Goal: Task Accomplishment & Management: Complete application form

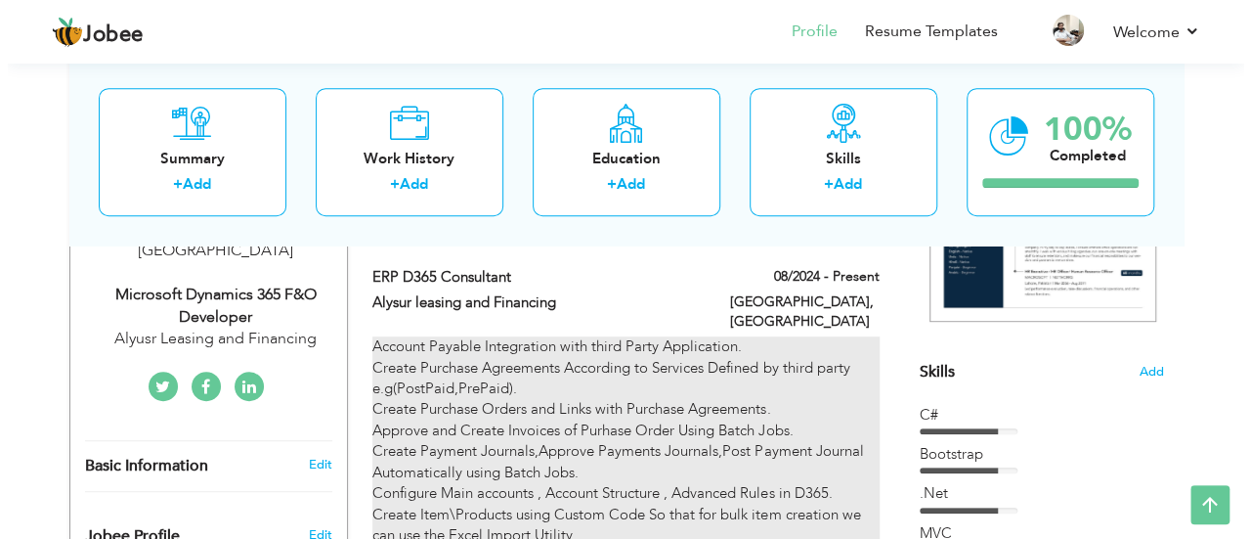
scroll to position [293, 0]
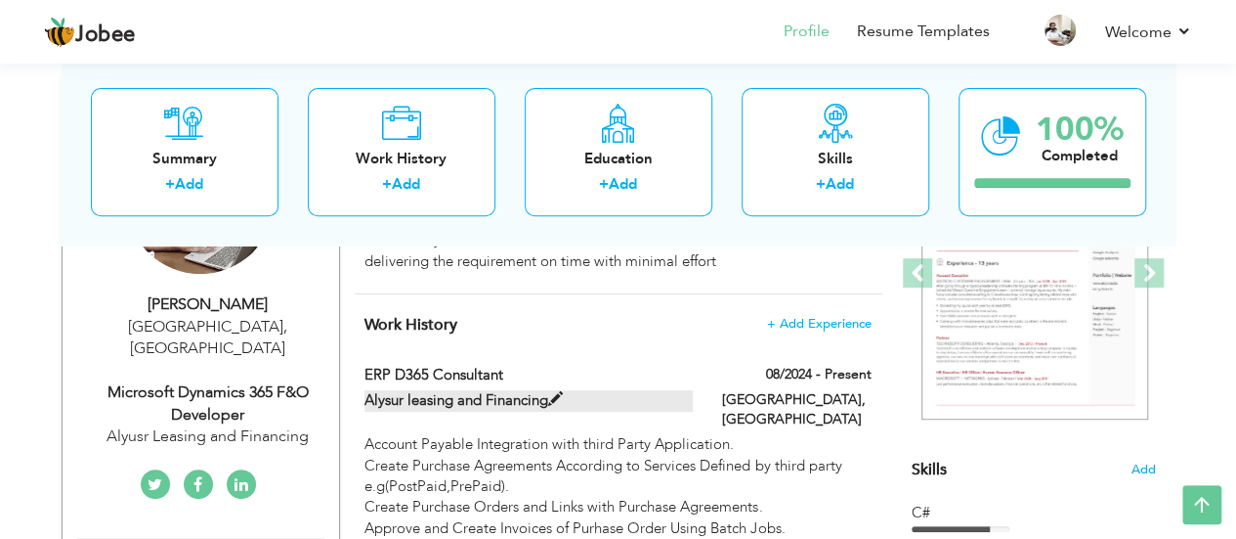
click at [553, 400] on span at bounding box center [555, 399] width 15 height 15
type input "ERP D365 Consultant"
type input "Alysur leasing and Financing"
type input "08/2024"
type input "[GEOGRAPHIC_DATA]"
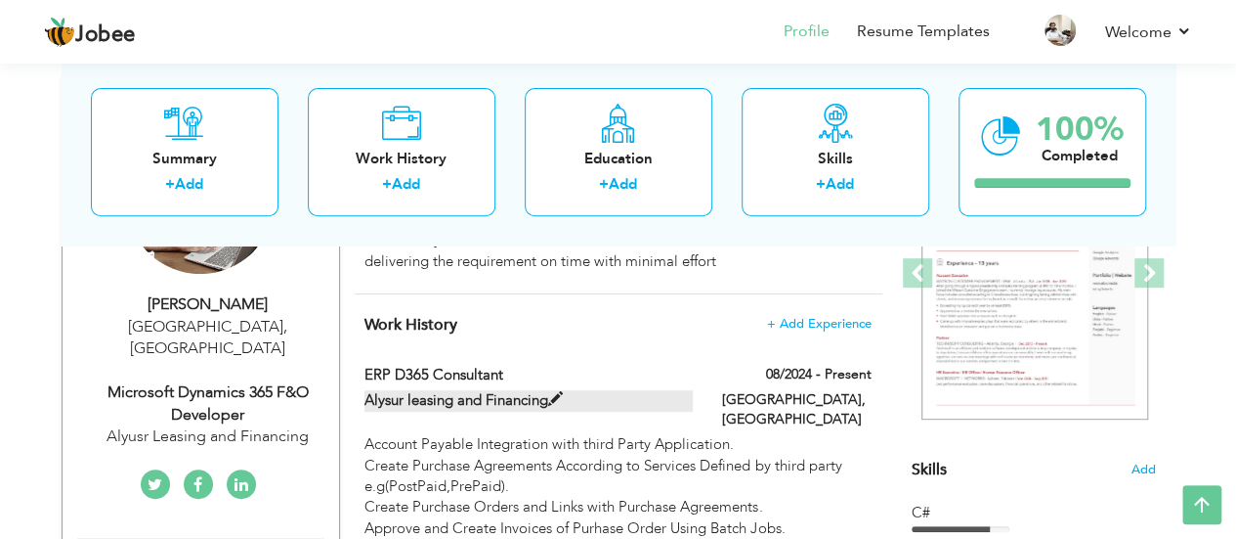
type input "Riyadh"
checkbox input "true"
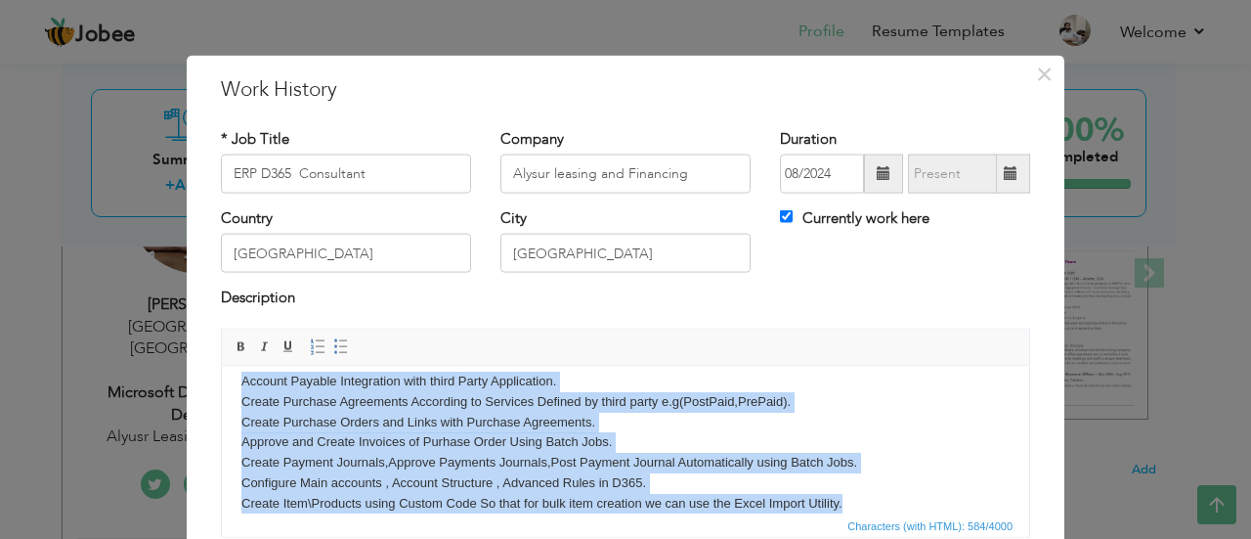
scroll to position [0, 0]
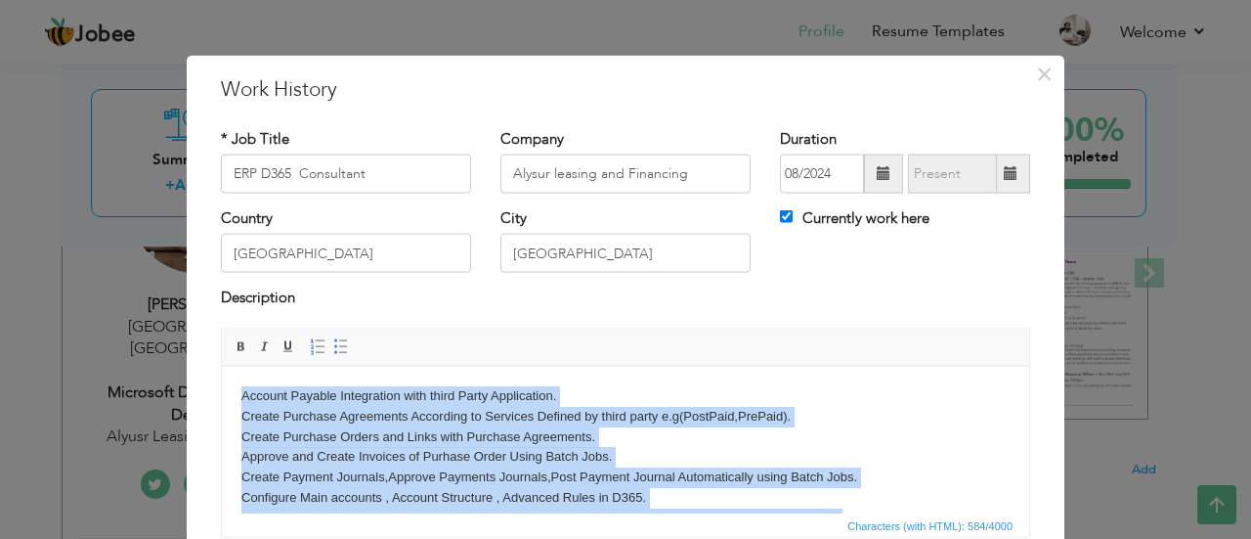
drag, startPoint x: 832, startPoint y: 484, endPoint x: 165, endPoint y: 371, distance: 676.0
click at [222, 371] on html "Account Payable Integration with third Party Application. Create Purchase Agree…" at bounding box center [625, 457] width 807 height 182
copy body "Account Payable Integration with third Party Application. Create Purchase Agree…"
click at [632, 399] on body "Account Payable Integration with third Party Application. Create Purchase Agree…" at bounding box center [625, 456] width 768 height 143
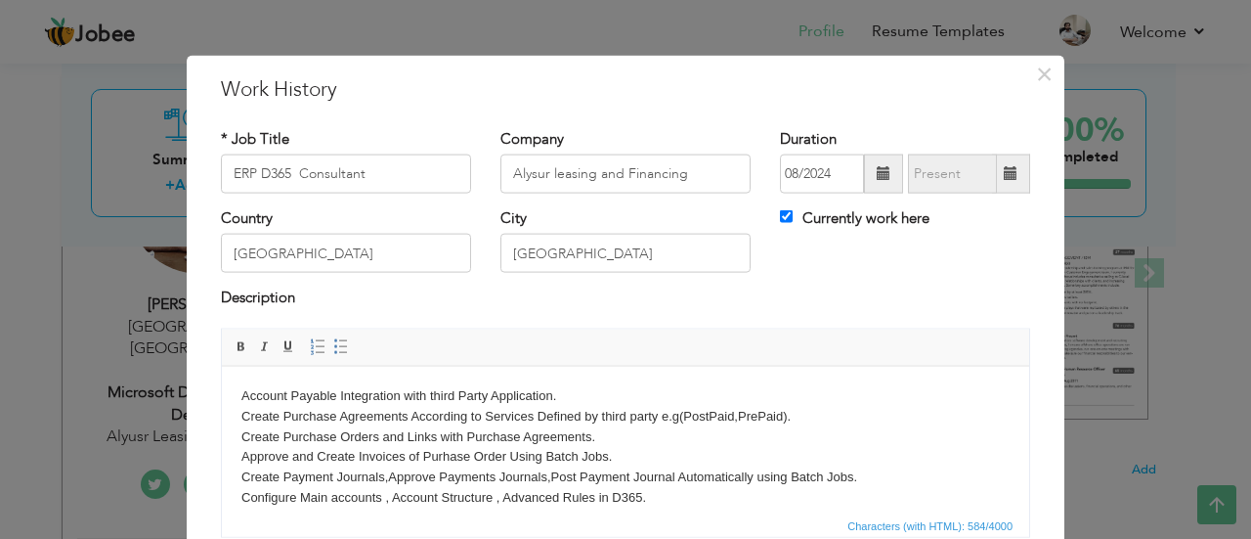
click at [242, 391] on body "Account Payable Integration with third Party Application. Create Purchase Agree…" at bounding box center [625, 456] width 768 height 143
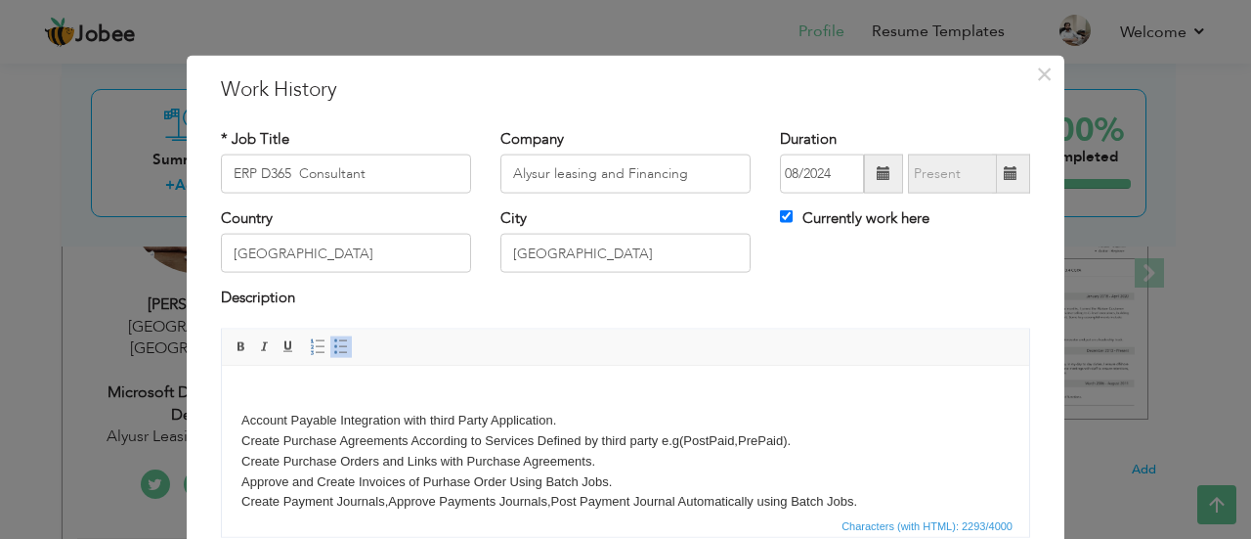
scroll to position [547, 0]
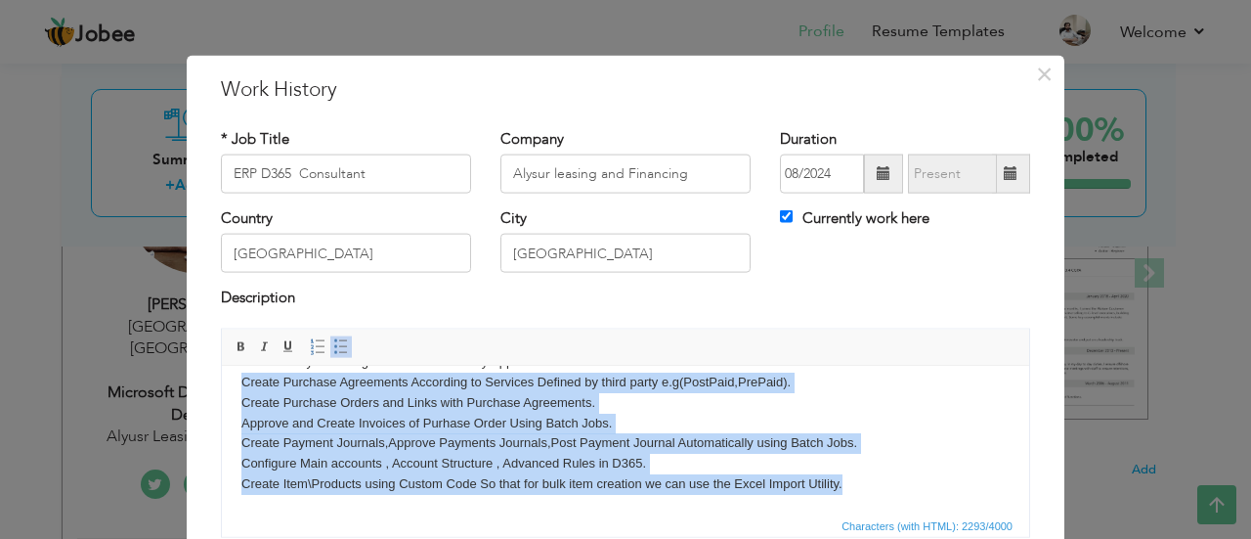
drag, startPoint x: 866, startPoint y: 489, endPoint x: 423, endPoint y: 743, distance: 510.5
click at [222, 378] on html "Migrated and enhanced bank statement processing framework to support multiple f…" at bounding box center [625, 165] width 807 height 695
click at [333, 343] on span at bounding box center [341, 346] width 16 height 16
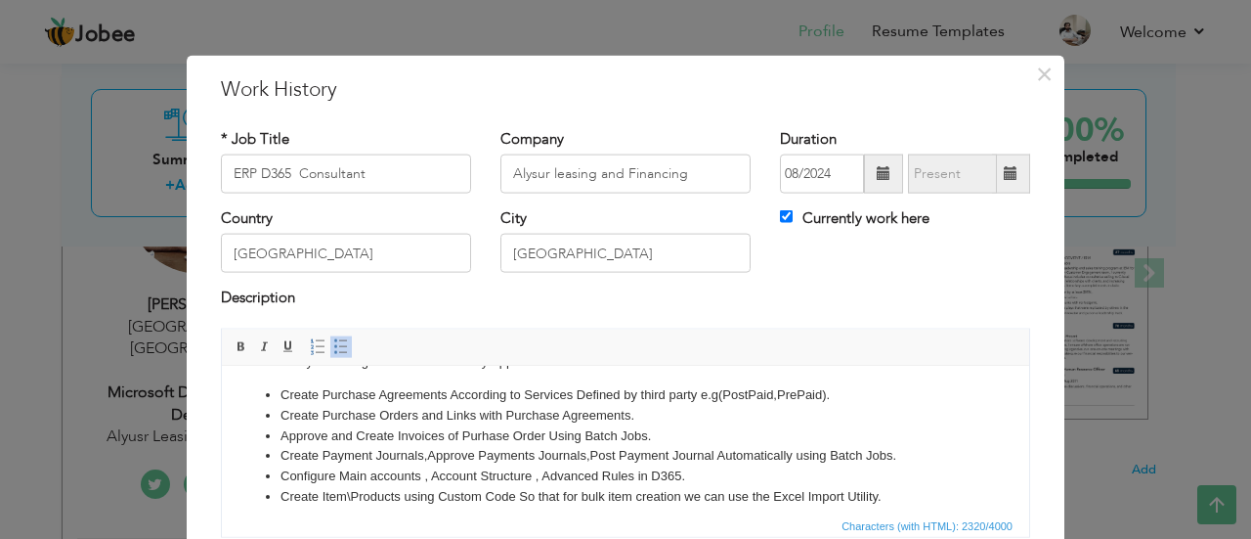
click at [694, 429] on li "Approve and Create Invoices of Purhase Order Using Batch Jobs." at bounding box center [626, 435] width 690 height 21
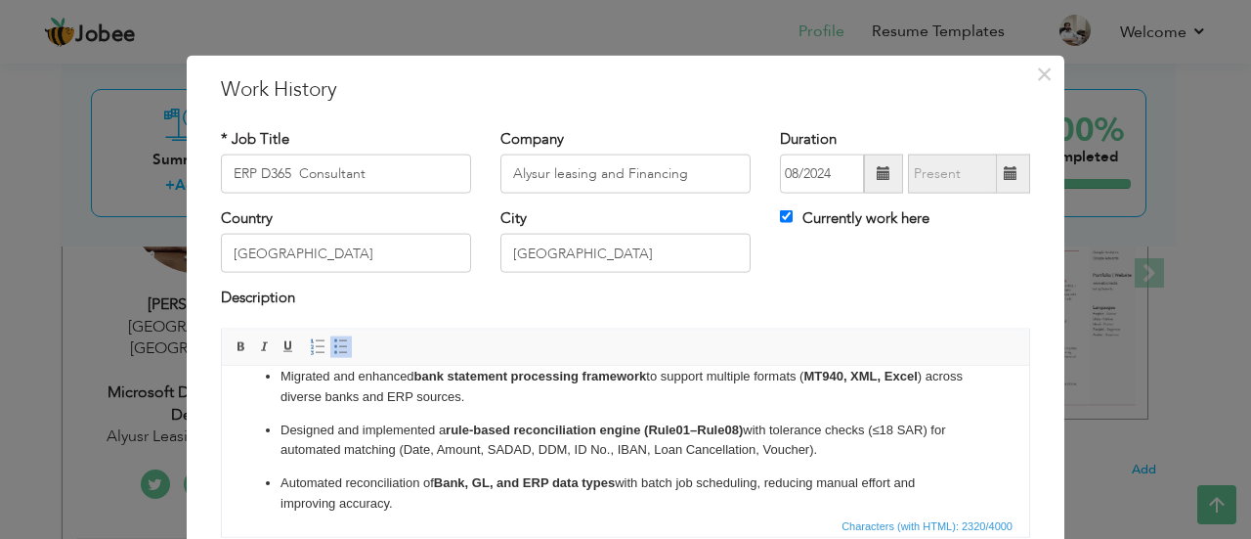
scroll to position [0, 0]
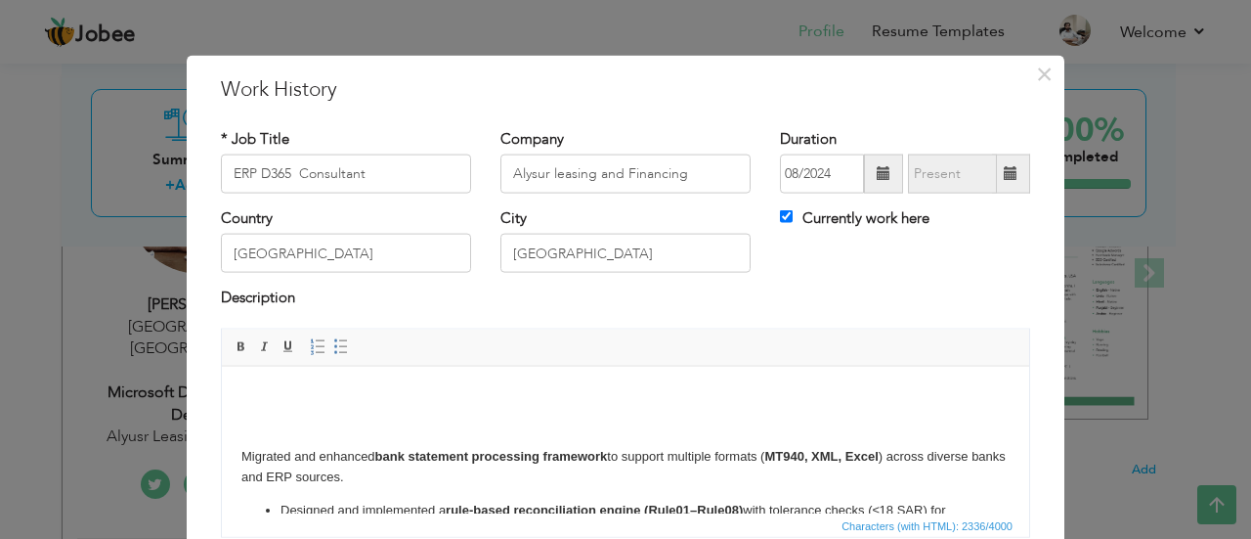
click at [347, 412] on p "​​​​​​​ ​​​​​​​ Migrated and enhanced bank statement processing framework to su…" at bounding box center [625, 436] width 768 height 102
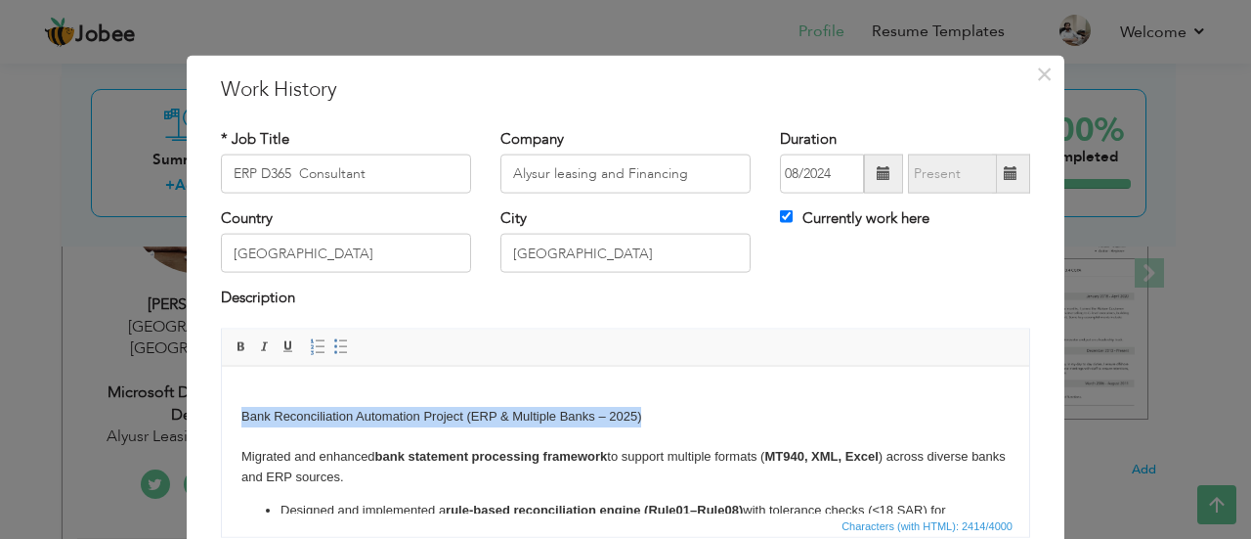
drag, startPoint x: 658, startPoint y: 410, endPoint x: 227, endPoint y: 418, distance: 431.1
click at [235, 351] on span at bounding box center [242, 346] width 16 height 16
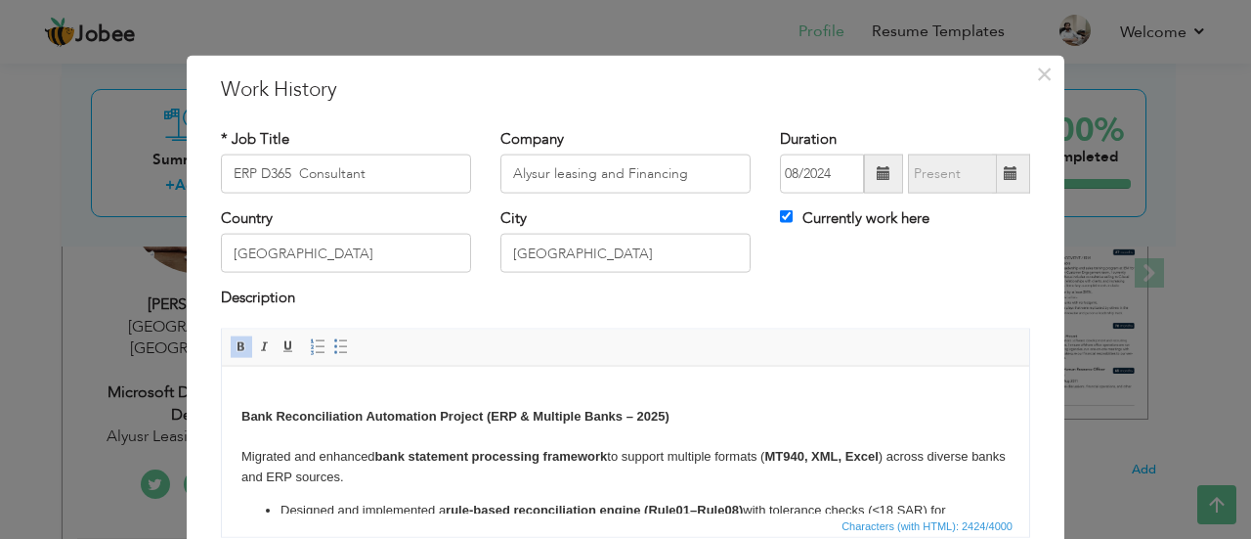
click at [429, 399] on p "Bank Reconciliation Automation Project (ERP & Multiple Banks – 2025) ​​​​​​​ Mi…" at bounding box center [625, 436] width 768 height 102
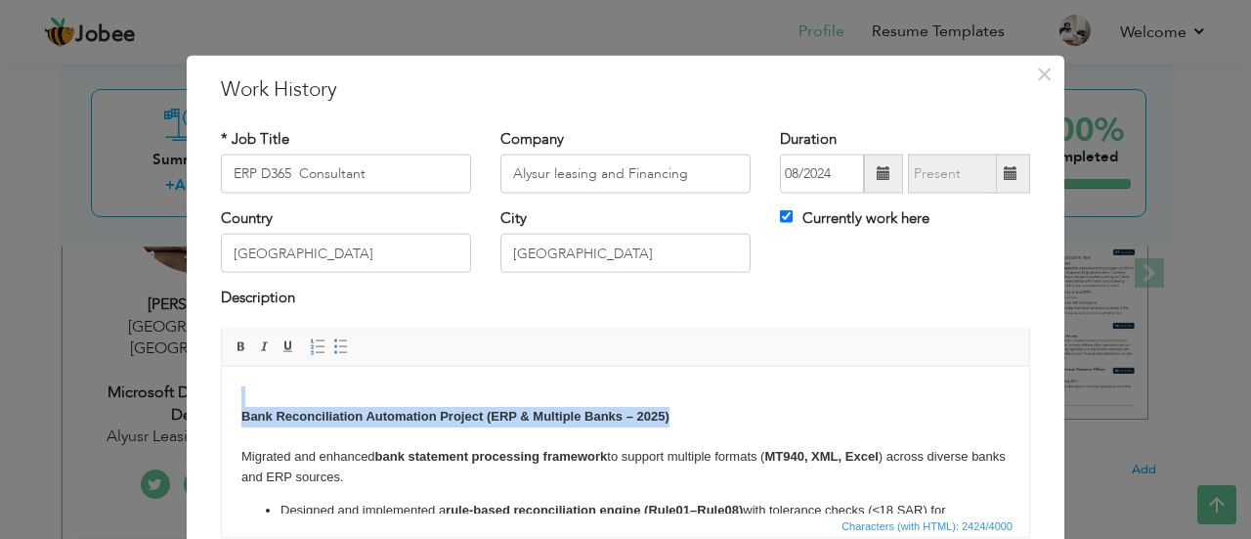
drag, startPoint x: 693, startPoint y: 413, endPoint x: 214, endPoint y: 405, distance: 479.0
click at [681, 418] on p "Bank Reconciliation Automation Project (ERP & Multiple Banks – 2025) ​​​​​​​ Mi…" at bounding box center [625, 436] width 768 height 102
click at [683, 418] on p "Bank Reconciliation Automation Project (ERP & Multiple Banks – 2025) ​​​​​​​ Mi…" at bounding box center [625, 436] width 768 height 102
drag, startPoint x: 660, startPoint y: 417, endPoint x: 239, endPoint y: 397, distance: 420.8
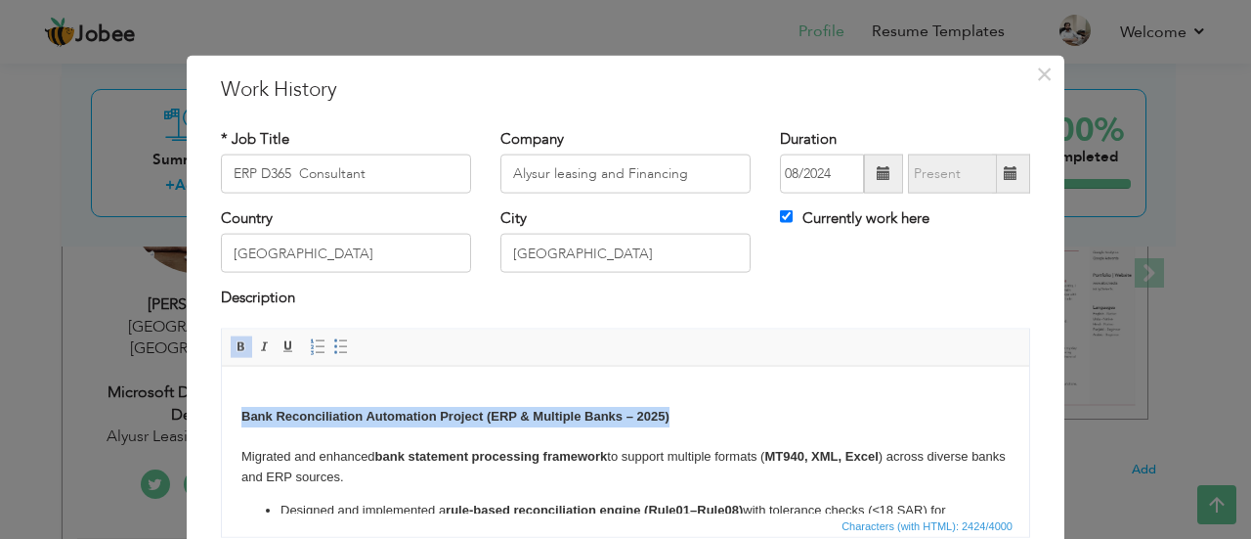
click at [281, 352] on span at bounding box center [289, 346] width 16 height 16
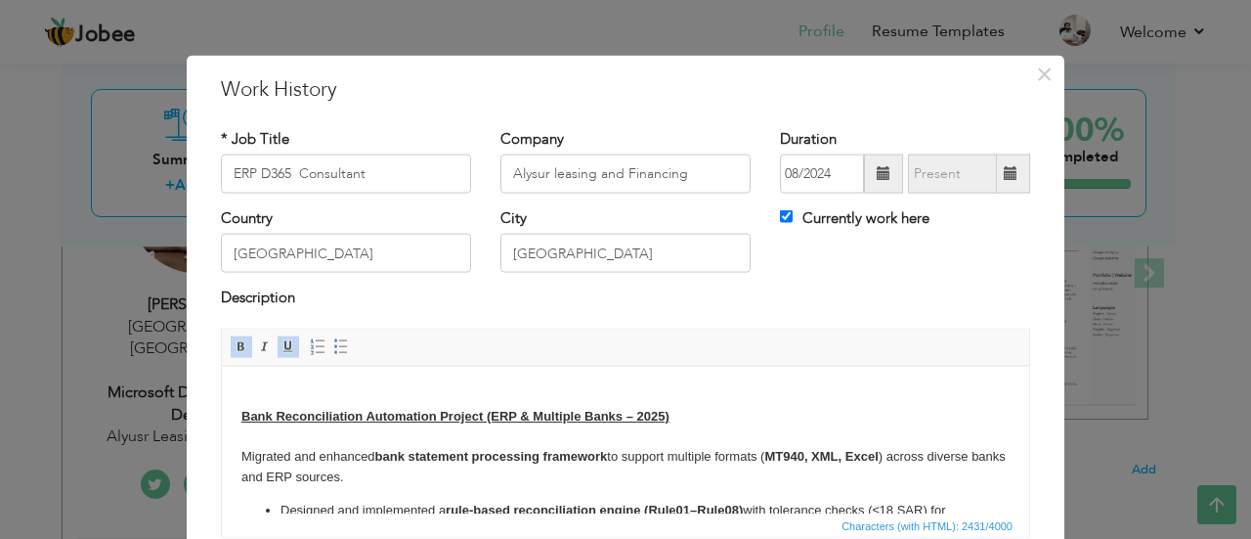
click at [406, 397] on p "Bank Reconciliation Automation Project (ERP & Multiple Banks – 2025) ​​​​​​​ Mi…" at bounding box center [625, 436] width 768 height 102
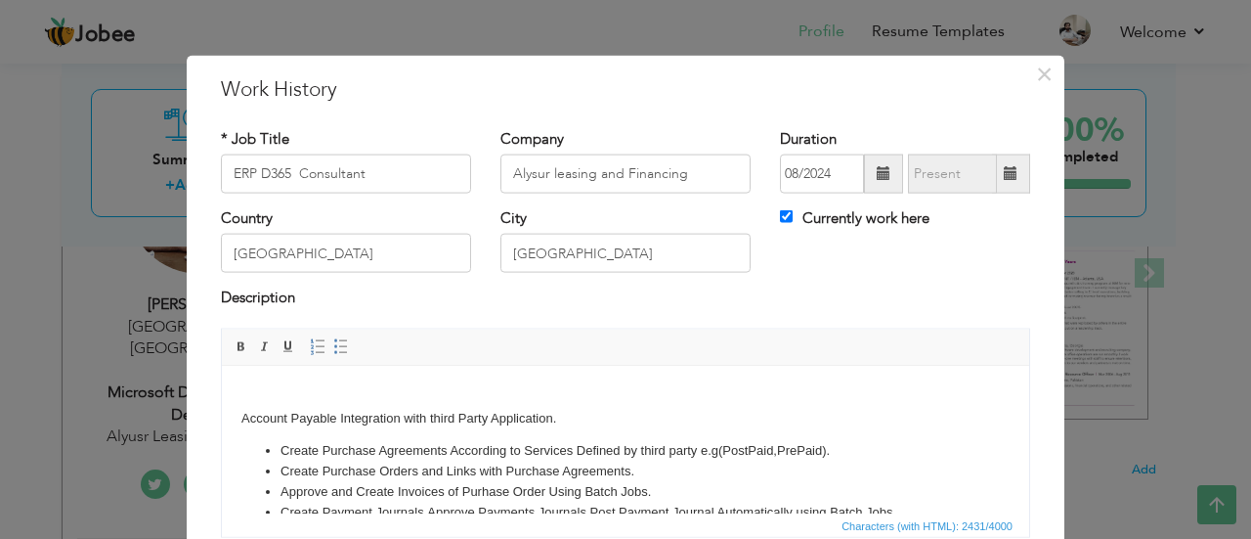
scroll to position [524, 0]
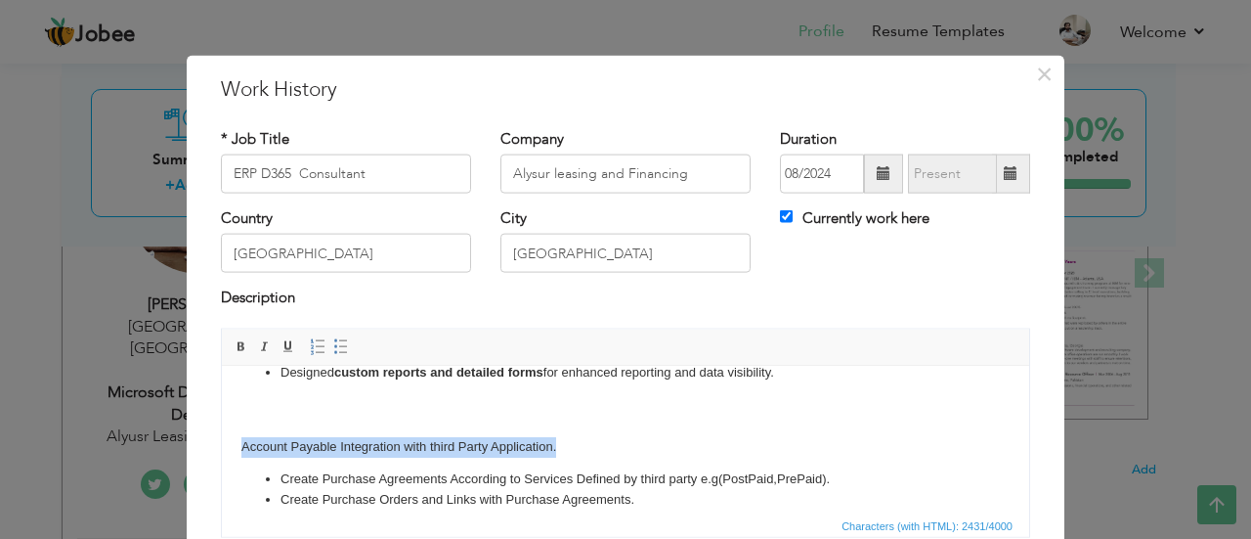
drag, startPoint x: 563, startPoint y: 450, endPoint x: 226, endPoint y: 444, distance: 337.3
click at [226, 444] on html "Bank Reconciliation Automation Project (ERP & Multiple Banks – 2025) ​​​​​​​ Mi…" at bounding box center [625, 226] width 807 height 768
click at [281, 348] on span at bounding box center [289, 346] width 16 height 16
click at [234, 345] on span at bounding box center [242, 346] width 16 height 16
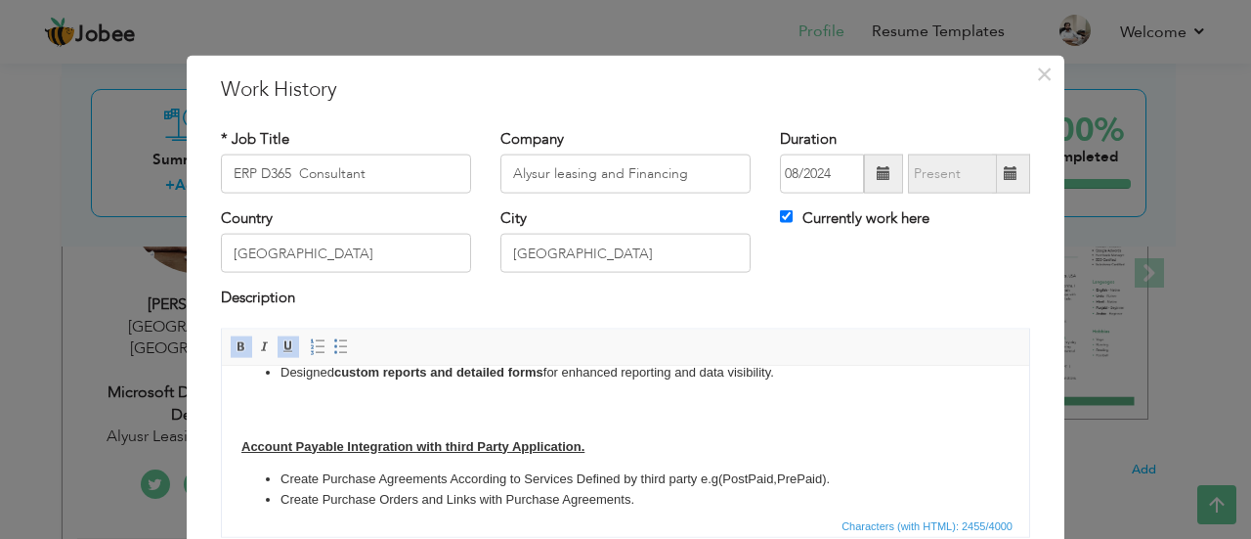
click at [553, 409] on body "Bank Reconciliation Automation Project (ERP & Multiple Banks – 2025) ​​​​​​​ Mi…" at bounding box center [625, 225] width 768 height 729
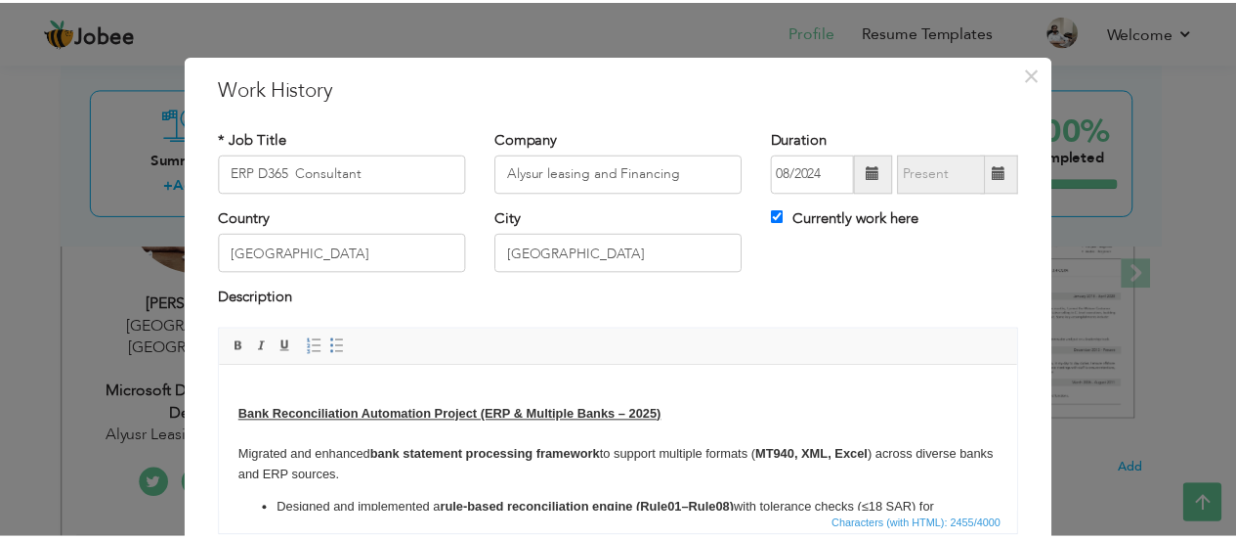
scroll to position [154, 0]
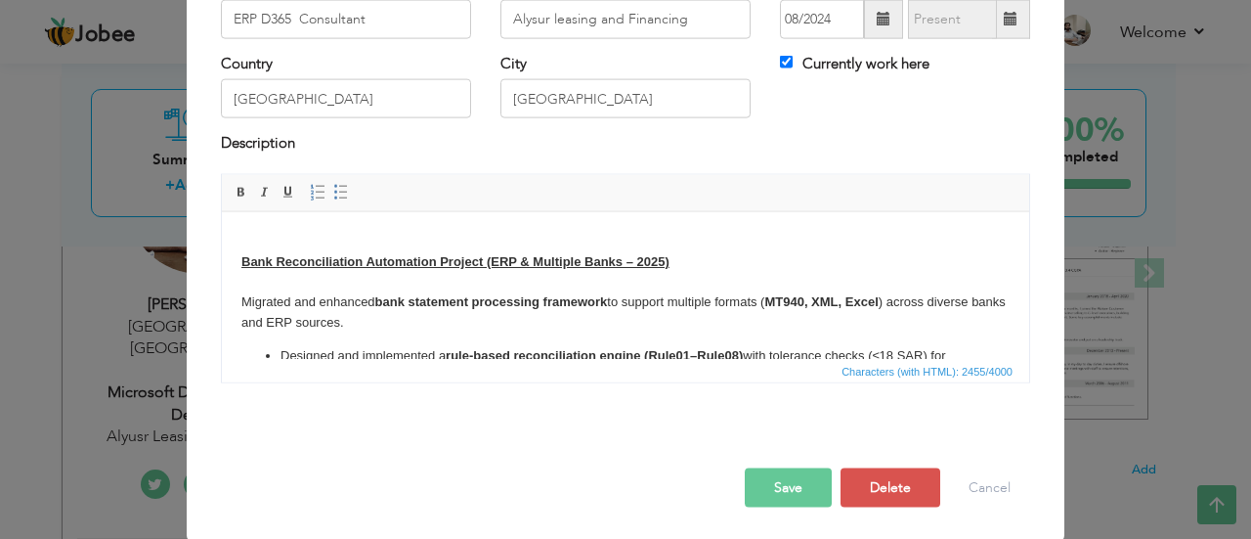
click at [766, 484] on button "Save" at bounding box center [788, 486] width 87 height 39
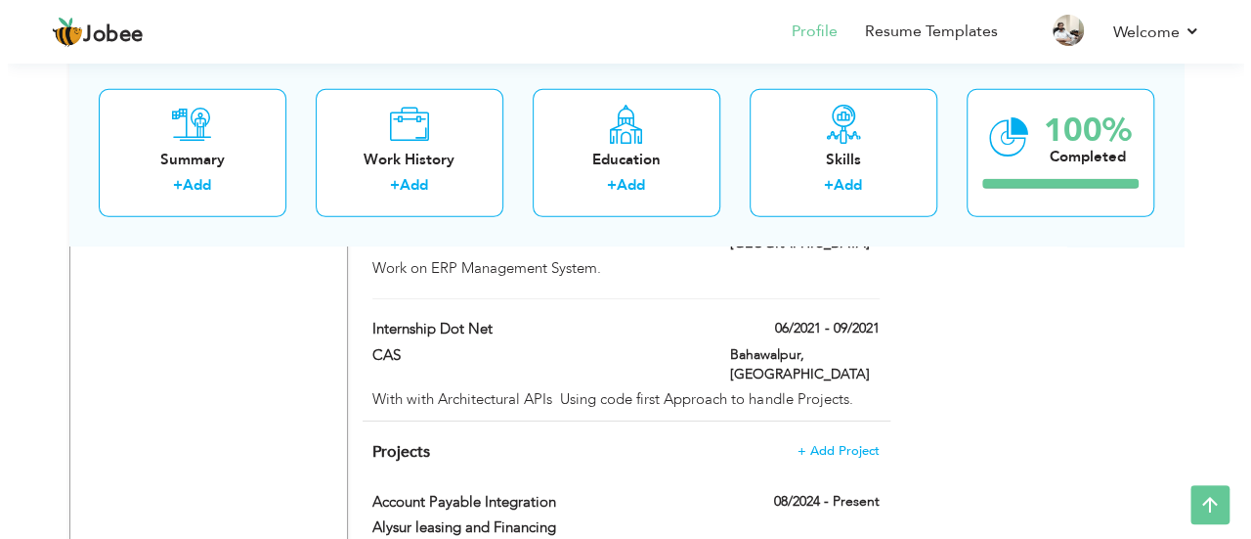
scroll to position [2932, 0]
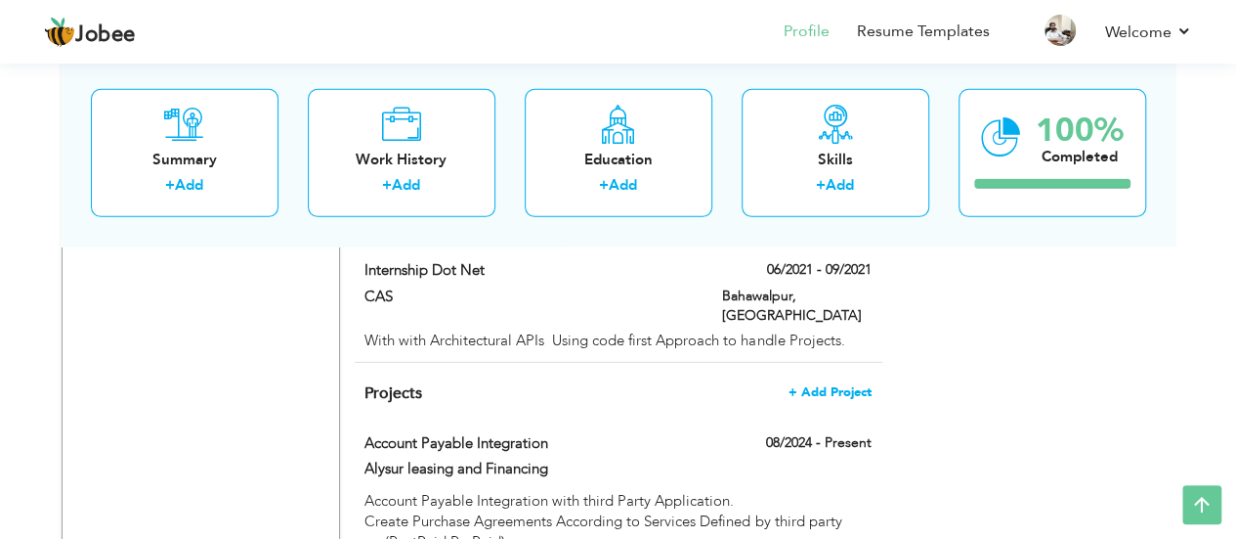
click at [819, 385] on span "+ Add Project" at bounding box center [830, 392] width 83 height 14
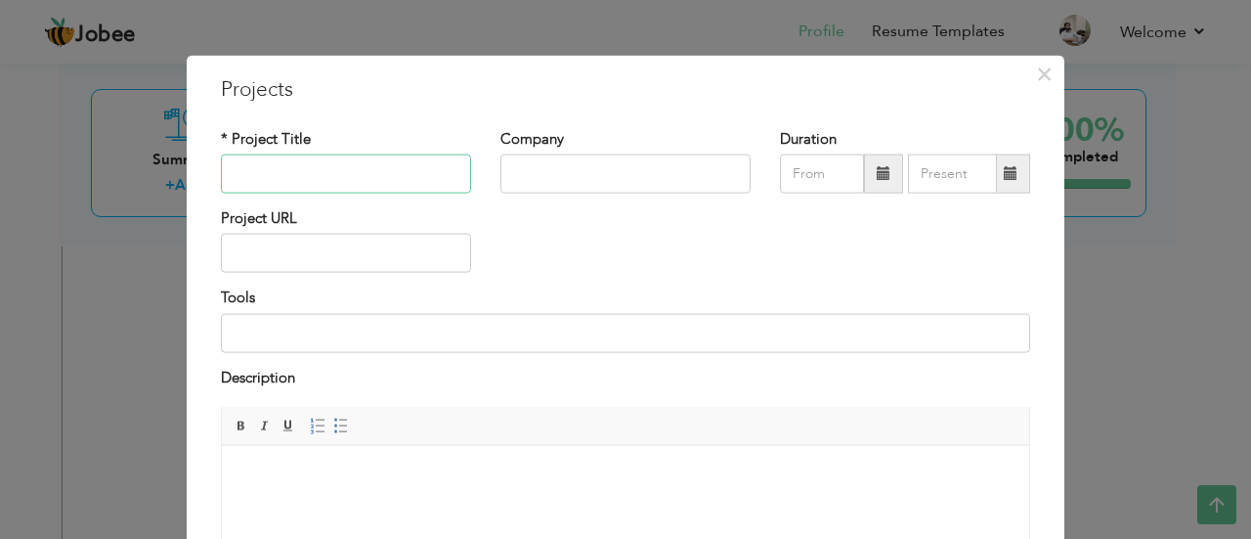
paste input "Bank Reconciliation Automation Project (ERP & Multiple Banks – 2025)"
type input "Bank Reconciliation Automation Project (ERP & Multiple Banks – 2025)"
click at [547, 166] on input "text" at bounding box center [625, 173] width 250 height 39
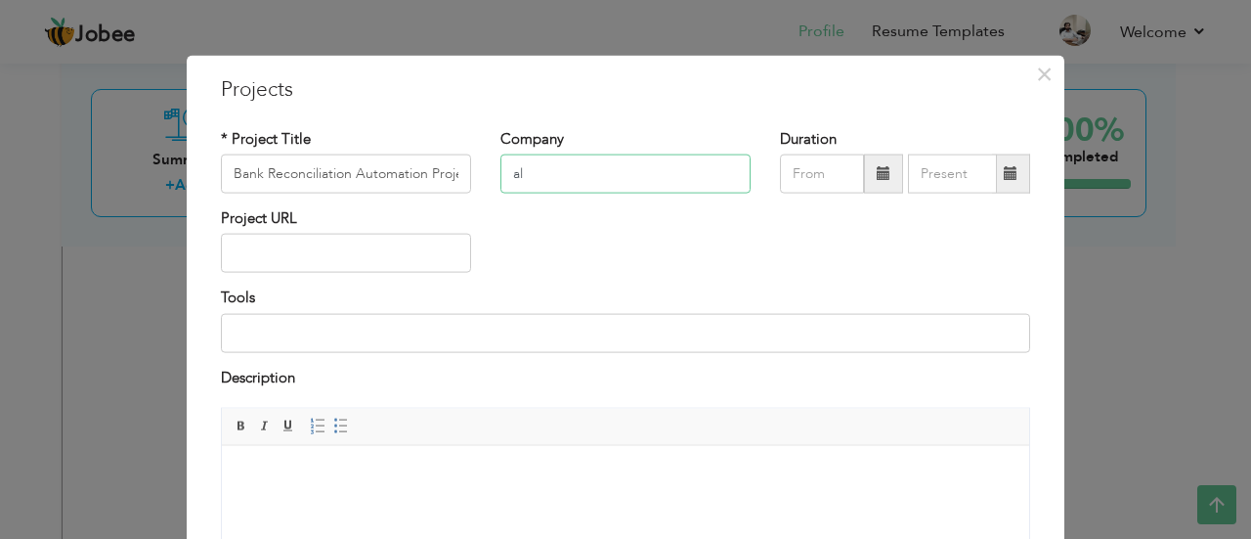
type input "a"
click at [567, 245] on div "Project URL" at bounding box center [625, 247] width 839 height 79
click at [512, 174] on input "alyusr leasing and Financing" at bounding box center [625, 173] width 250 height 39
type input "Alyusr leasing and Financing"
click at [564, 227] on div "Project URL" at bounding box center [625, 247] width 839 height 79
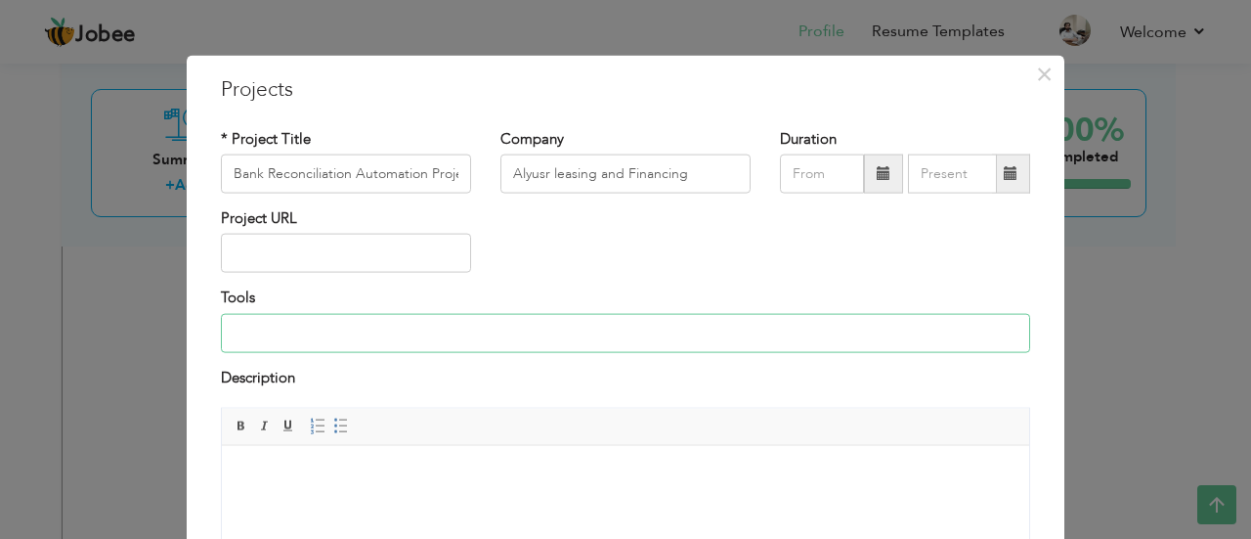
click at [293, 343] on input at bounding box center [625, 332] width 809 height 39
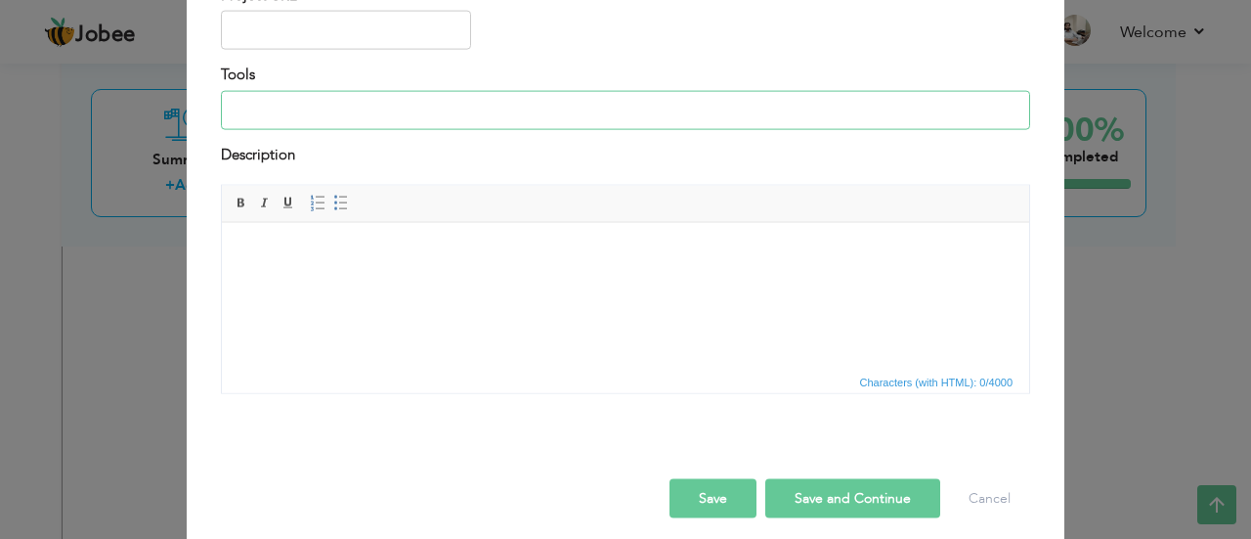
scroll to position [235, 0]
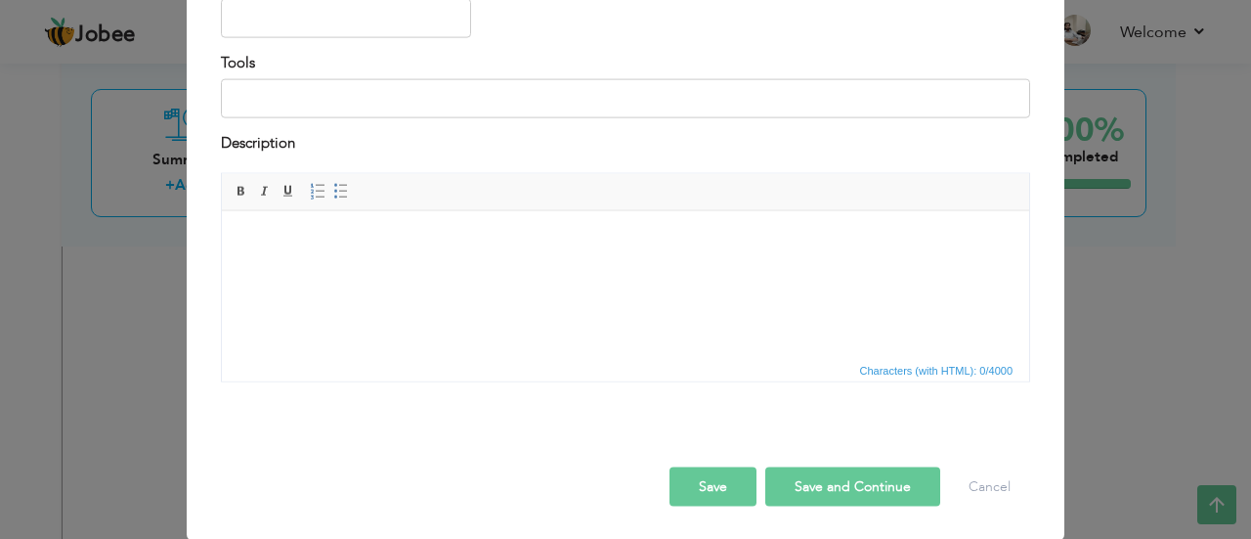
click at [389, 270] on html at bounding box center [625, 240] width 807 height 60
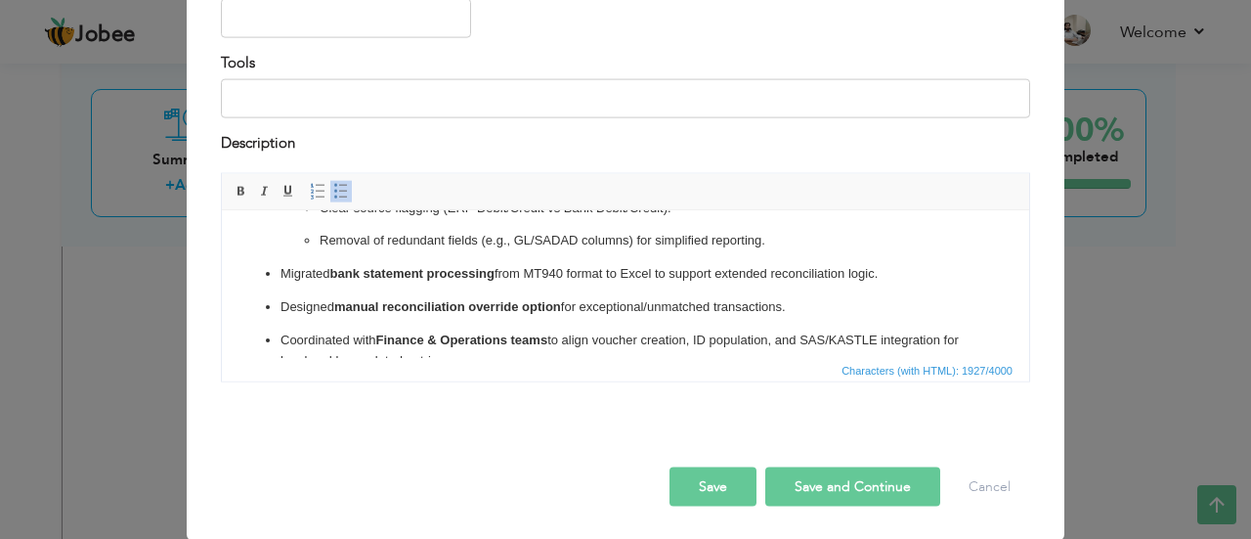
scroll to position [0, 0]
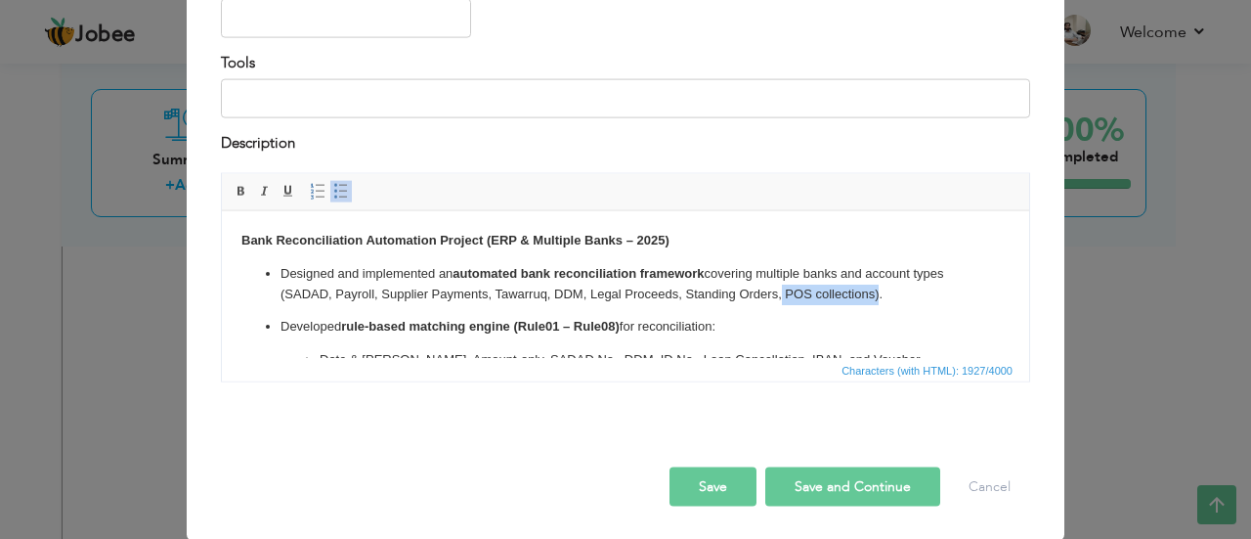
drag, startPoint x: 779, startPoint y: 292, endPoint x: 875, endPoint y: 295, distance: 95.8
click at [875, 295] on p "Designed and implemented an automated bank reconciliation framework covering mu…" at bounding box center [626, 283] width 690 height 41
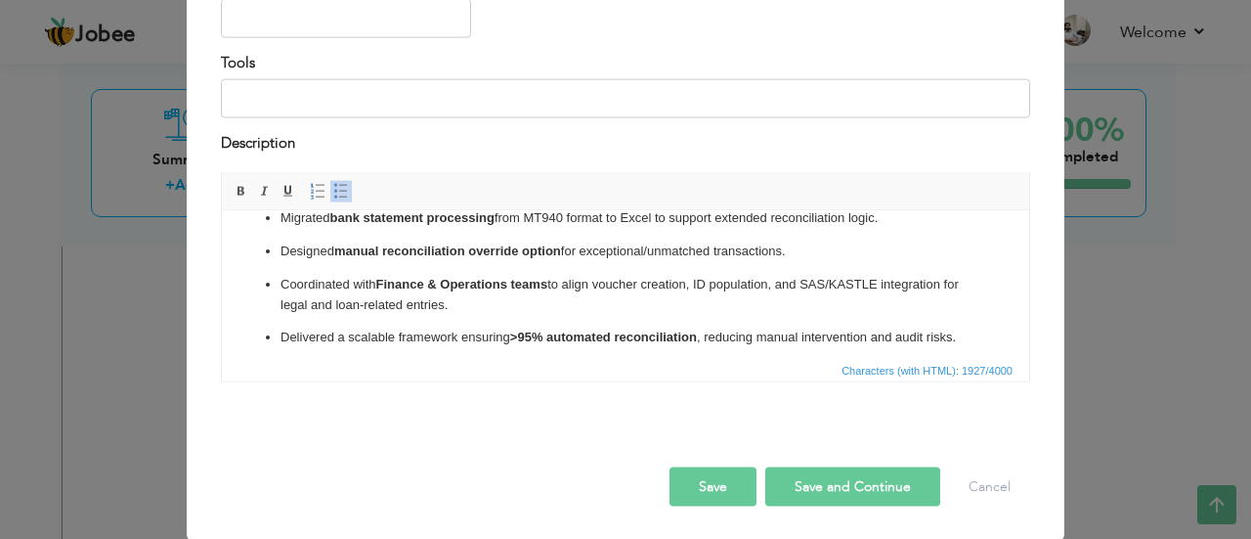
scroll to position [456, 0]
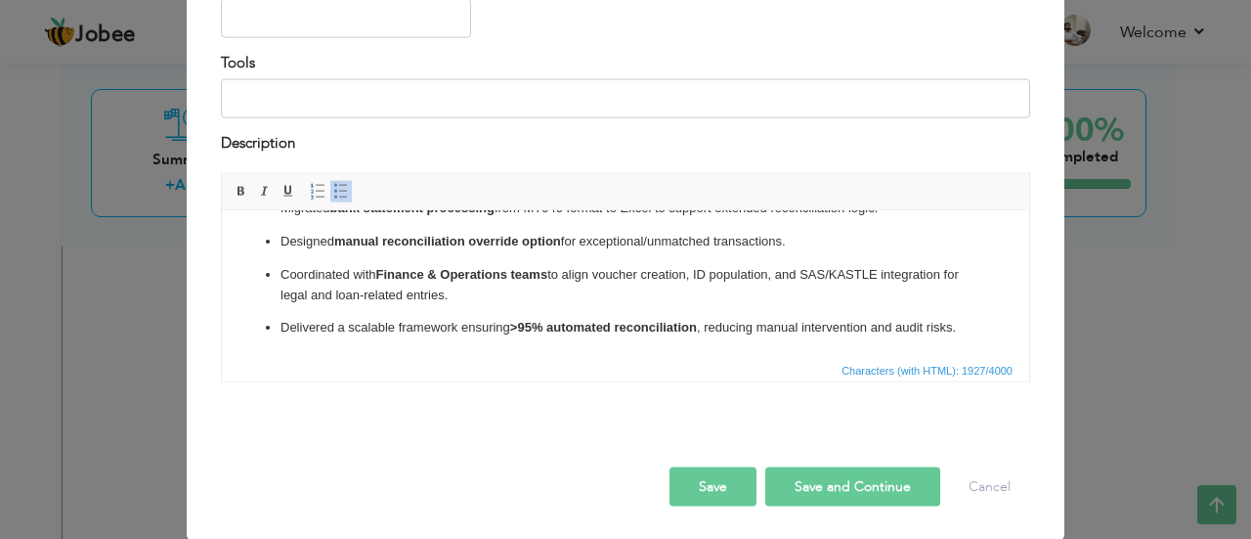
click at [597, 278] on p "Coordinated with Finance & Operations teams to align voucher creation, ID popul…" at bounding box center [626, 284] width 690 height 41
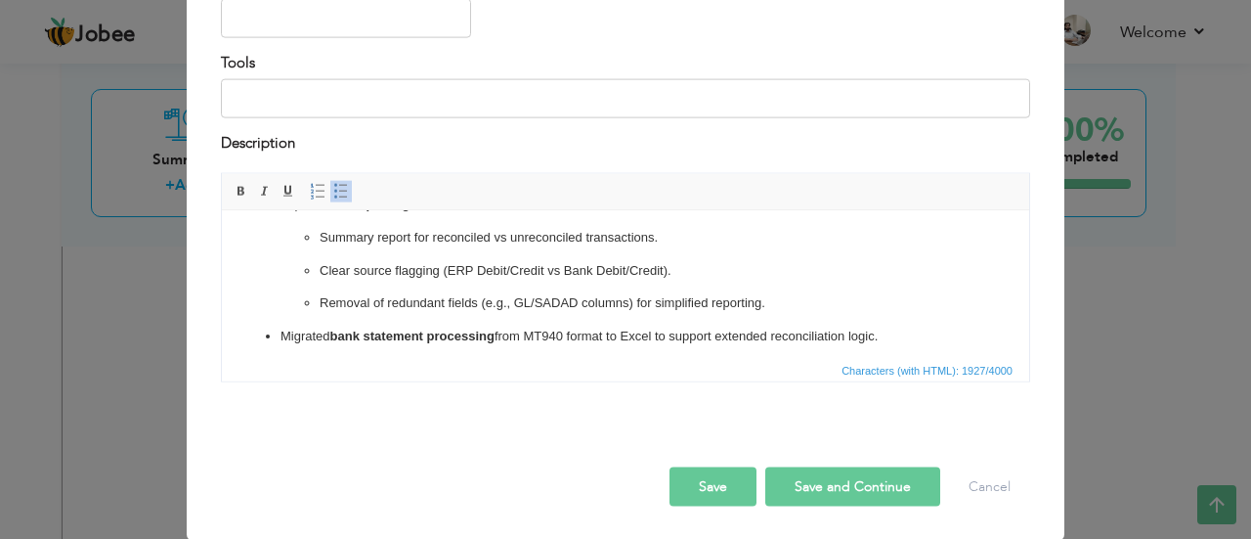
scroll to position [359, 0]
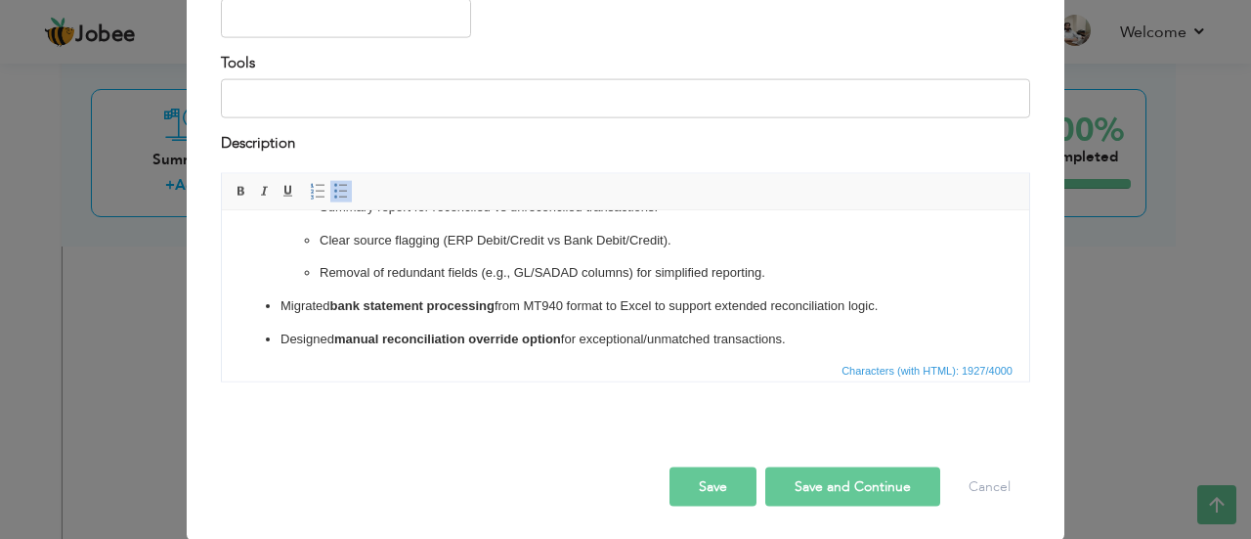
drag, startPoint x: 891, startPoint y: 286, endPoint x: 282, endPoint y: 280, distance: 609.0
click at [282, 295] on p "Migrated bank statement processing from MT940 format to Excel to support extend…" at bounding box center [626, 305] width 690 height 21
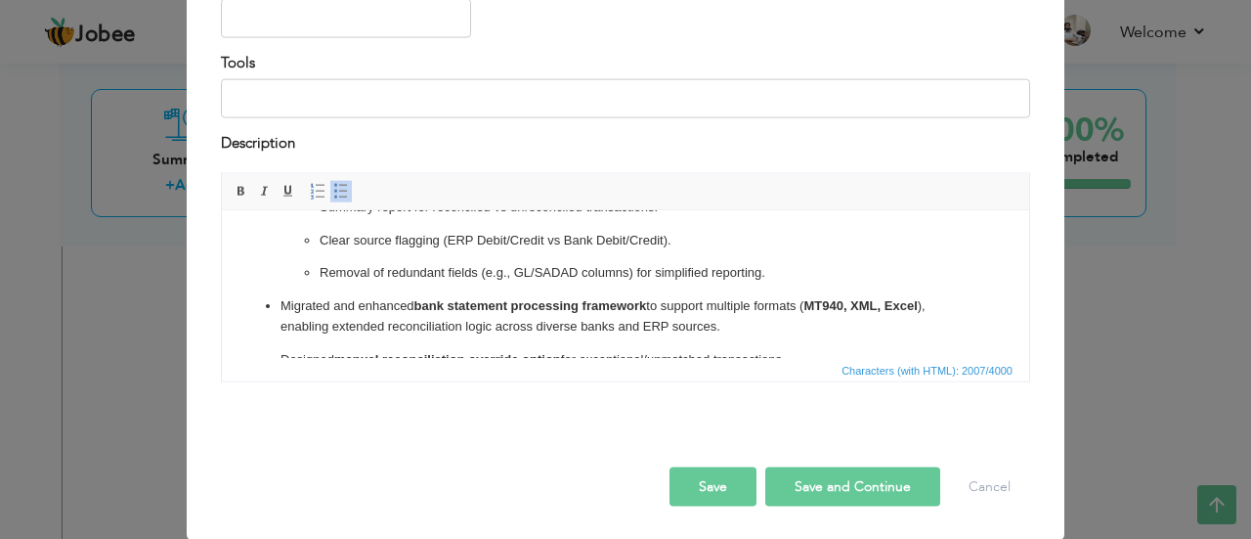
click at [740, 306] on p "Migrated and enhanced bank statement processing framework to support multiple f…" at bounding box center [626, 315] width 690 height 41
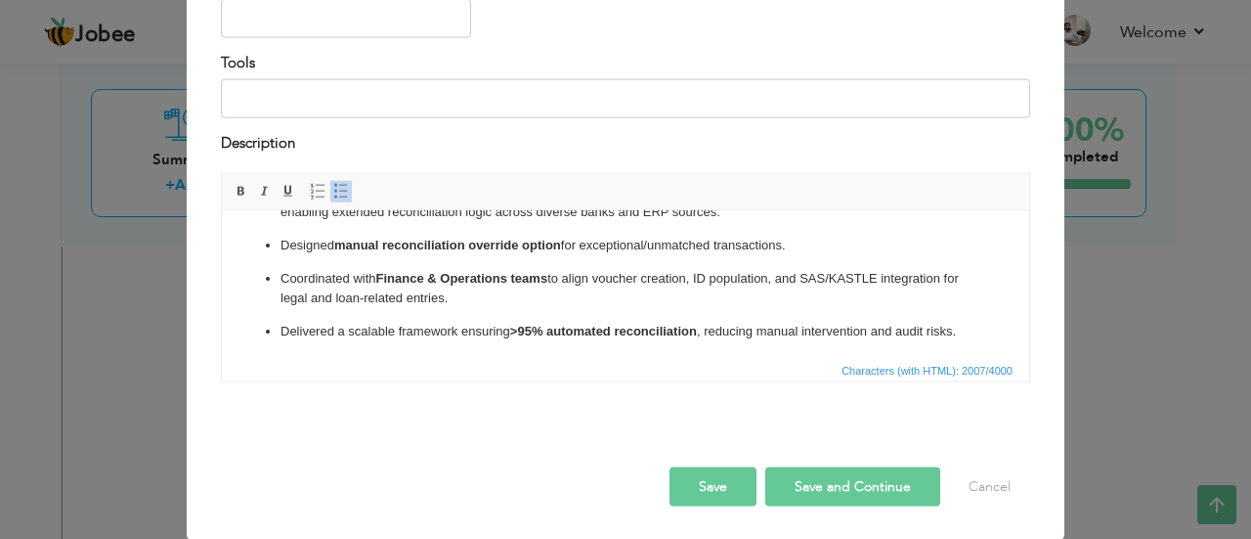
scroll to position [477, 0]
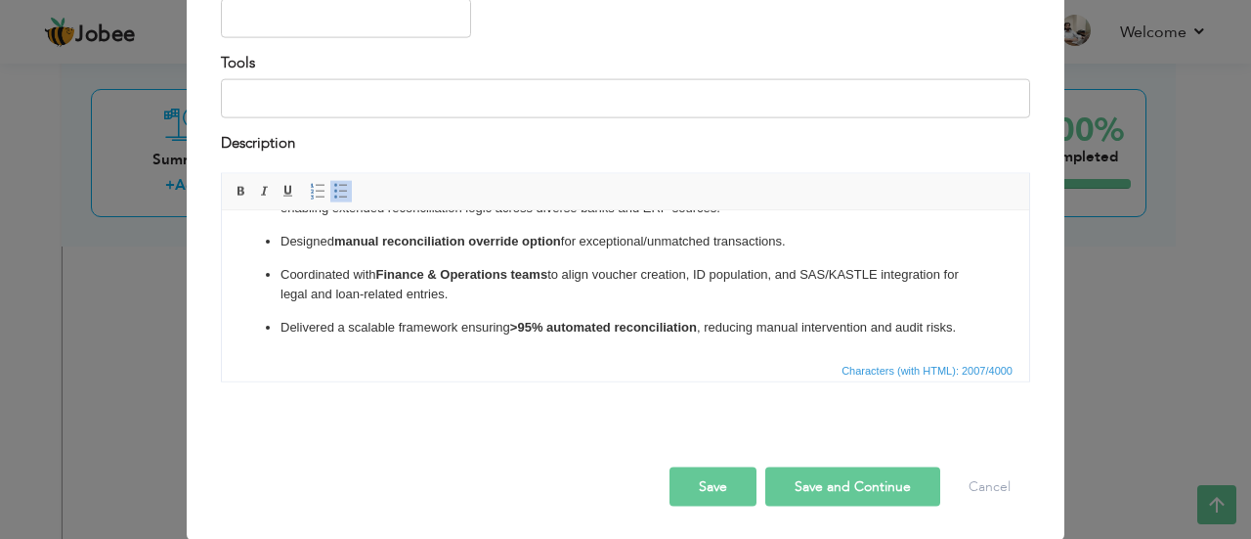
click at [515, 275] on p "Coordinated with Finance & Operations teams to align voucher creation, ID popul…" at bounding box center [626, 284] width 690 height 41
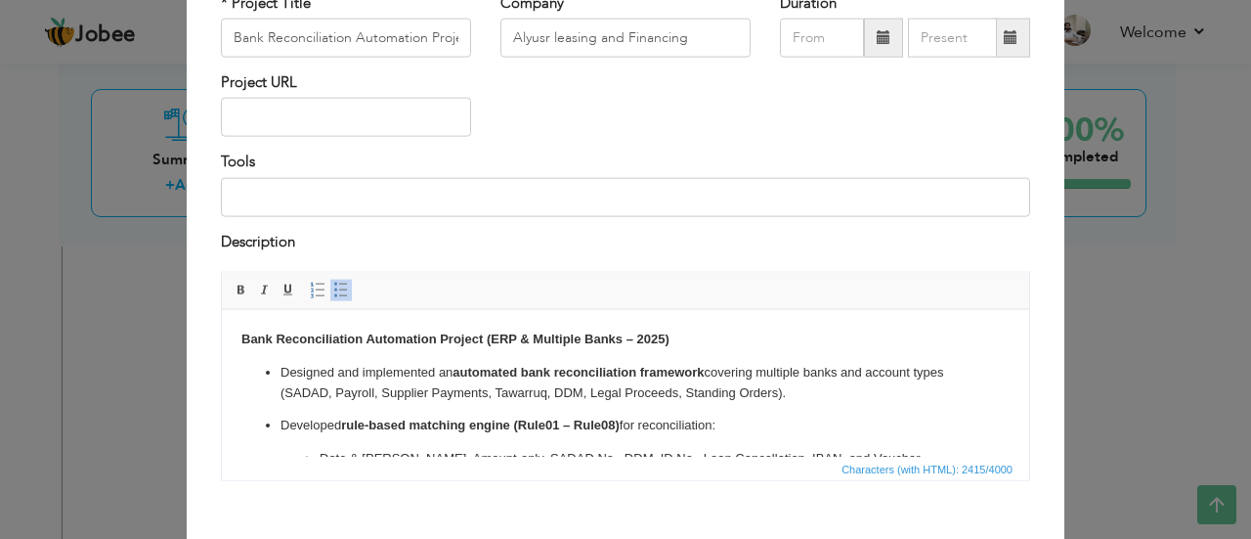
scroll to position [39, 0]
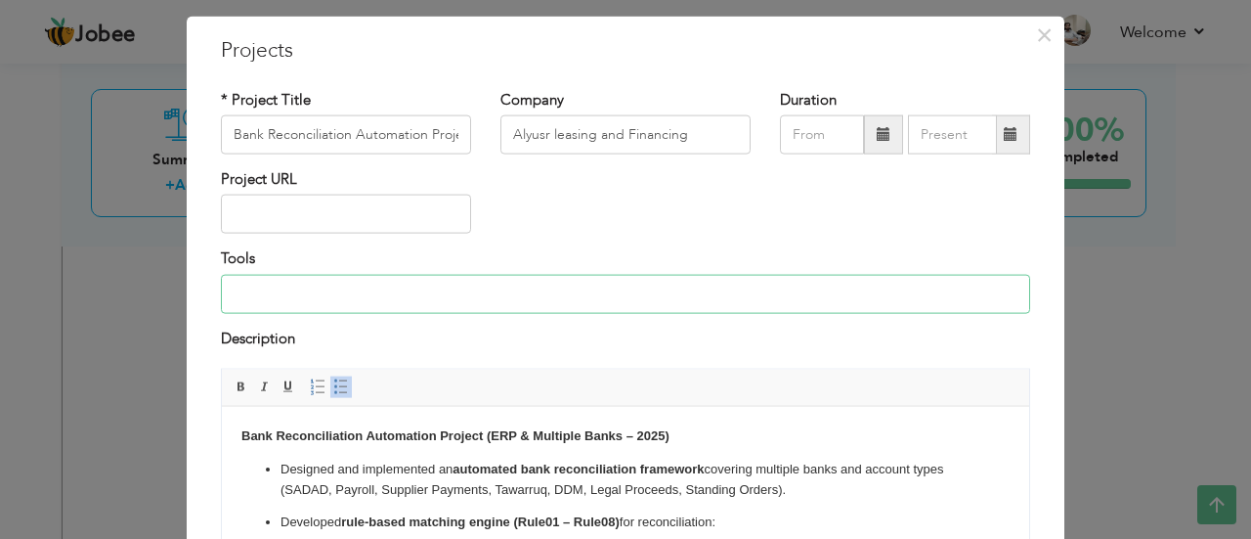
click at [310, 289] on input at bounding box center [625, 293] width 809 height 39
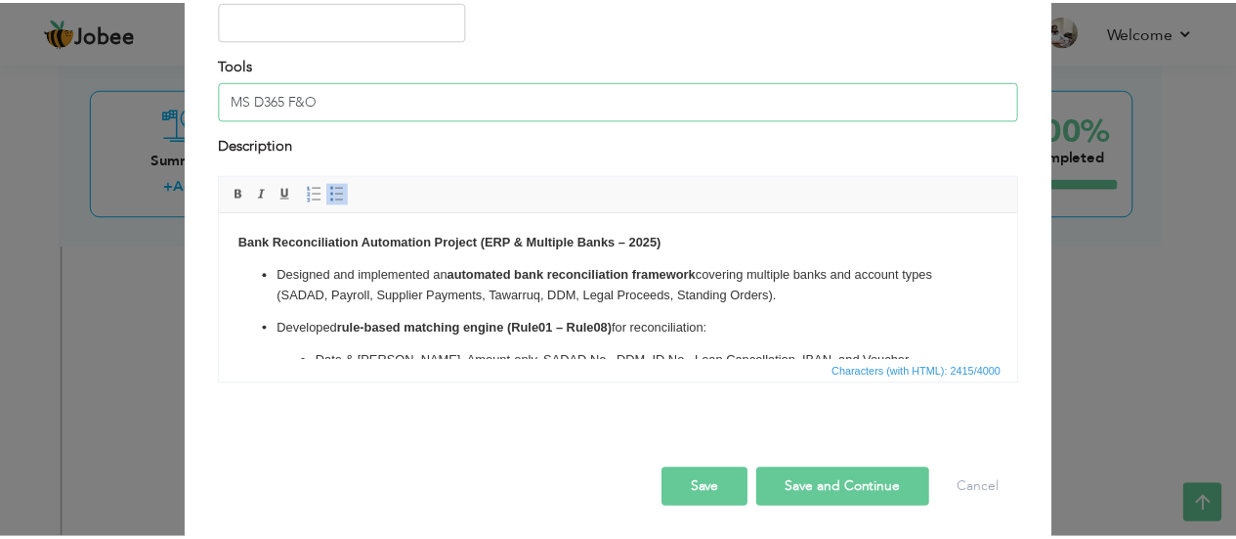
scroll to position [235, 0]
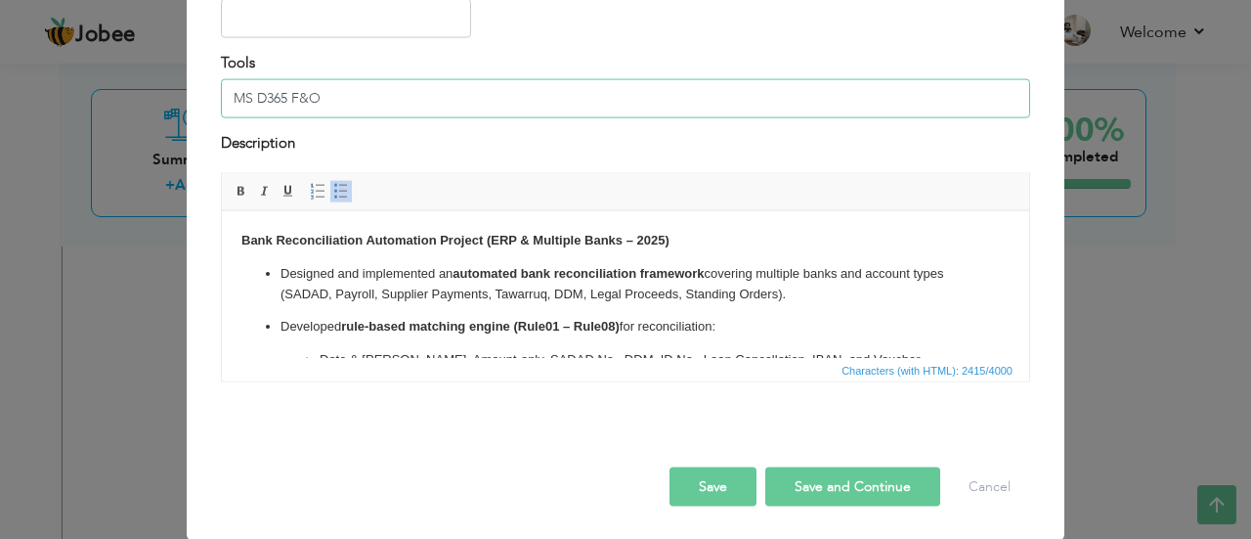
type input "MS D365 F&O"
click at [704, 492] on button "Save" at bounding box center [713, 486] width 87 height 39
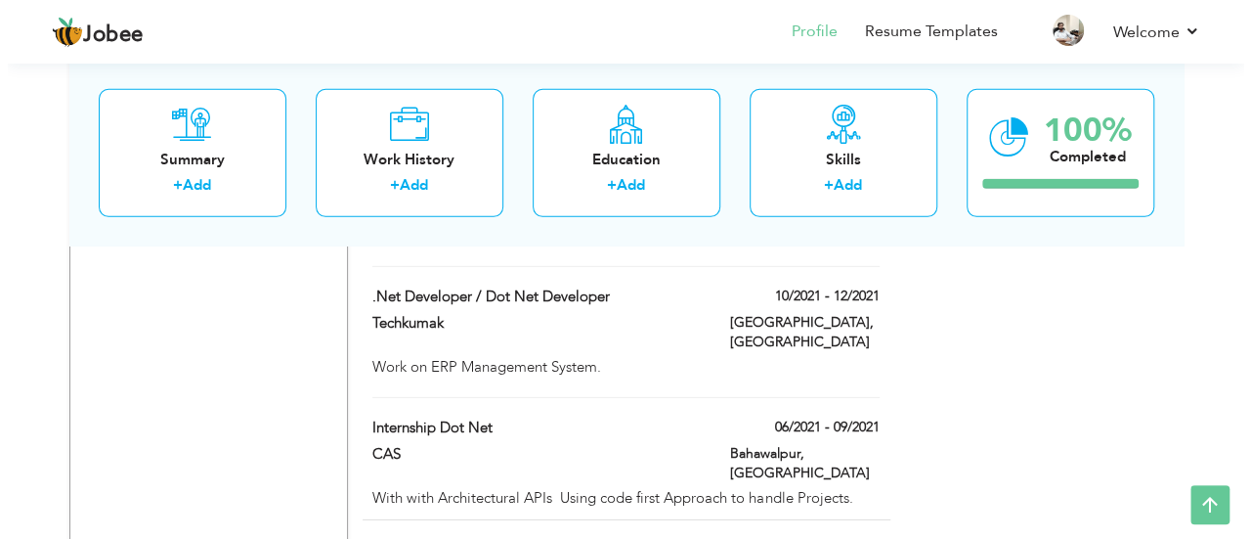
scroll to position [2739, 0]
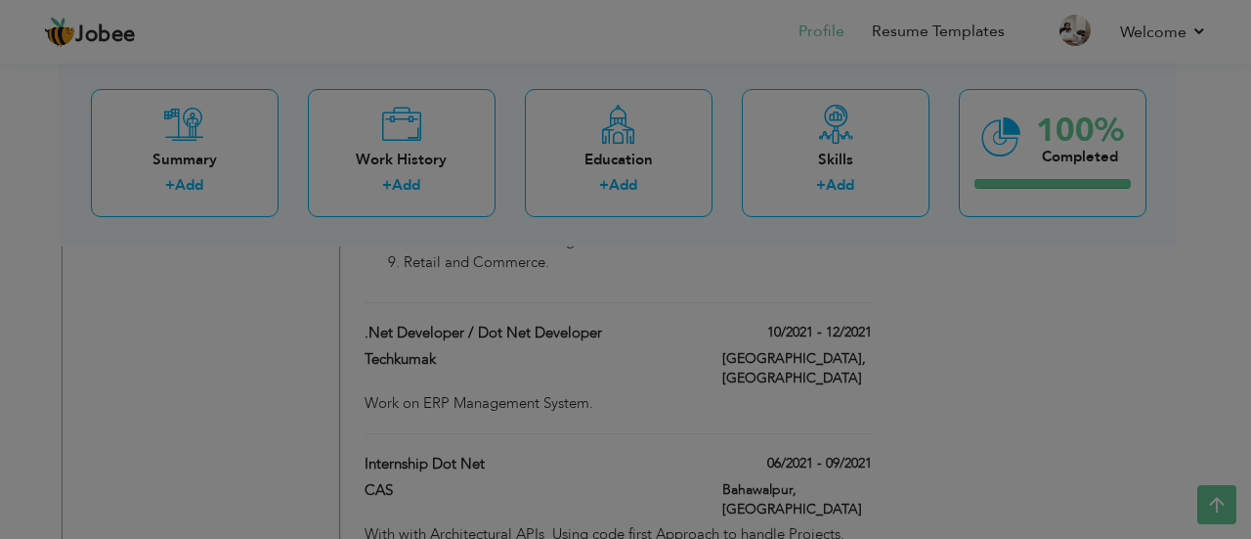
scroll to position [0, 0]
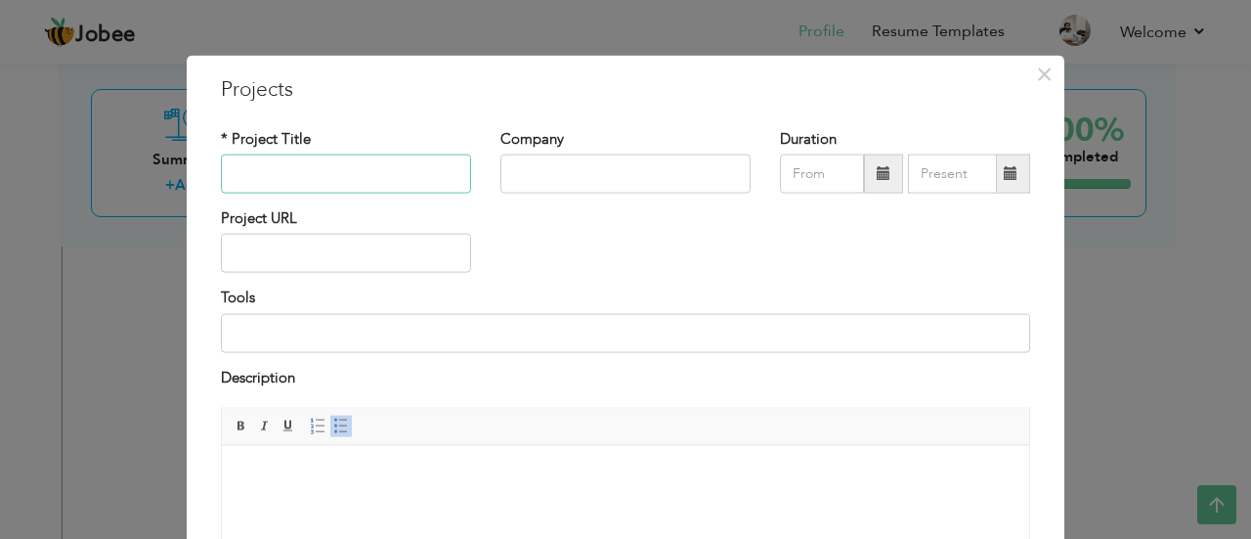
click at [391, 173] on input "text" at bounding box center [346, 173] width 250 height 39
drag, startPoint x: 407, startPoint y: 177, endPoint x: 217, endPoint y: 168, distance: 189.8
click at [221, 168] on input "Reposes Vehicle Integration" at bounding box center [346, 173] width 250 height 39
click at [395, 167] on input "Reposes Vehicle Integration" at bounding box center [346, 173] width 250 height 39
drag, startPoint x: 416, startPoint y: 176, endPoint x: 178, endPoint y: 170, distance: 238.6
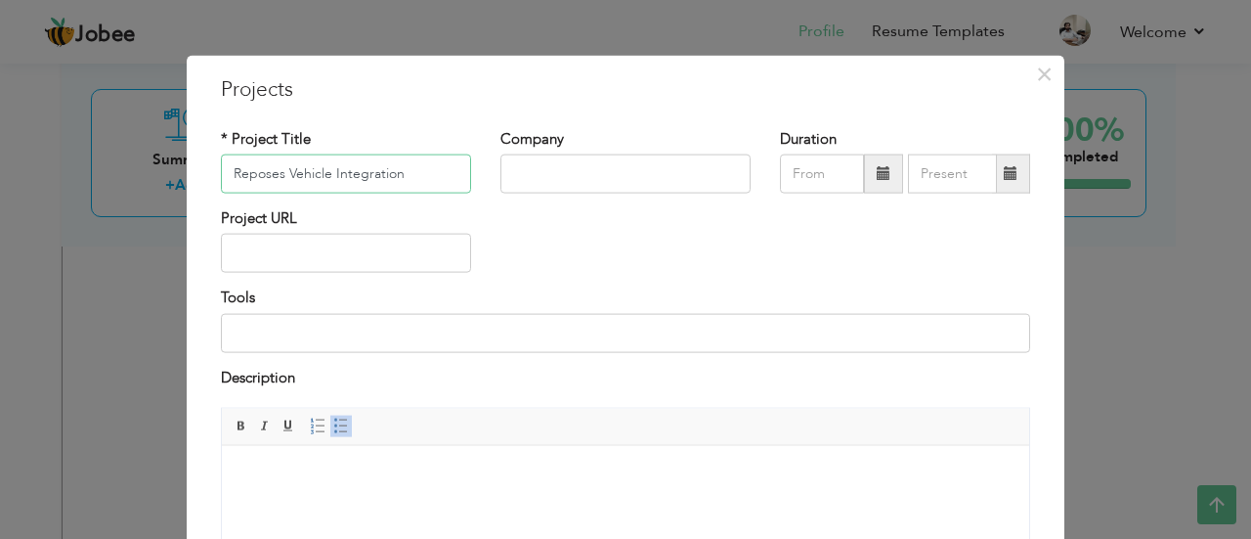
click at [187, 170] on div "× Projects * Project Title Reposes Vehicle Integration Company Duration Project…" at bounding box center [626, 415] width 878 height 720
paste input "sessed Vehicle Integration with ZATCA"
type input "Repossessed Vehicle Integration with ZATCA"
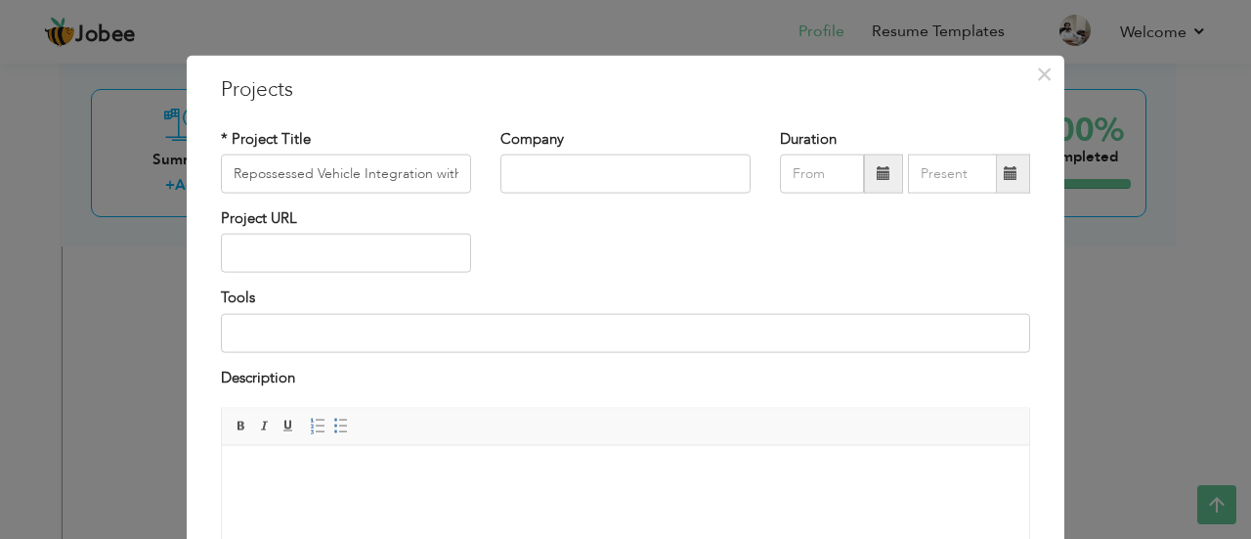
click at [297, 470] on body at bounding box center [625, 474] width 768 height 21
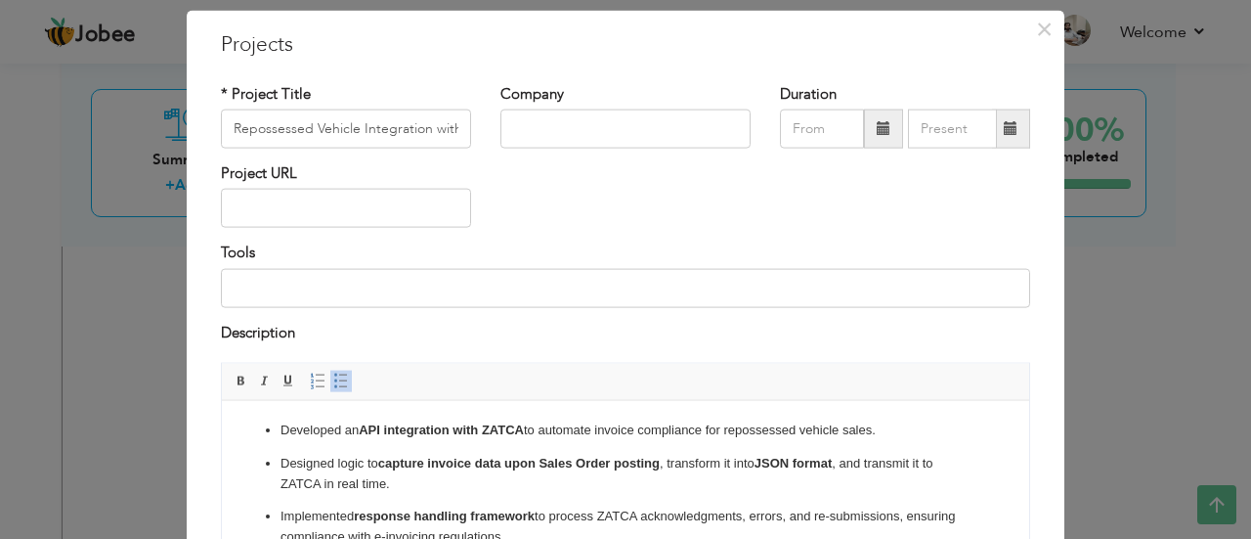
scroll to position [39, 0]
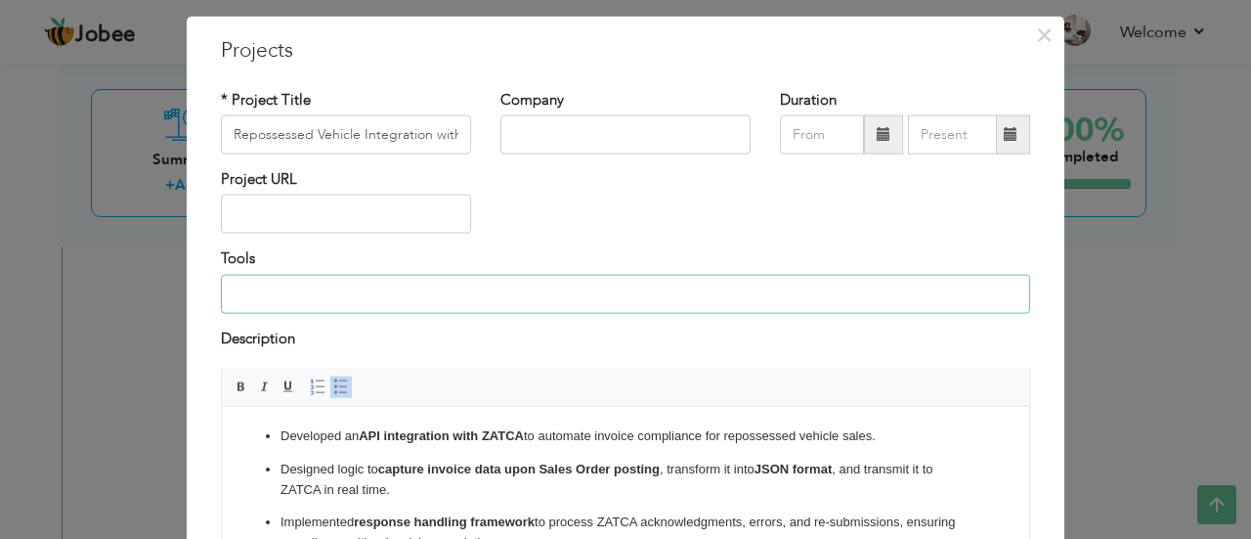
click at [346, 302] on input at bounding box center [625, 293] width 809 height 39
type input "MS D365 F&O"
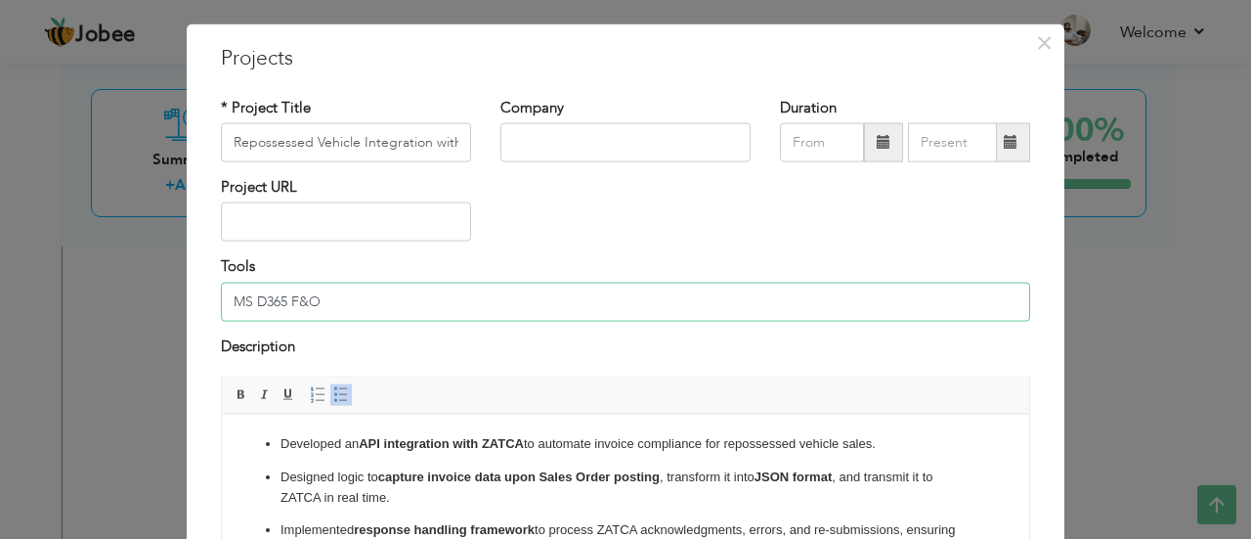
scroll to position [0, 0]
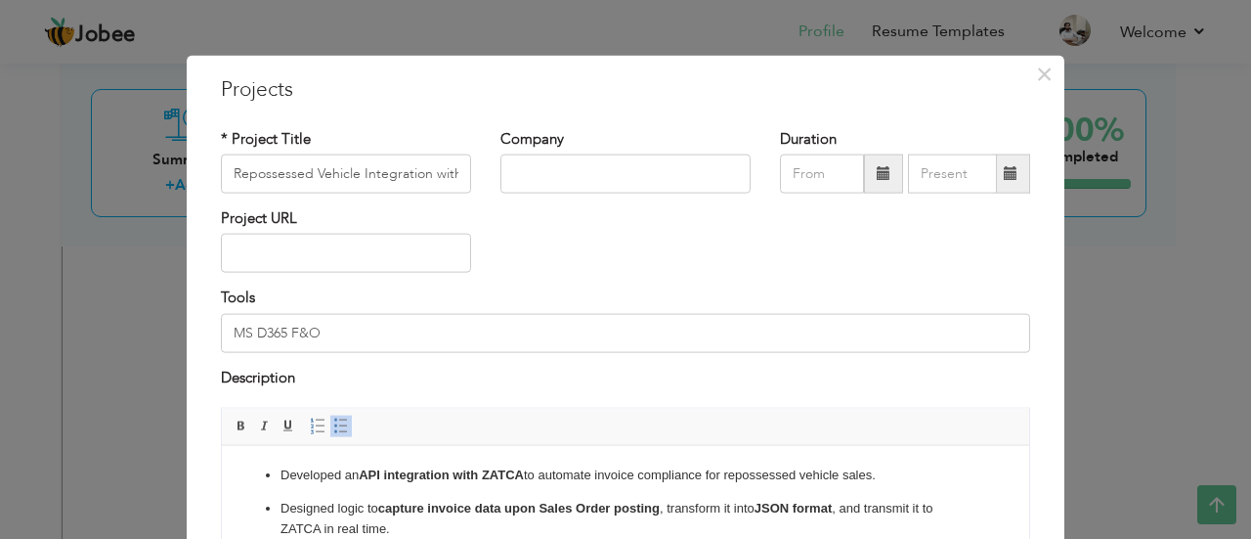
click at [877, 173] on span at bounding box center [884, 173] width 14 height 14
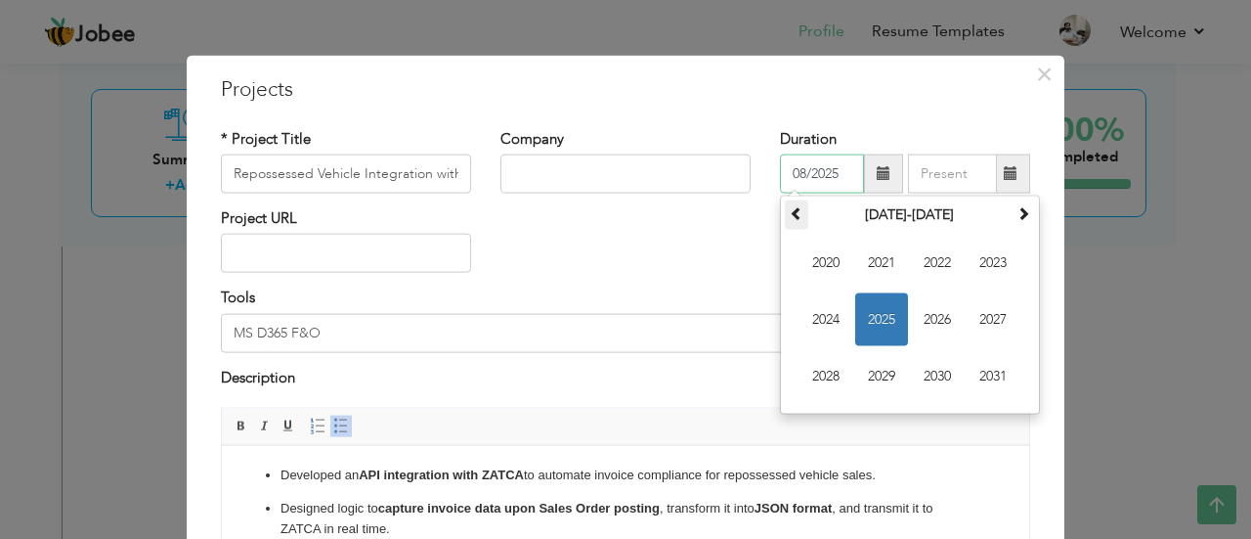
click at [792, 216] on span at bounding box center [797, 213] width 14 height 14
click at [1012, 223] on th at bounding box center [1023, 214] width 23 height 29
click at [874, 319] on span "2025" at bounding box center [881, 319] width 53 height 53
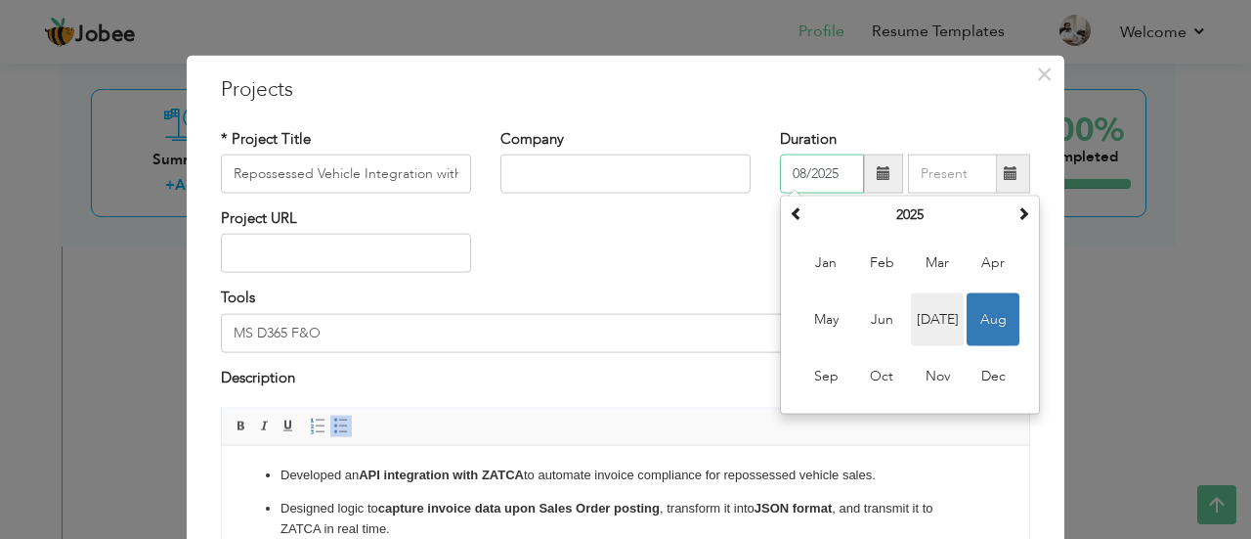
click at [930, 319] on span "[DATE]" at bounding box center [937, 319] width 53 height 53
type input "07/2025"
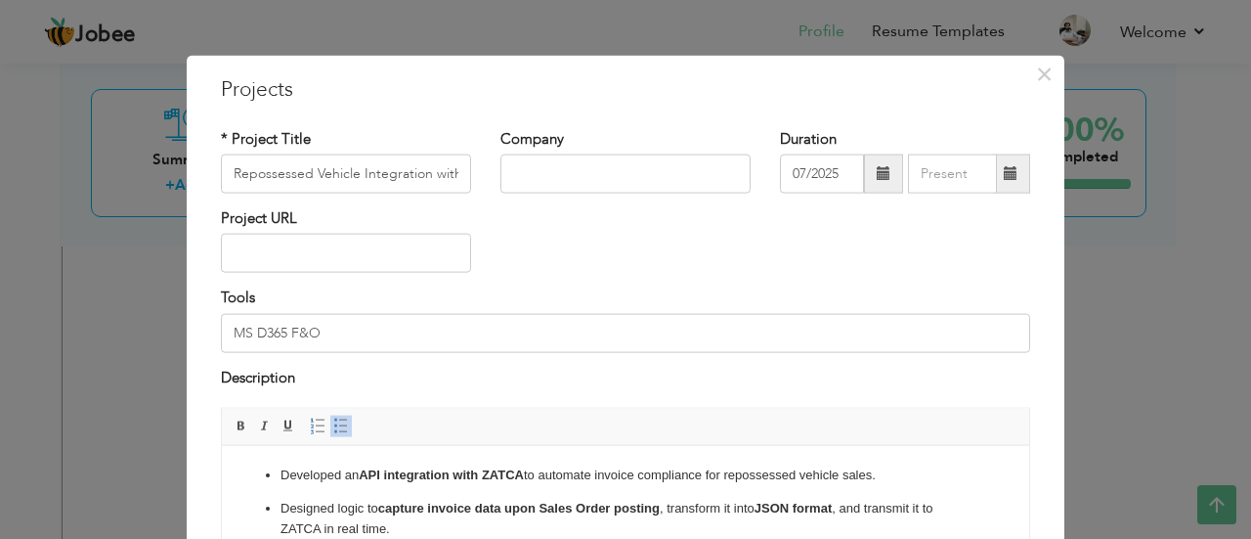
click at [1004, 180] on span at bounding box center [1011, 173] width 14 height 14
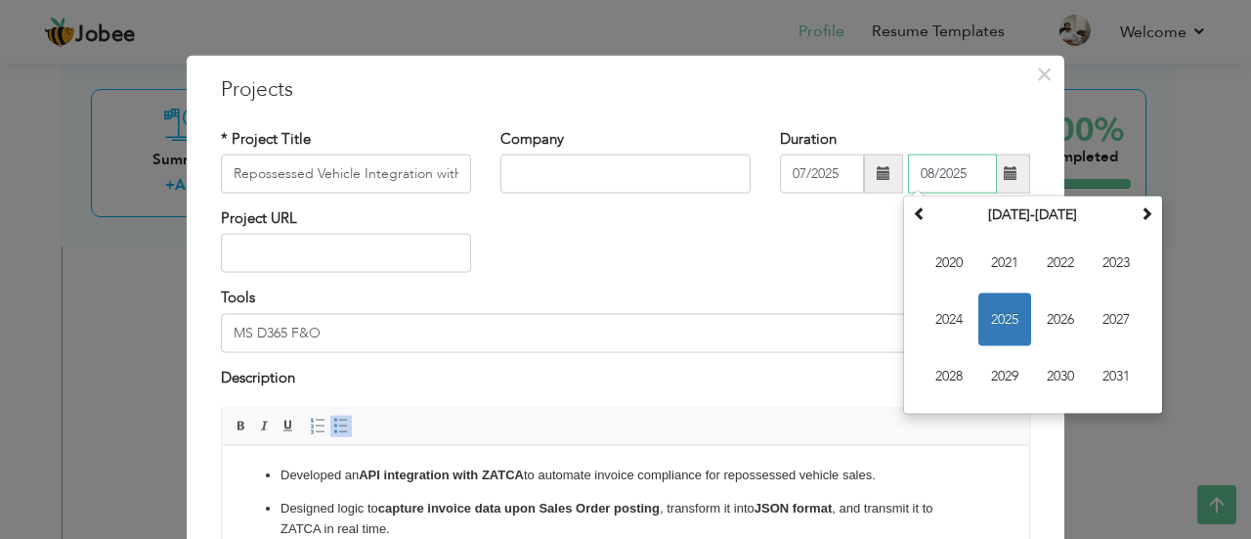
click at [996, 313] on span "2025" at bounding box center [1004, 319] width 53 height 53
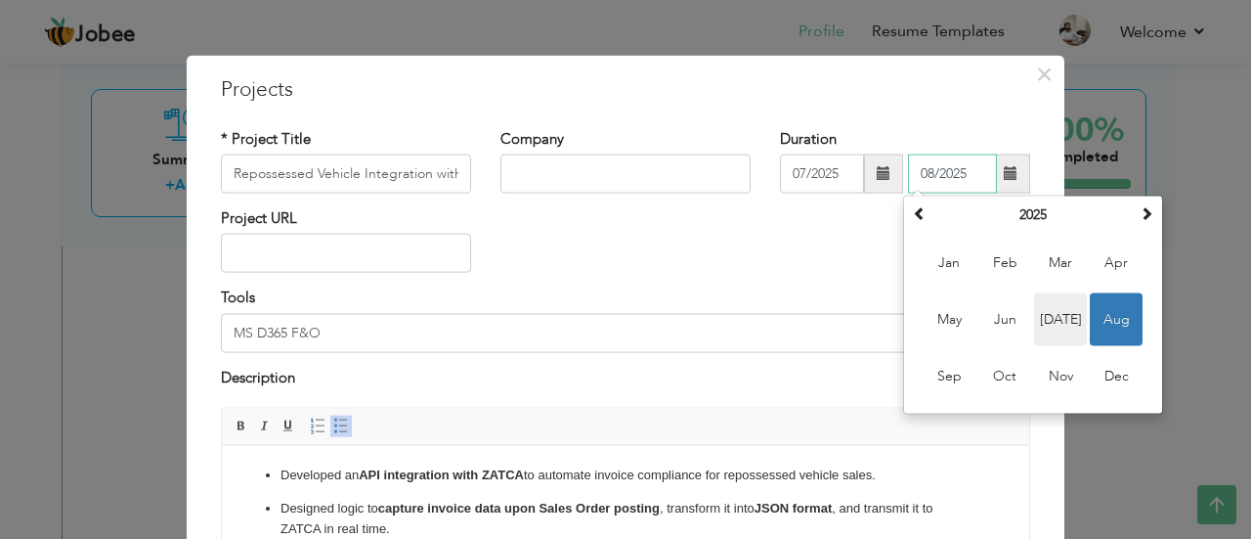
click at [1062, 314] on span "[DATE]" at bounding box center [1060, 319] width 53 height 53
type input "07/2025"
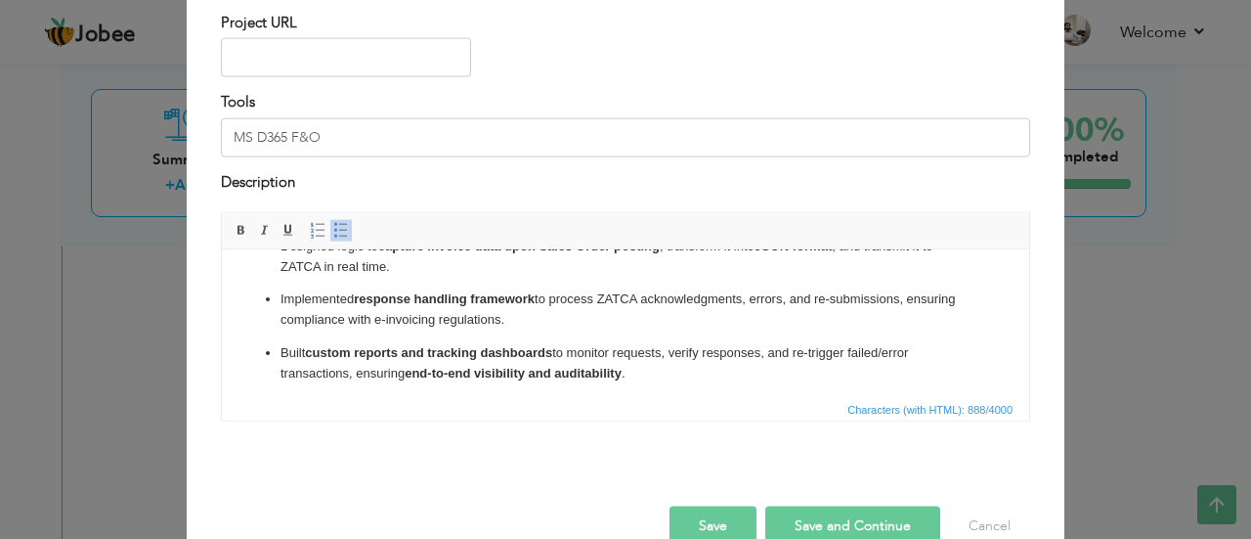
scroll to position [98, 0]
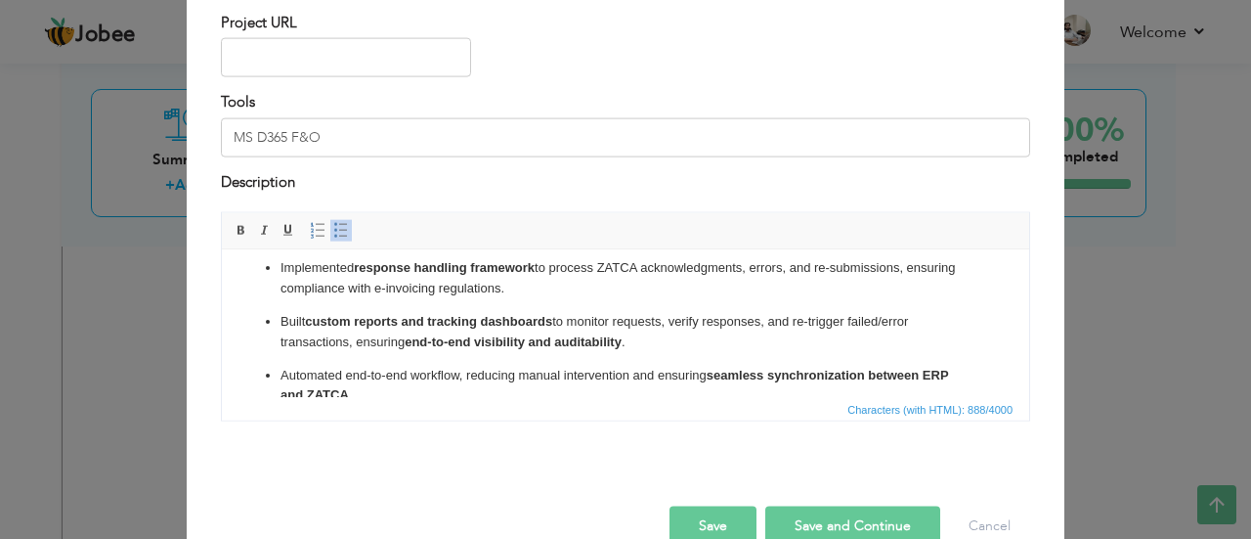
click at [710, 527] on button "Save" at bounding box center [713, 525] width 87 height 39
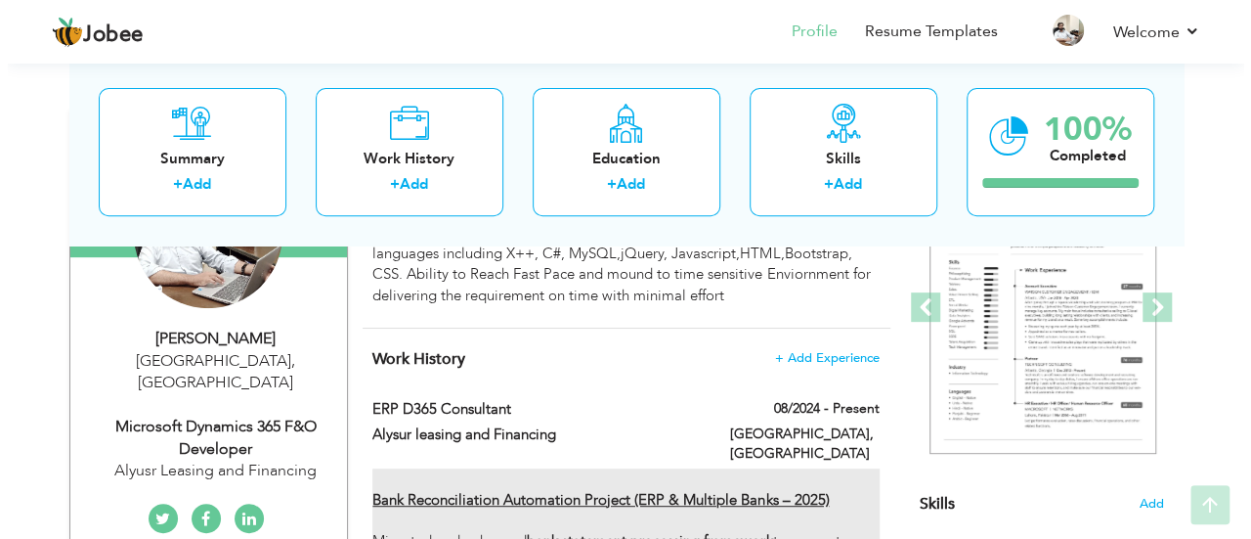
scroll to position [293, 0]
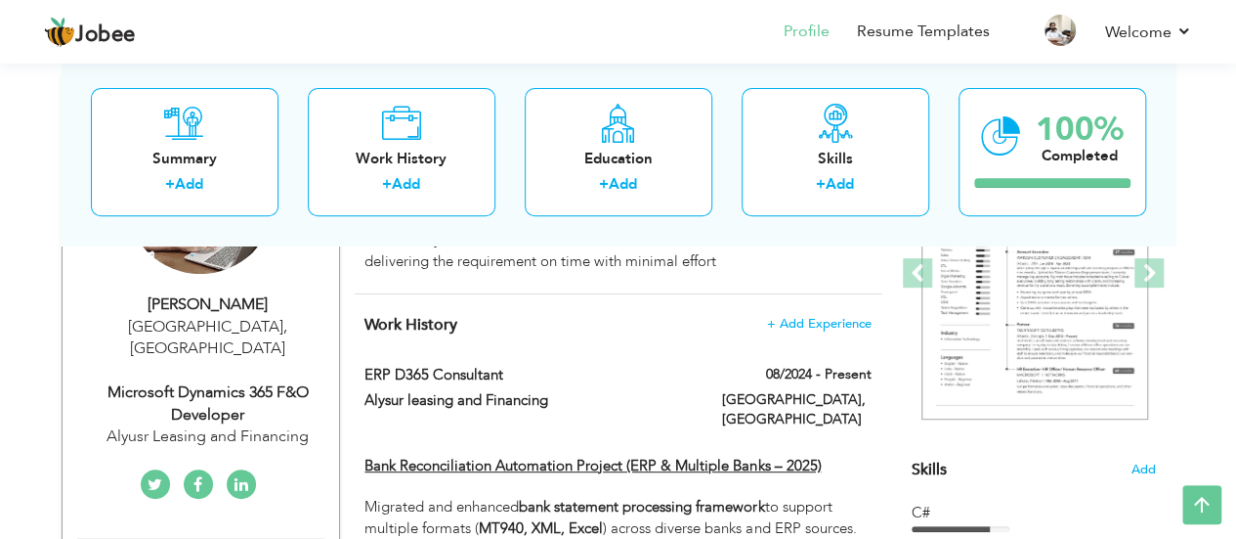
click at [265, 381] on div "Microsoft Dynamics 365 F&O Developer" at bounding box center [208, 403] width 262 height 45
type input "Muhammad Azhar"
type input "Saeed"
type input "03000969920"
select select "number:166"
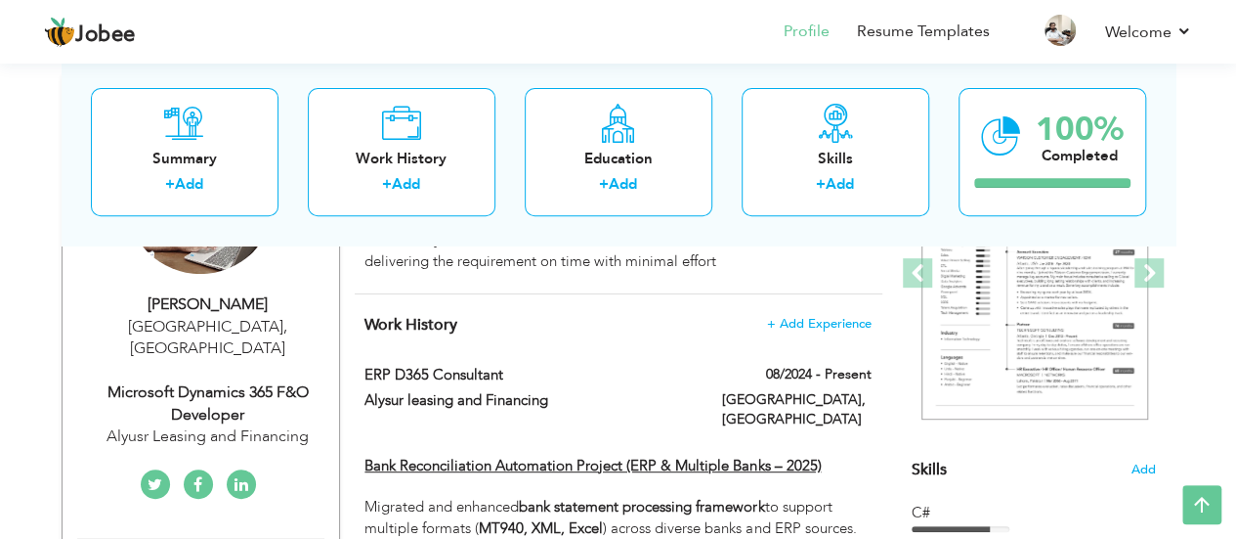
type input "[GEOGRAPHIC_DATA]"
select select "number:6"
type input "Alyusr Leasing and Financing"
type input "Microsoft Dynamics 365 F&O Developer"
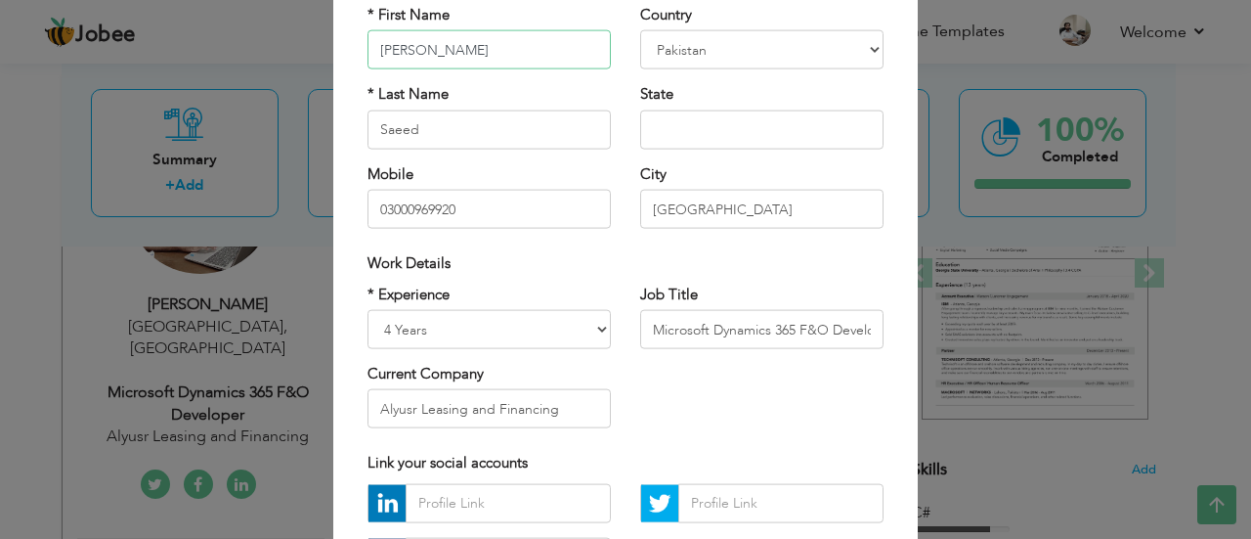
scroll to position [195, 0]
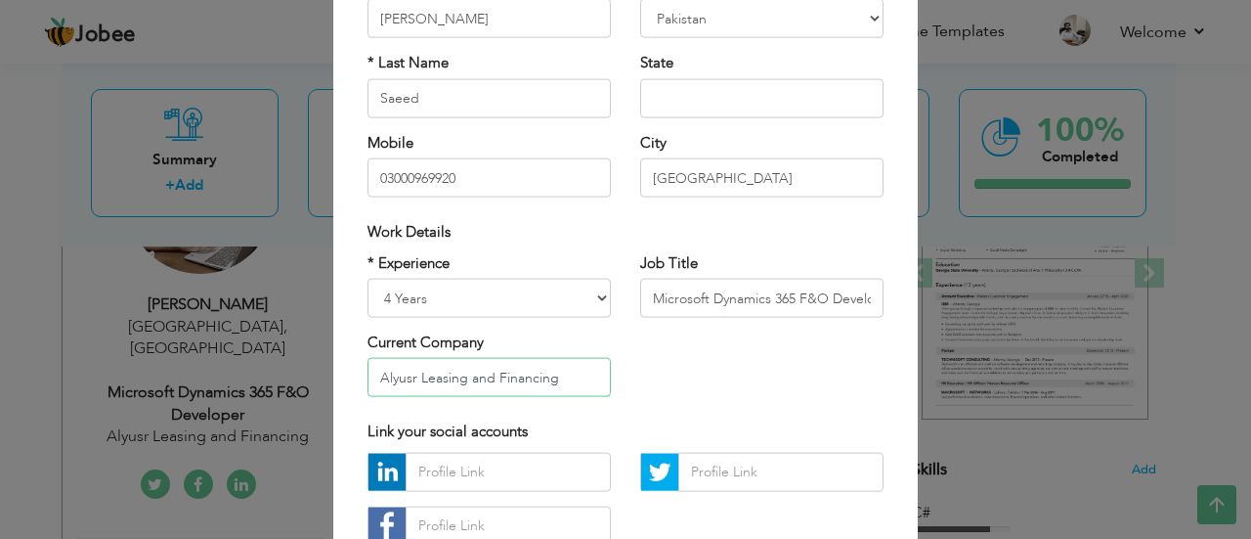
click at [578, 387] on input "Alyusr Leasing and Financing" at bounding box center [489, 377] width 243 height 39
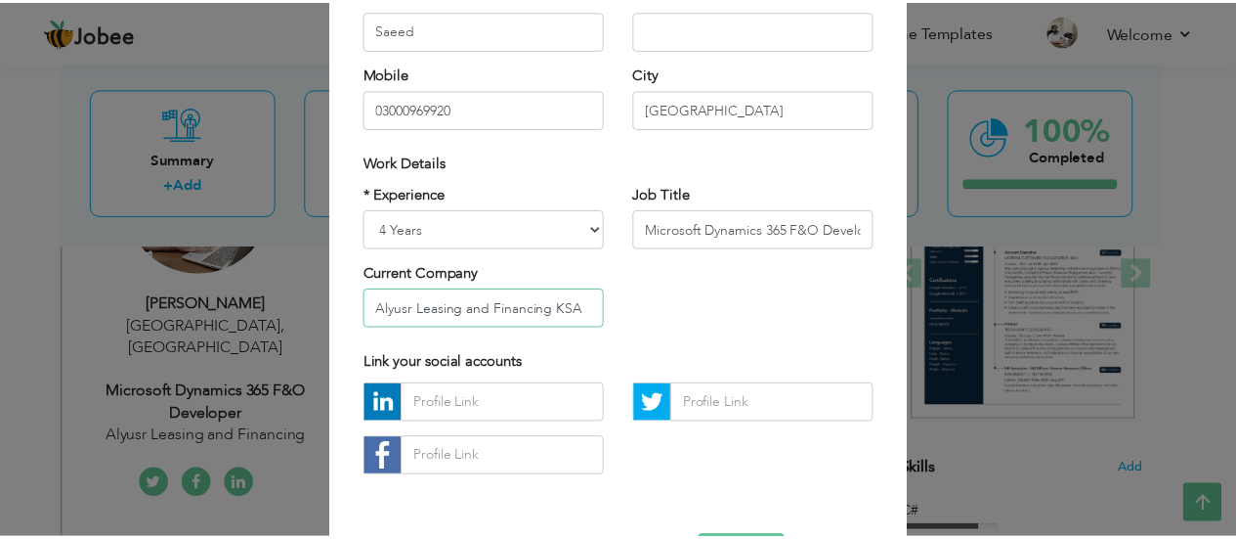
scroll to position [334, 0]
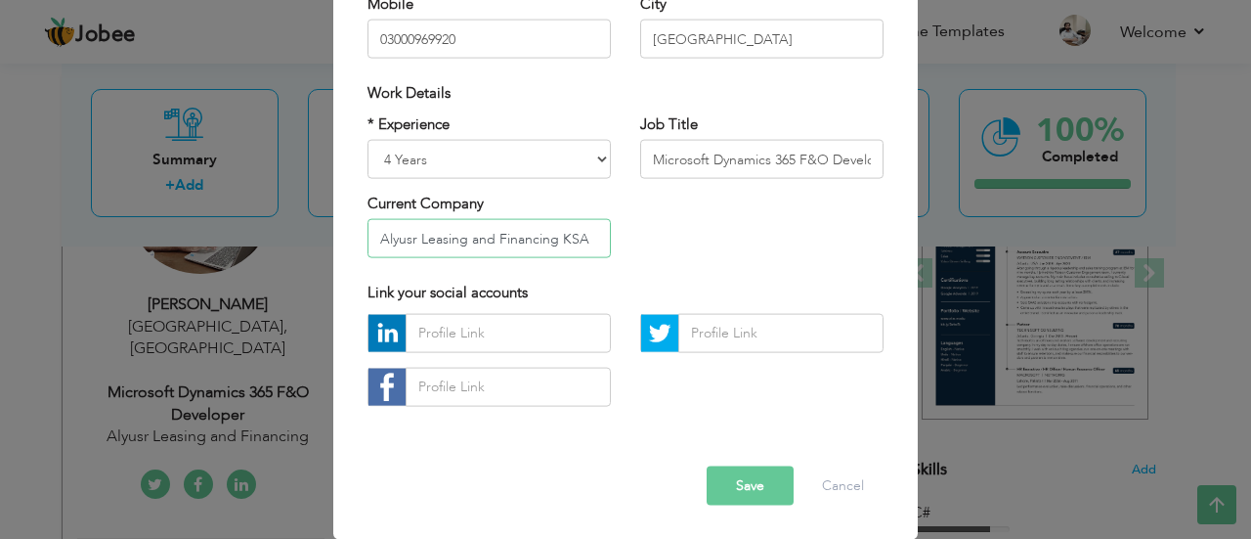
type input "Alyusr Leasing and Financing KSA"
click at [731, 490] on button "Save" at bounding box center [750, 484] width 87 height 39
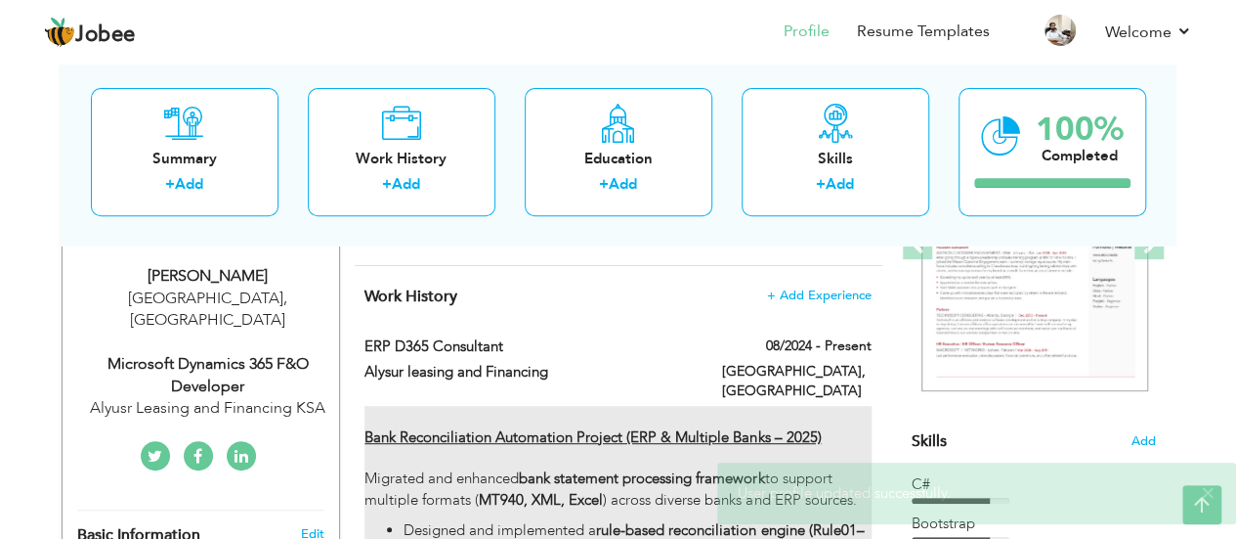
scroll to position [0, 0]
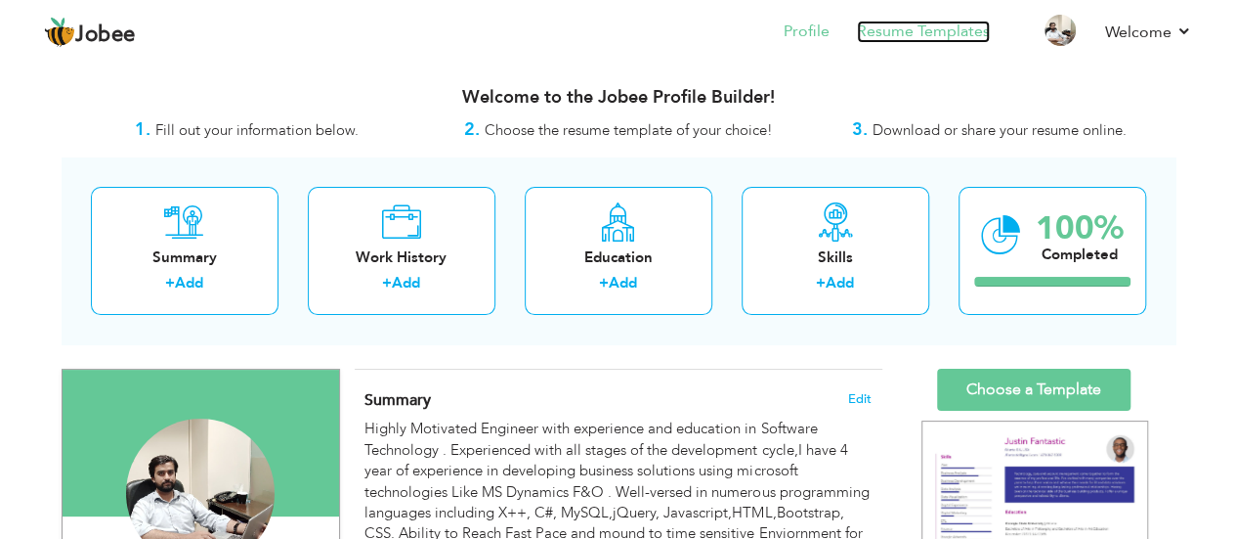
click at [902, 38] on link "Resume Templates" at bounding box center [923, 32] width 133 height 22
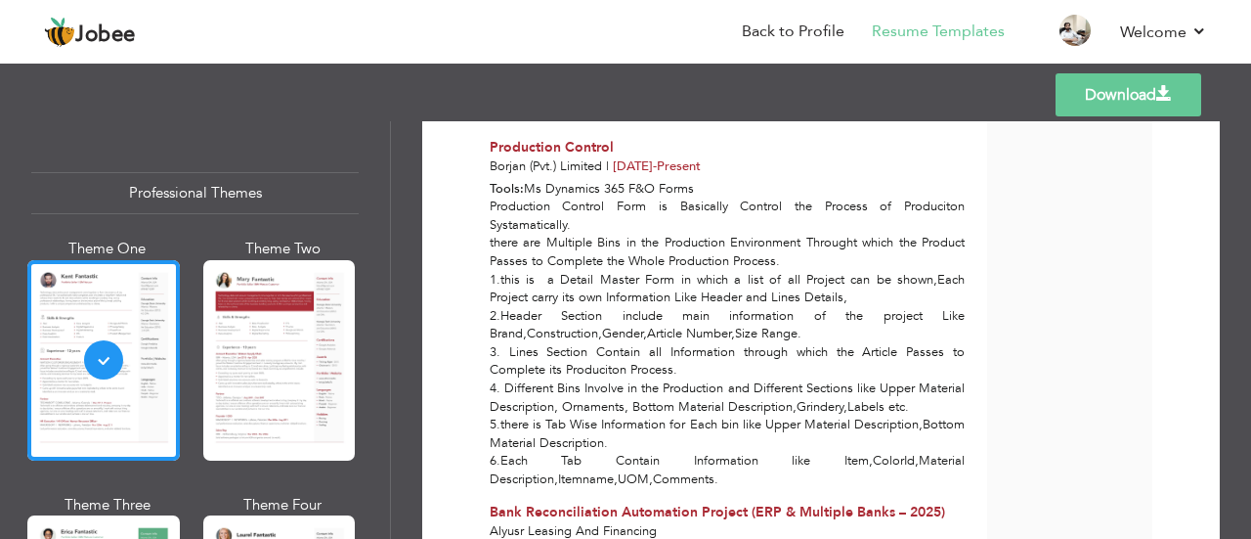
scroll to position [4399, 0]
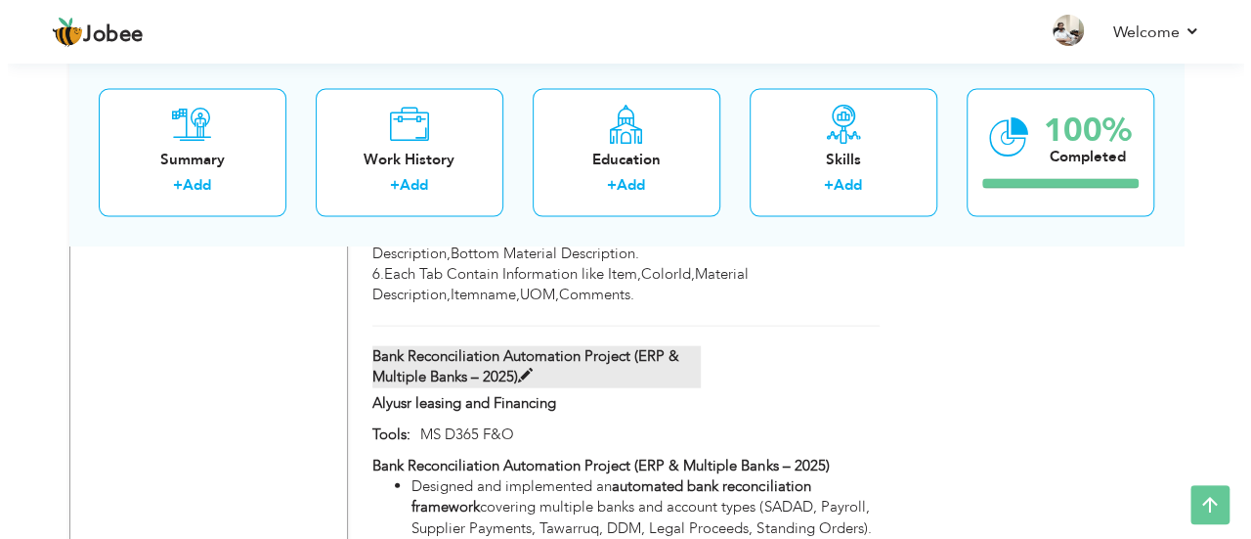
scroll to position [5669, 0]
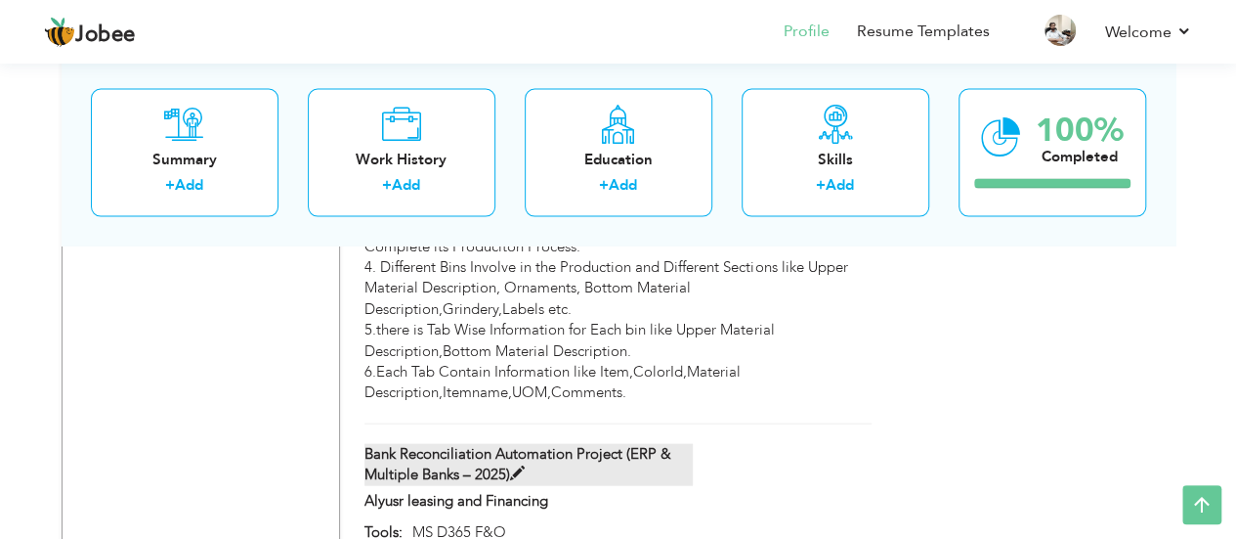
click at [514, 466] on span at bounding box center [517, 473] width 15 height 15
type input "MS D365 F&O"
type input "Alyusr leasing and Financing"
type input "Bank Reconciliation Automation Project (ERP & Multiple Banks – 2025)"
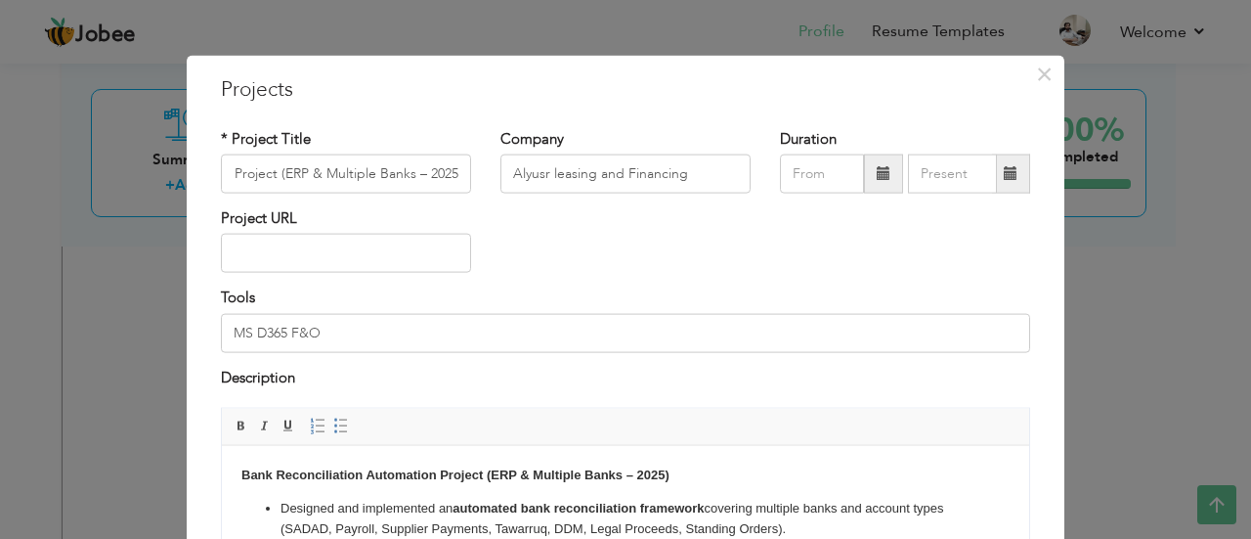
scroll to position [0, 0]
click at [883, 179] on span at bounding box center [884, 173] width 14 height 14
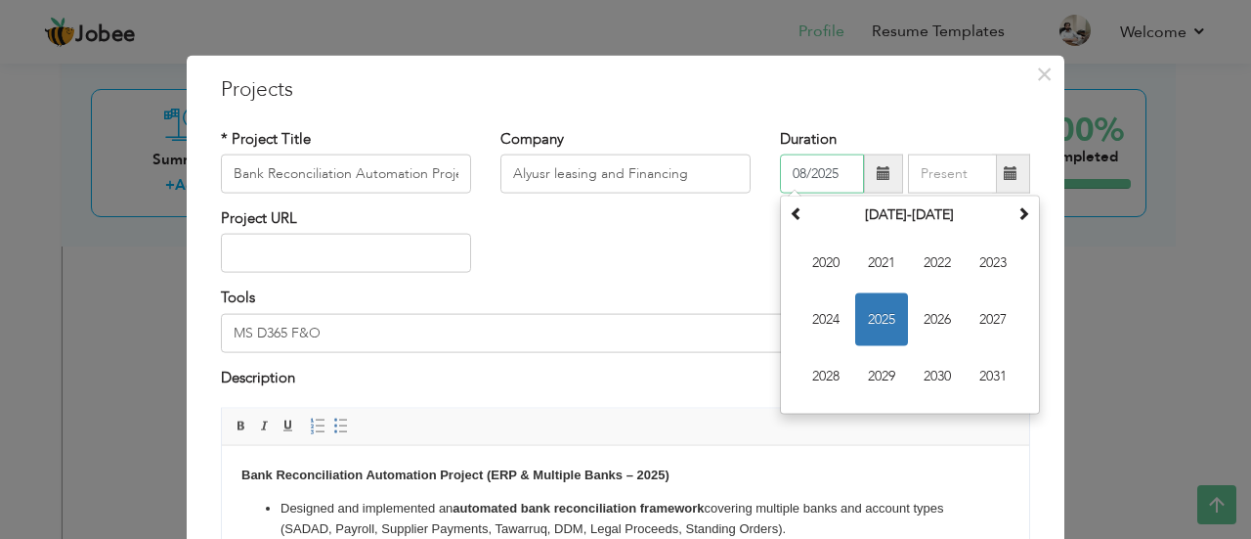
click at [874, 316] on span "2025" at bounding box center [881, 319] width 53 height 53
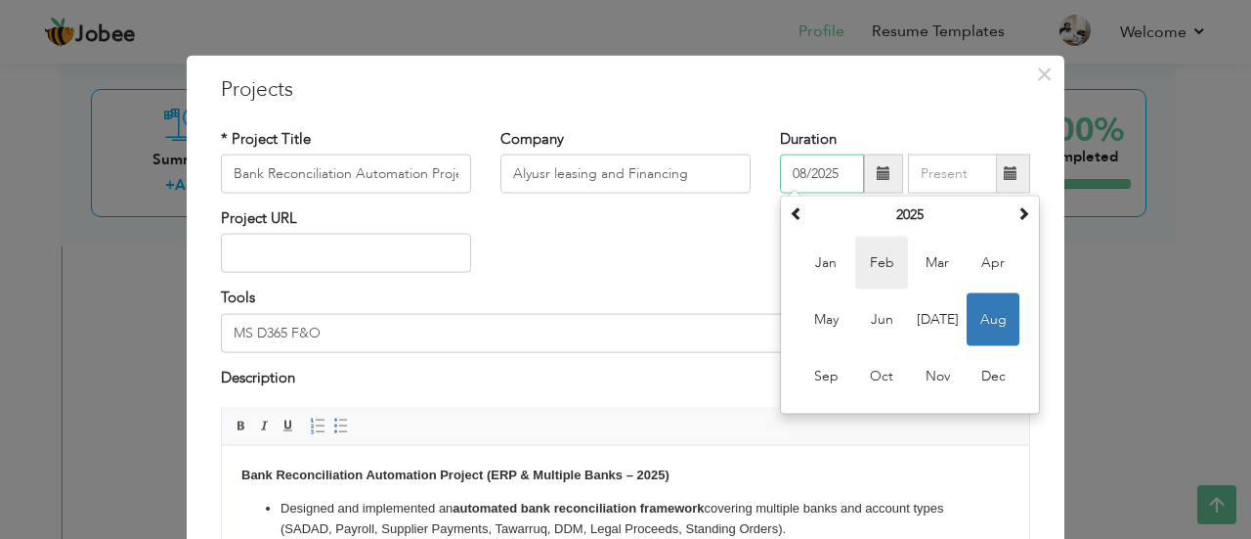
click at [874, 265] on span "Feb" at bounding box center [881, 263] width 53 height 53
type input "02/2025"
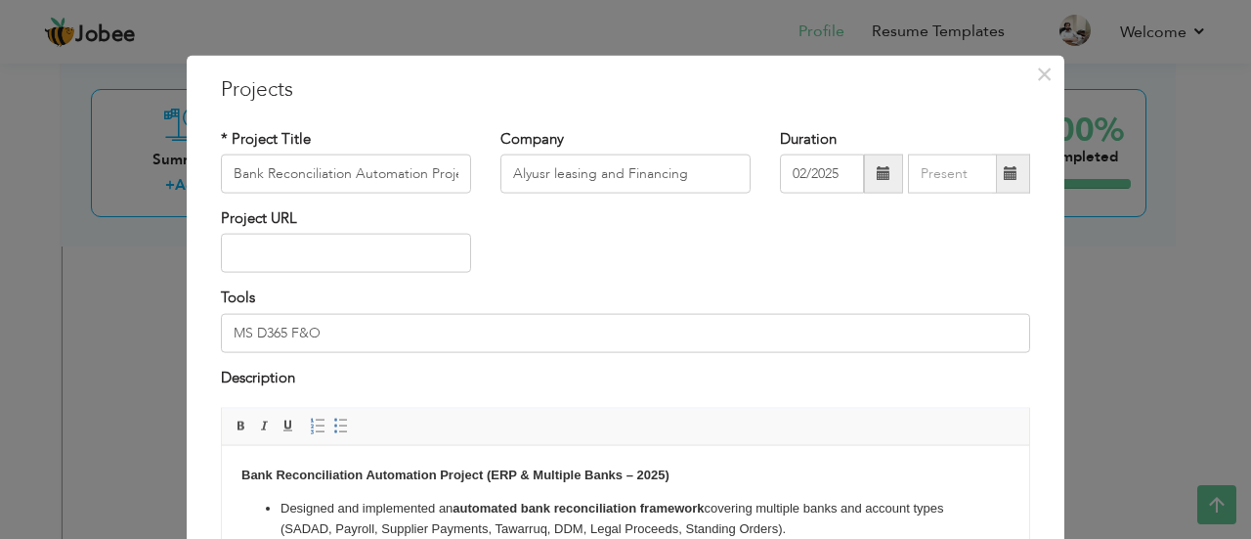
click at [1004, 174] on span at bounding box center [1011, 173] width 14 height 14
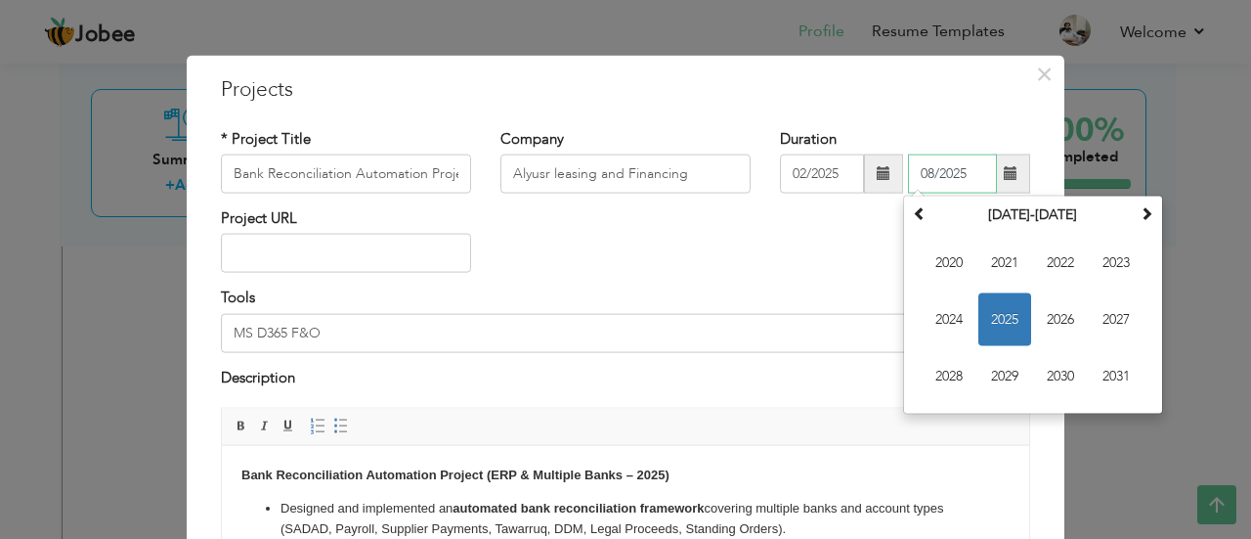
click at [992, 322] on span "2025" at bounding box center [1004, 319] width 53 height 53
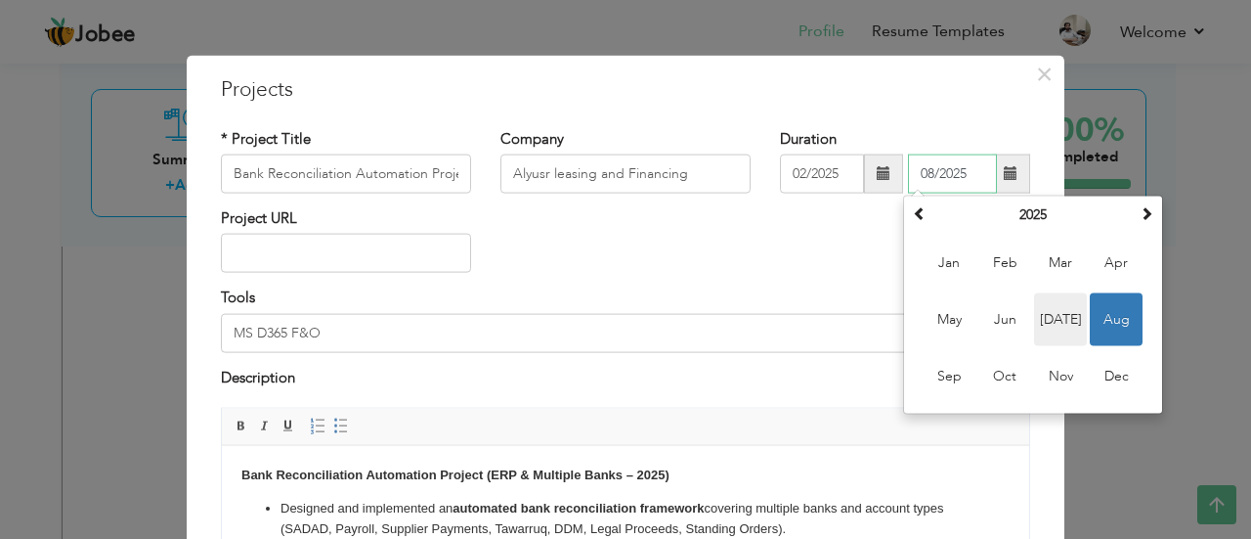
click at [1044, 320] on span "[DATE]" at bounding box center [1060, 319] width 53 height 53
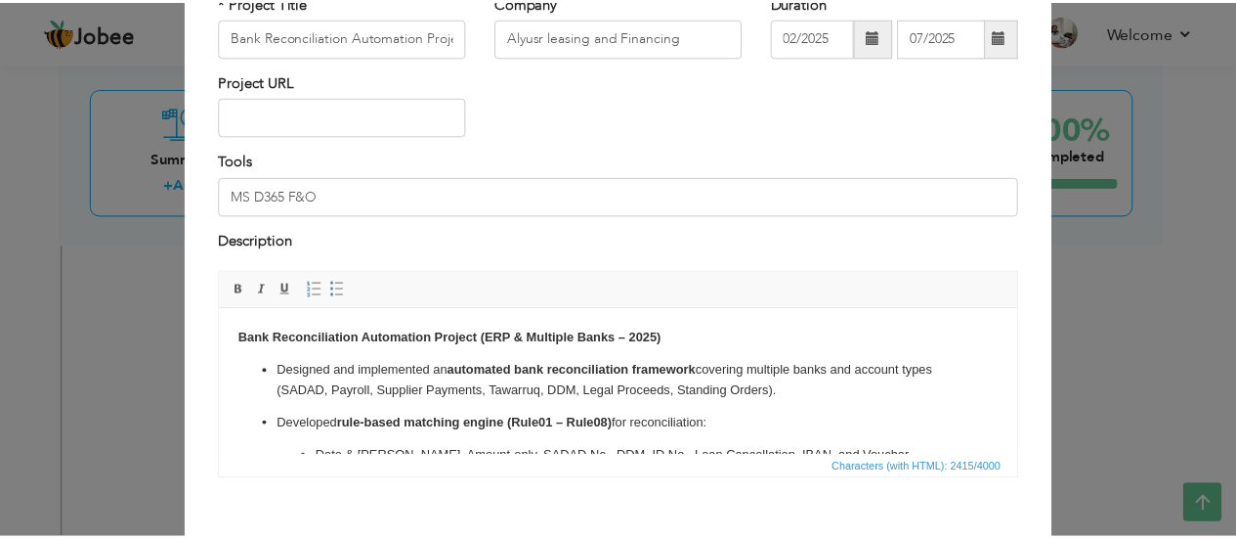
scroll to position [235, 0]
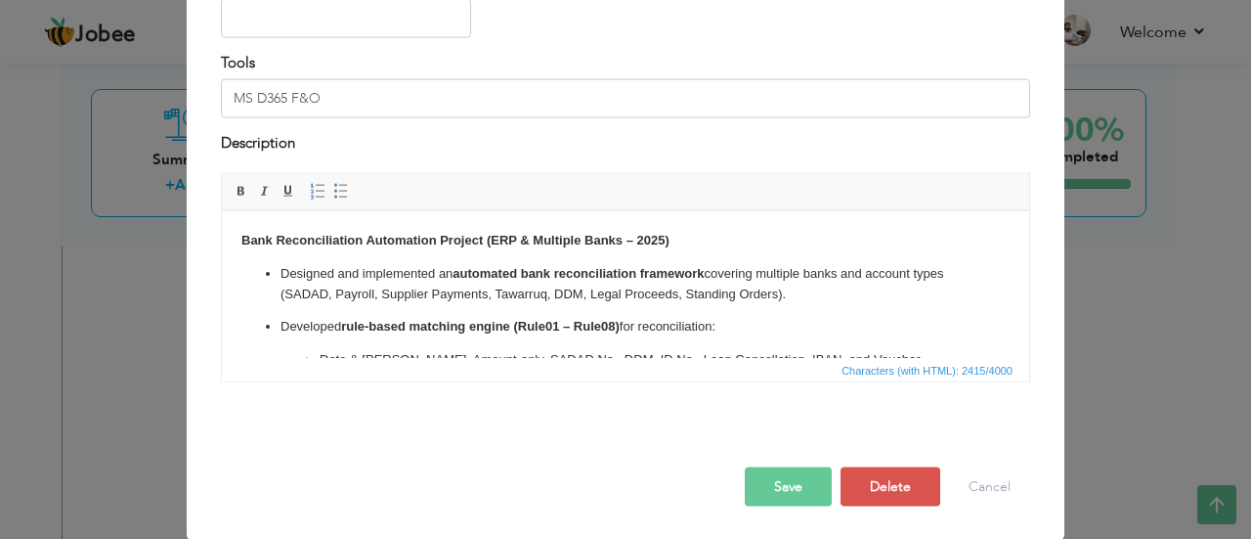
click at [818, 491] on button "Save" at bounding box center [788, 486] width 87 height 39
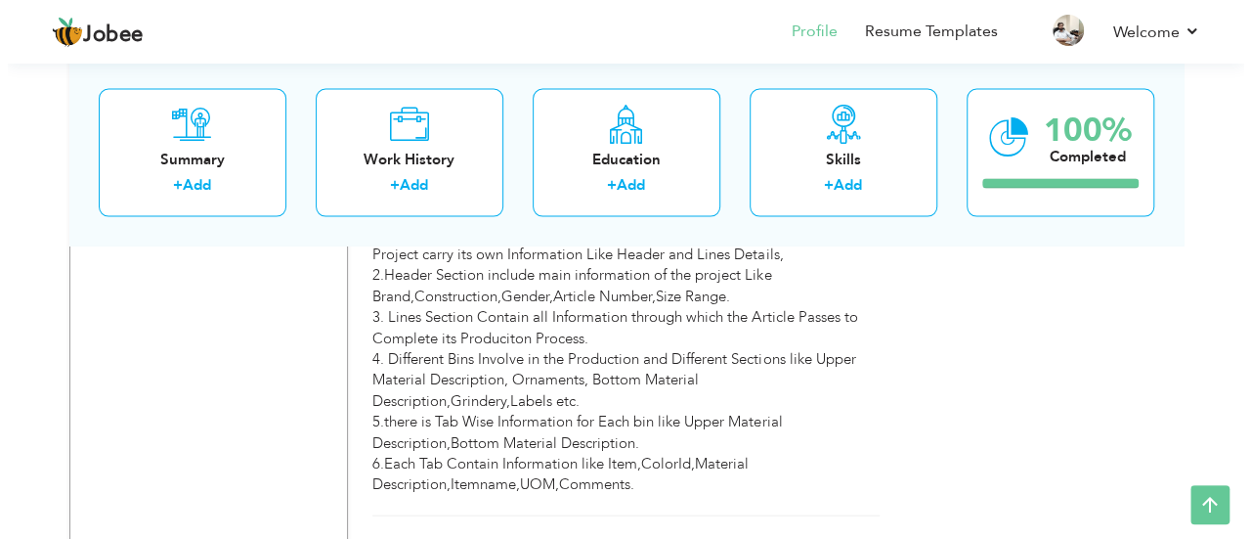
scroll to position [5767, 0]
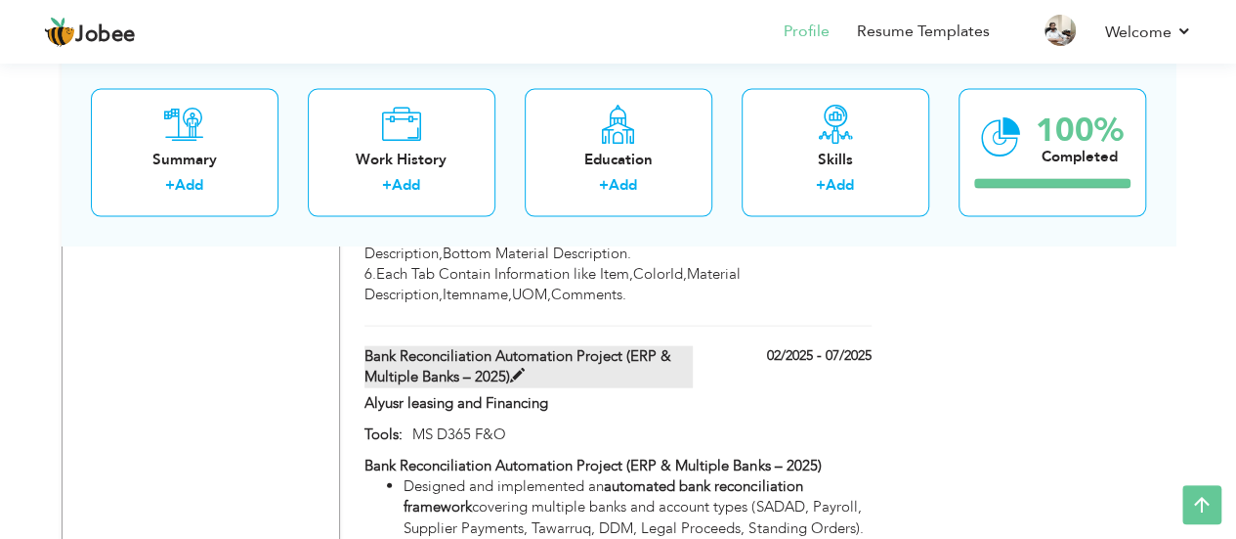
click at [516, 369] on span at bounding box center [517, 376] width 15 height 15
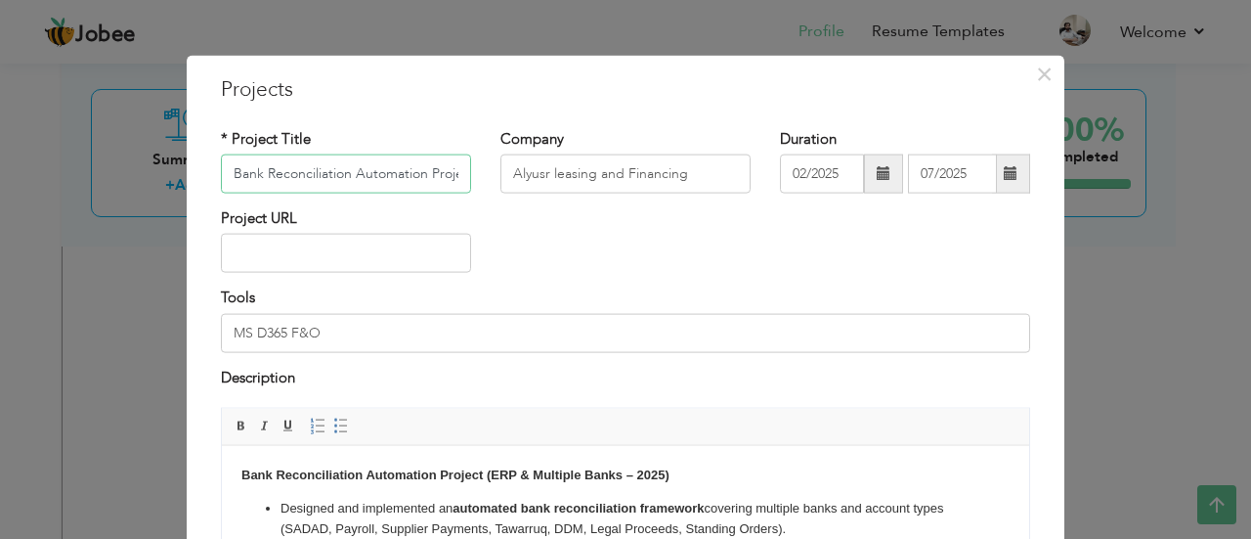
scroll to position [0, 197]
click at [994, 175] on span at bounding box center [1011, 173] width 38 height 39
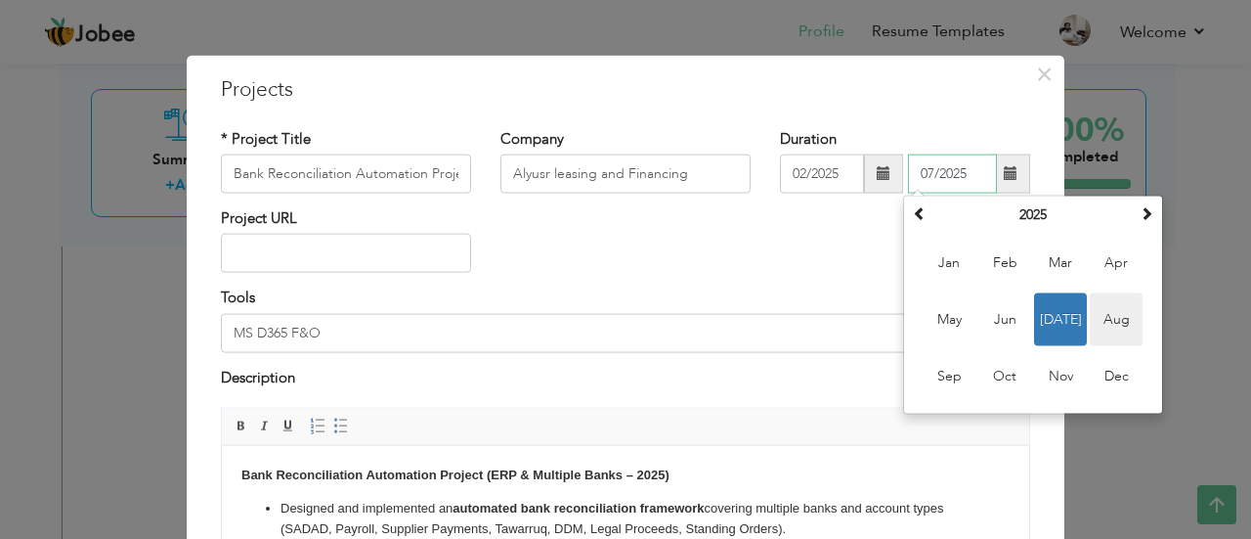
click at [1106, 322] on span "Aug" at bounding box center [1116, 319] width 53 height 53
type input "08/2025"
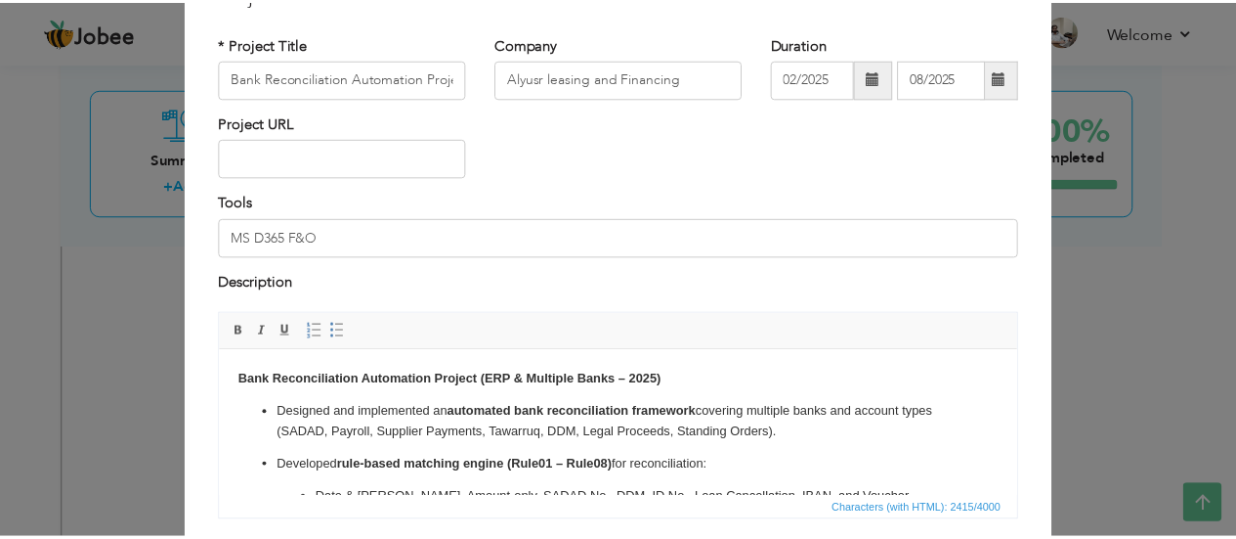
scroll to position [235, 0]
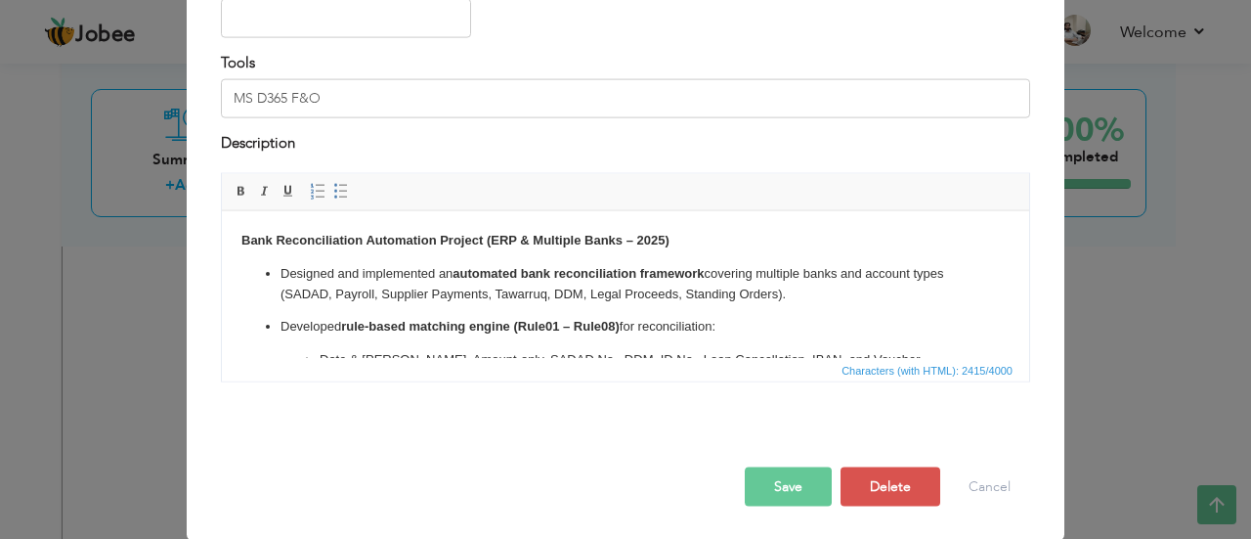
click at [760, 479] on button "Save" at bounding box center [788, 486] width 87 height 39
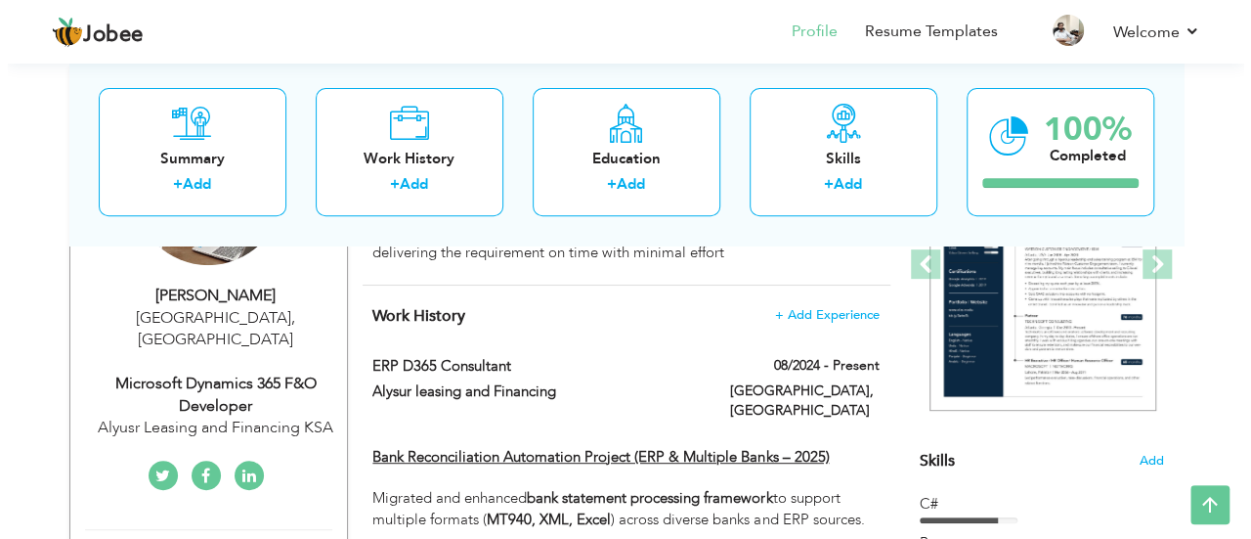
scroll to position [391, 0]
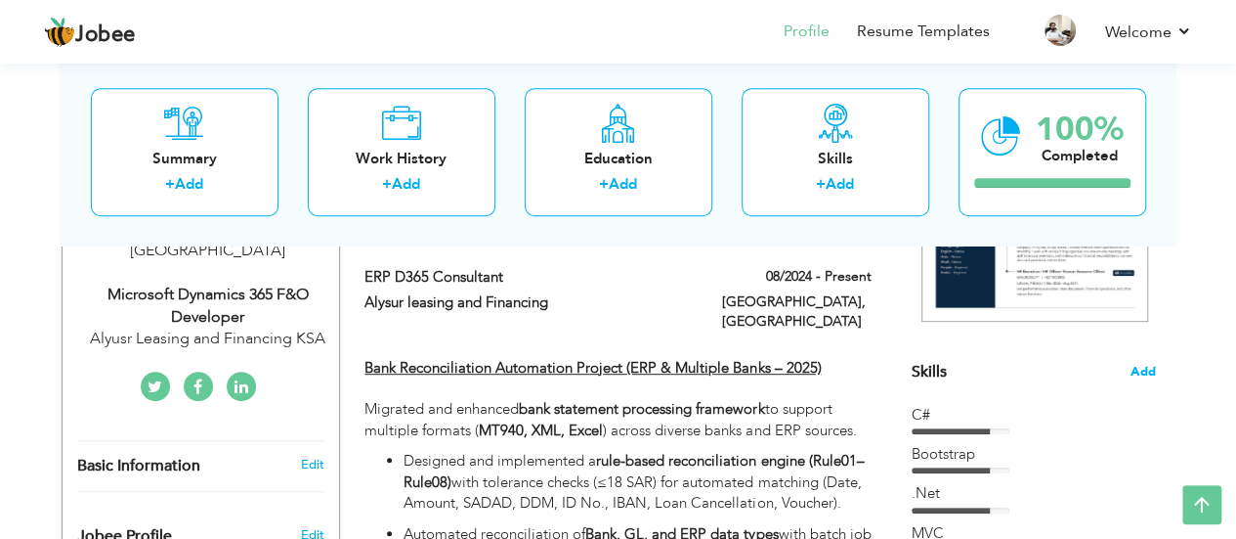
click at [1143, 368] on span "Add" at bounding box center [1143, 372] width 25 height 19
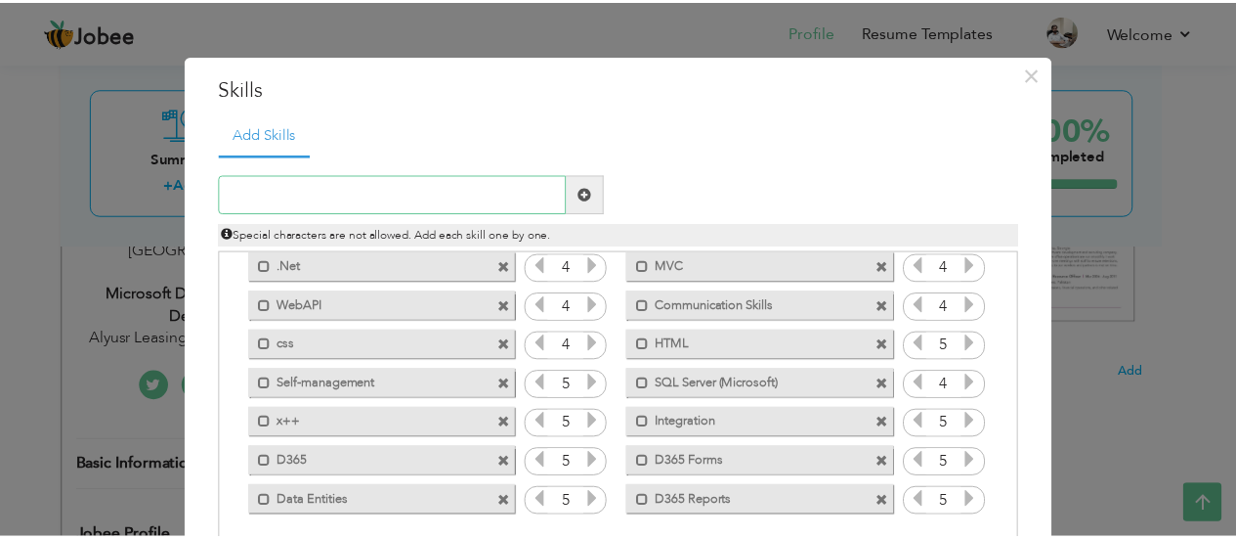
scroll to position [0, 0]
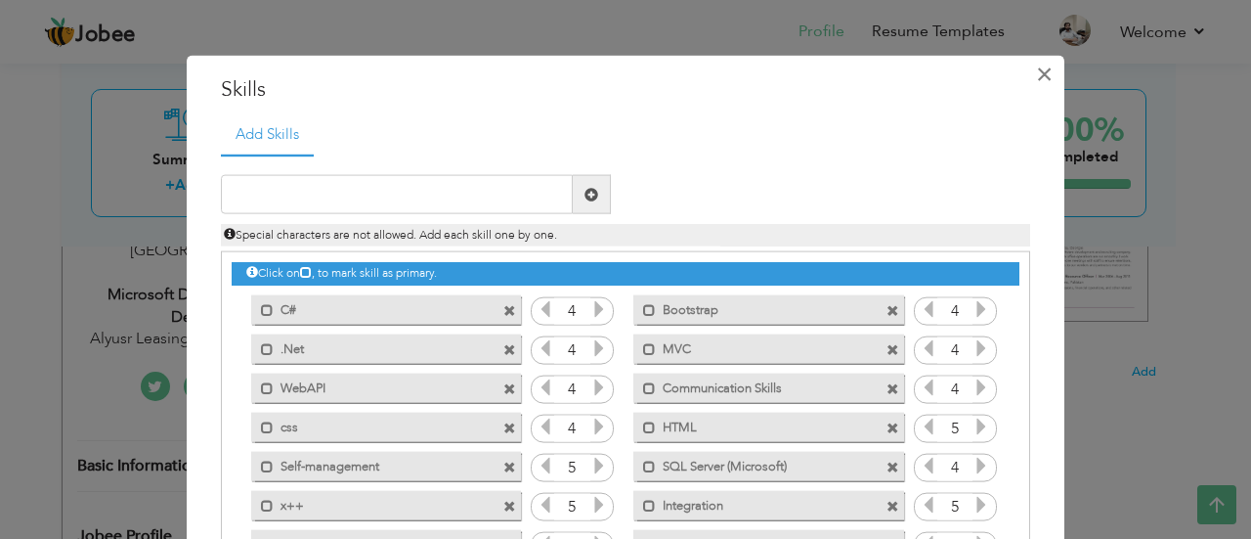
click at [1028, 79] on button "×" at bounding box center [1043, 73] width 31 height 31
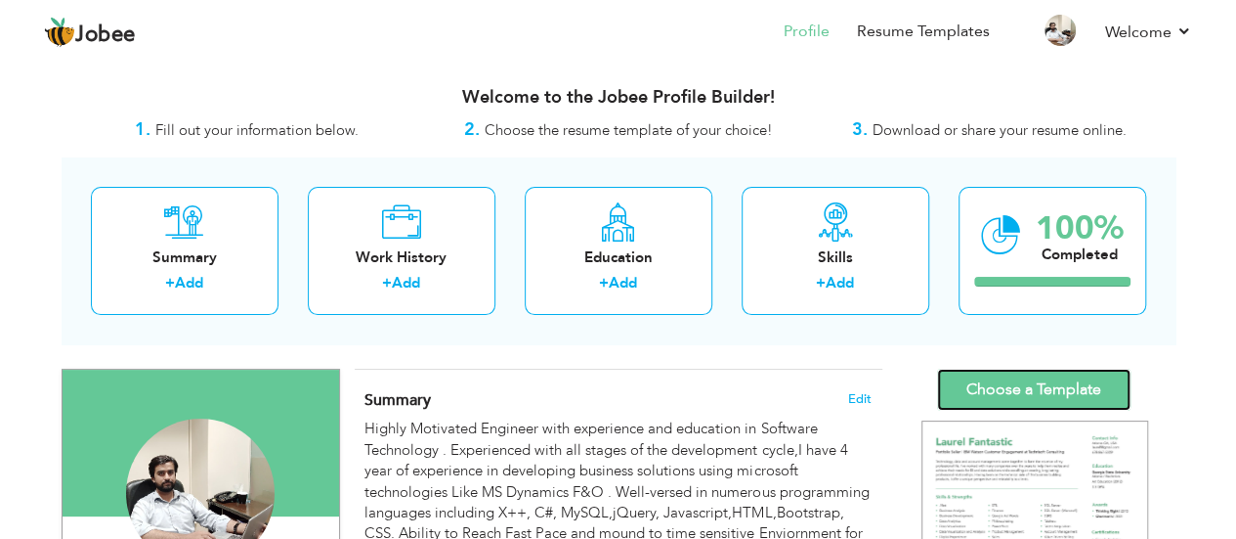
click at [1013, 386] on link "Choose a Template" at bounding box center [1034, 390] width 194 height 42
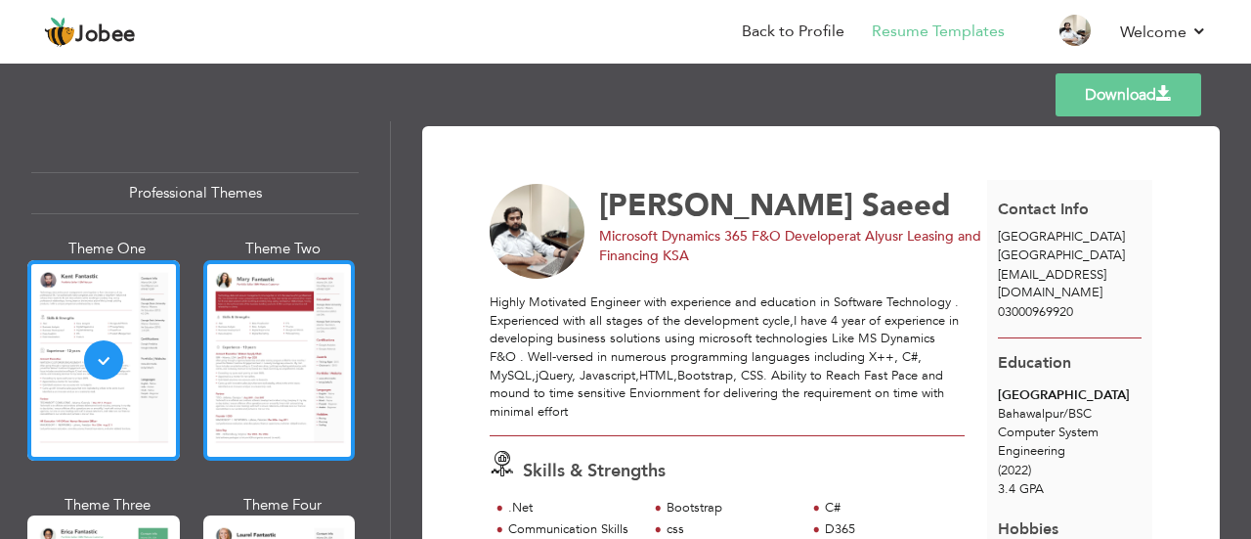
click at [269, 395] on div at bounding box center [279, 360] width 152 height 200
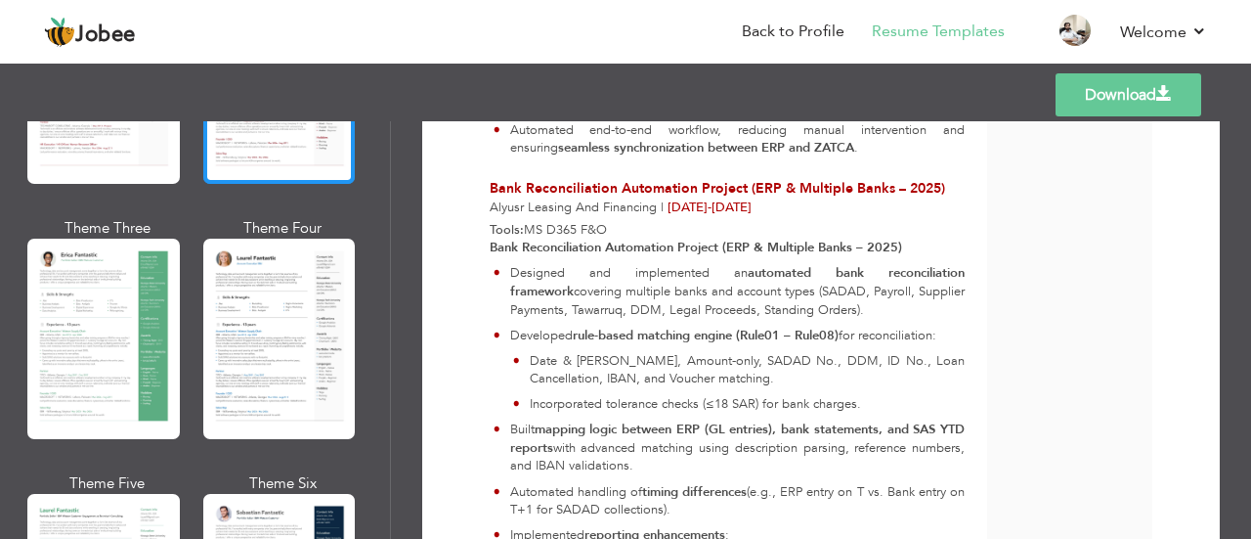
scroll to position [293, 0]
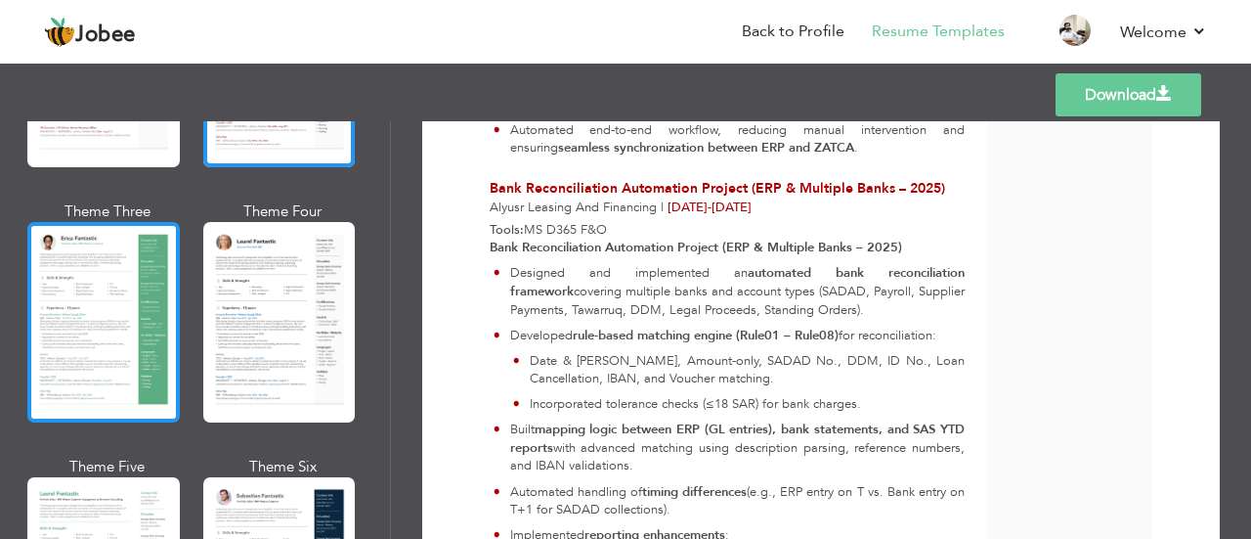
click at [84, 328] on div at bounding box center [103, 322] width 152 height 200
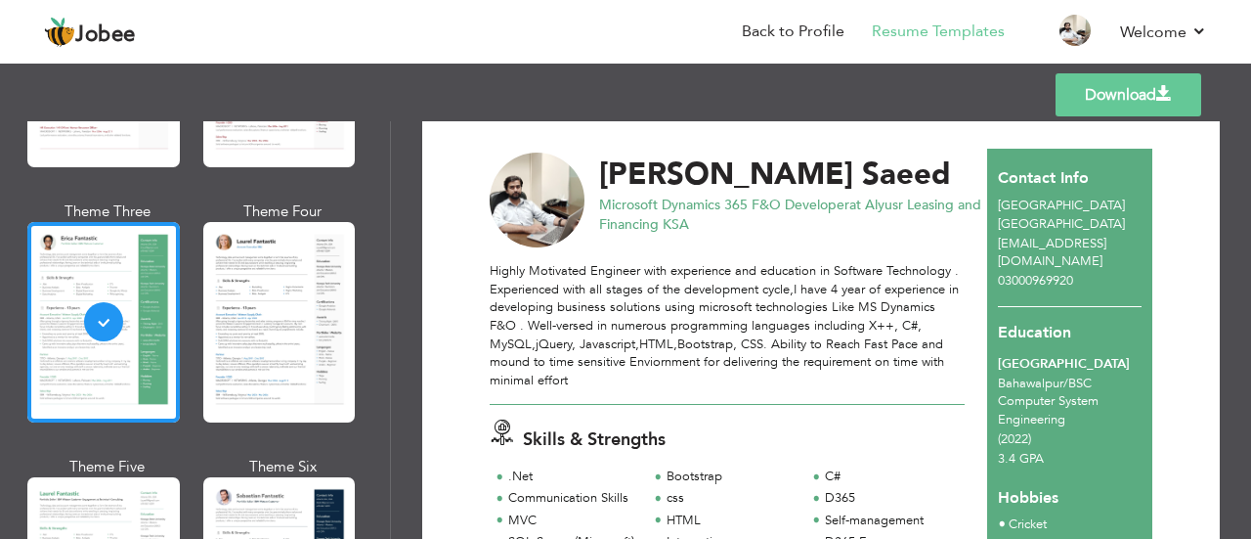
scroll to position [0, 0]
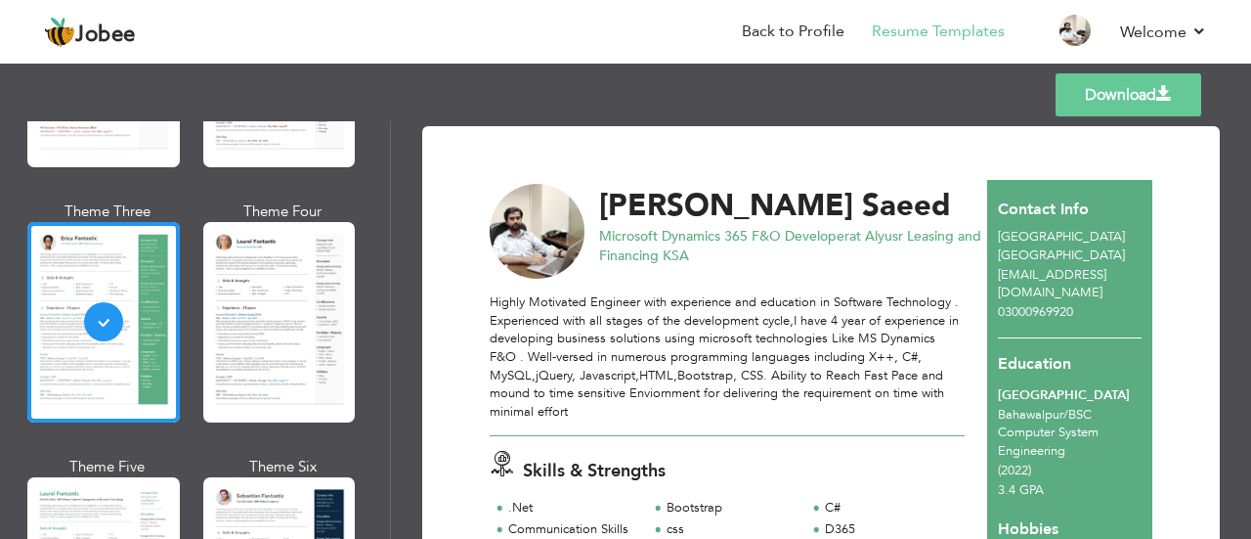
click at [1108, 103] on link "Download" at bounding box center [1129, 94] width 146 height 43
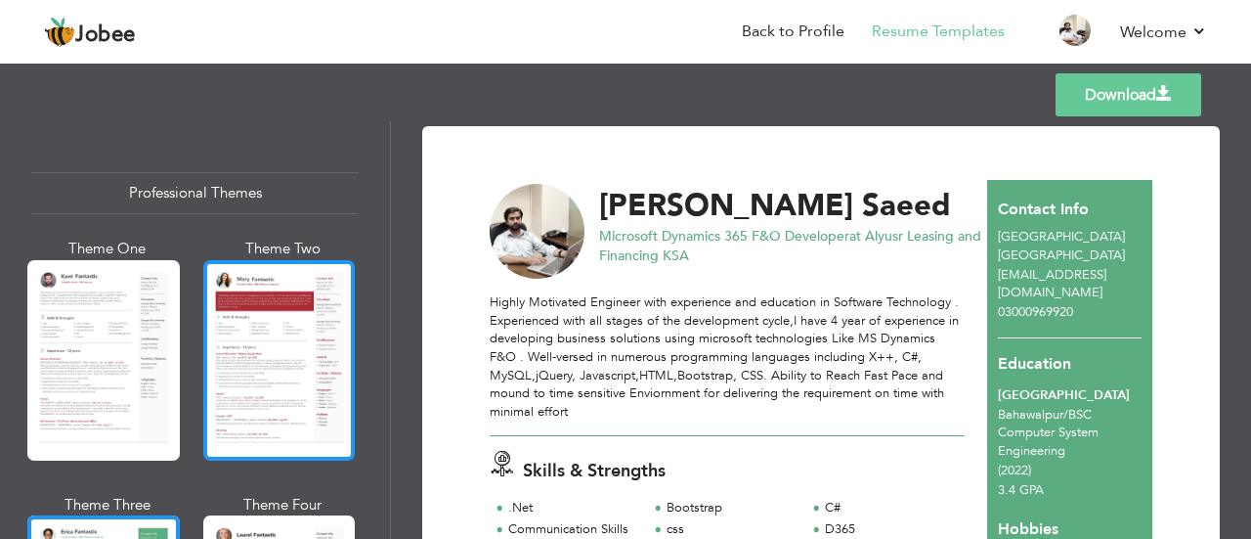
scroll to position [98, 0]
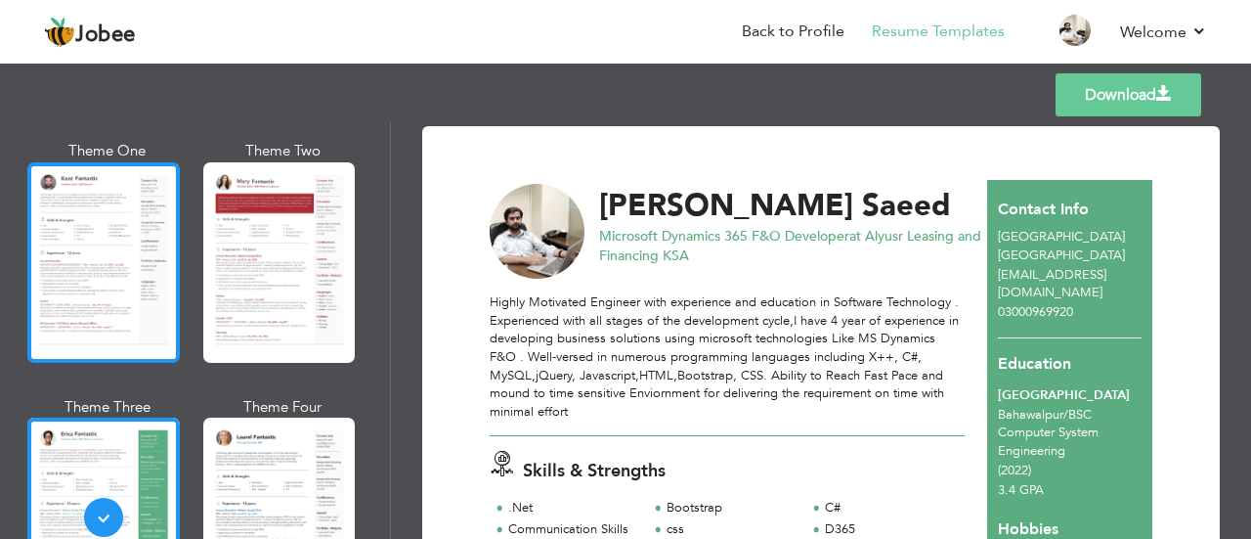
click at [117, 268] on div at bounding box center [103, 262] width 152 height 200
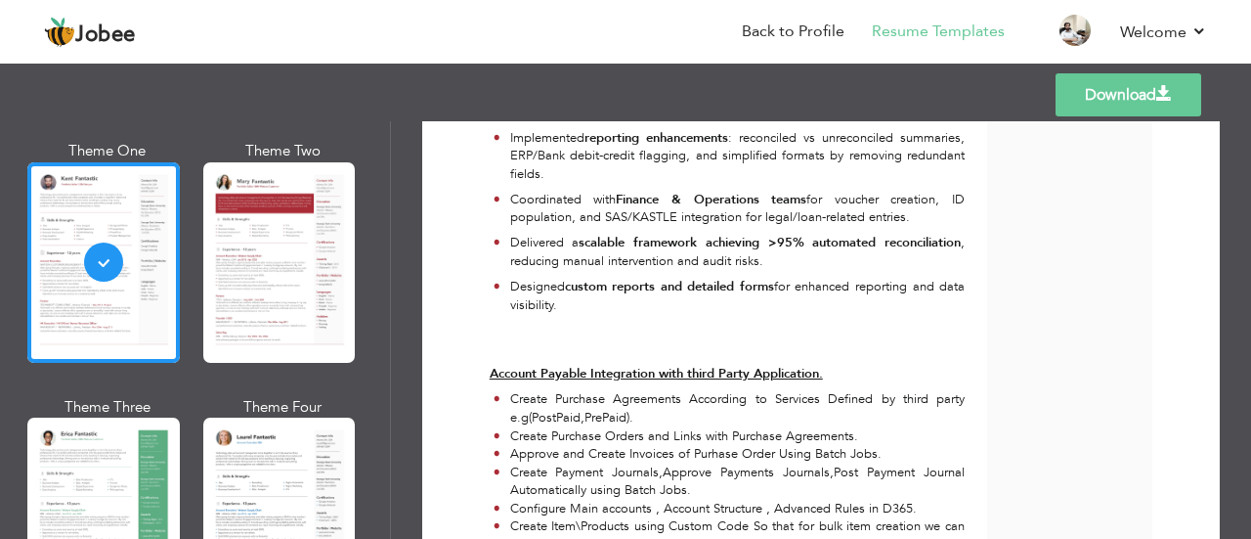
scroll to position [977, 0]
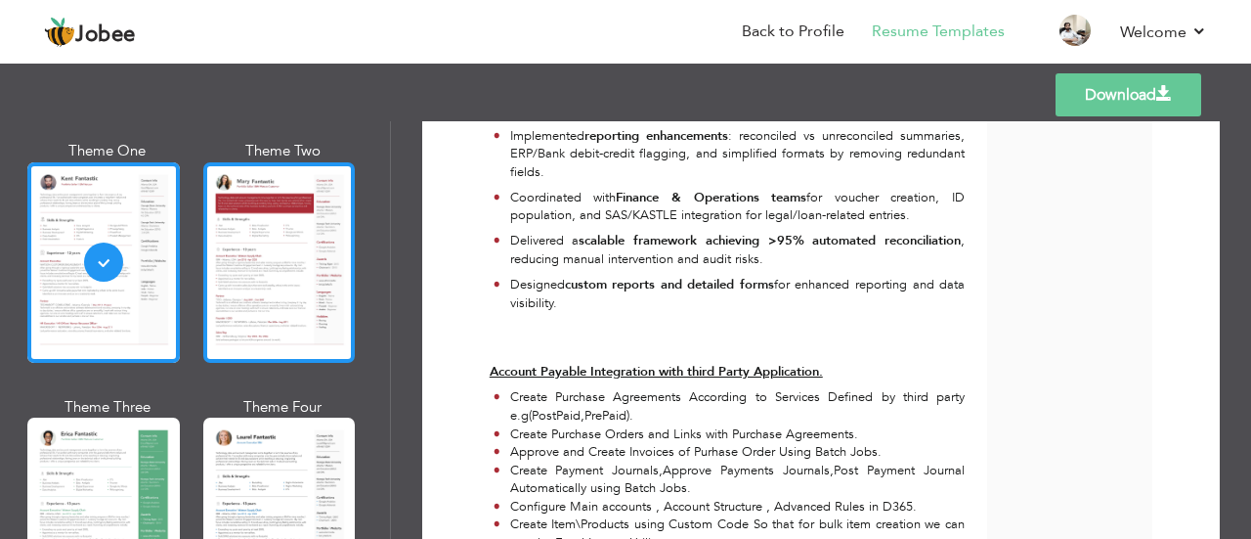
click at [340, 266] on div at bounding box center [279, 262] width 152 height 200
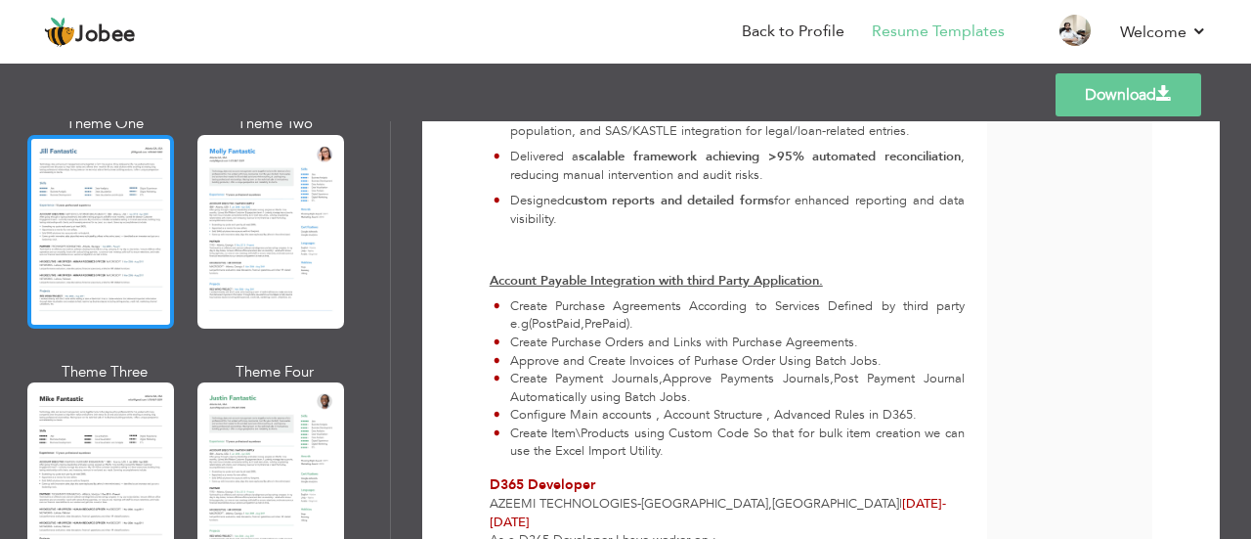
click at [119, 246] on div at bounding box center [100, 232] width 147 height 194
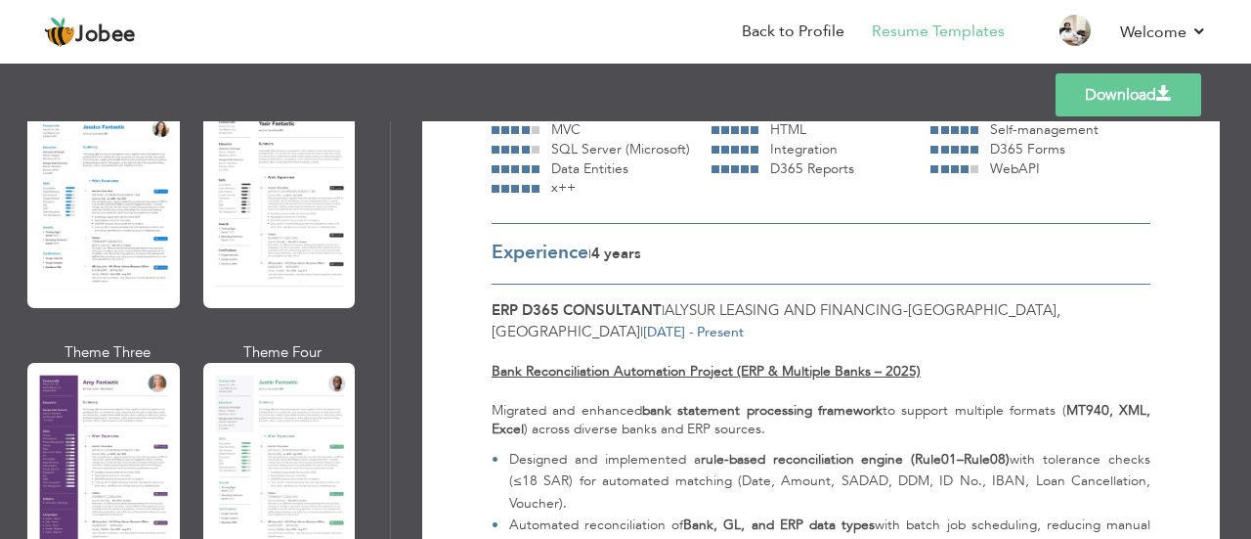
scroll to position [1466, 0]
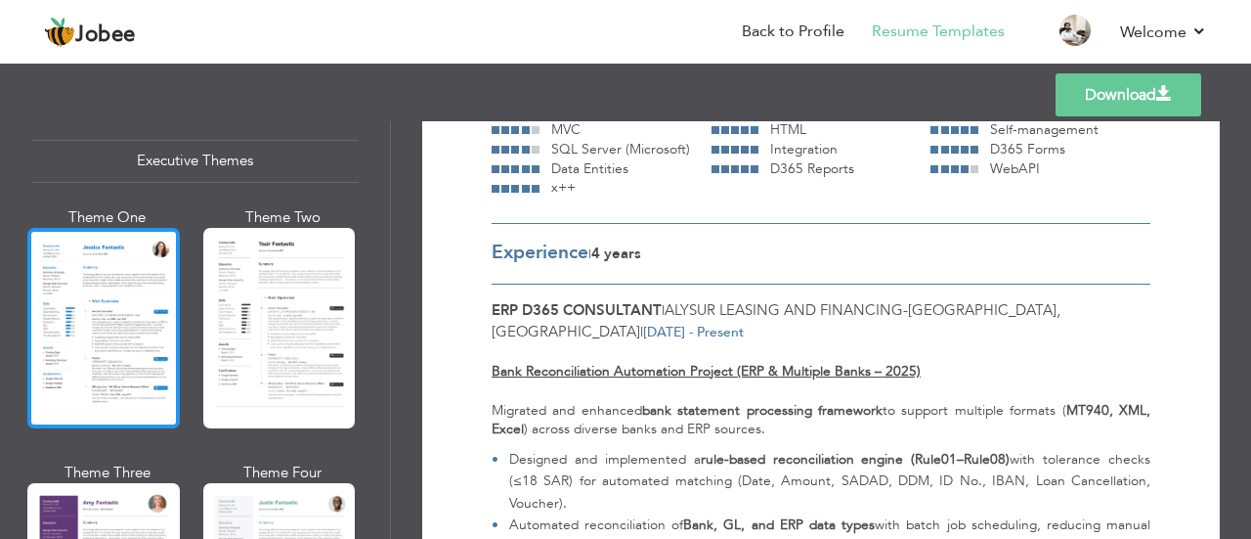
click at [62, 306] on div at bounding box center [103, 328] width 152 height 200
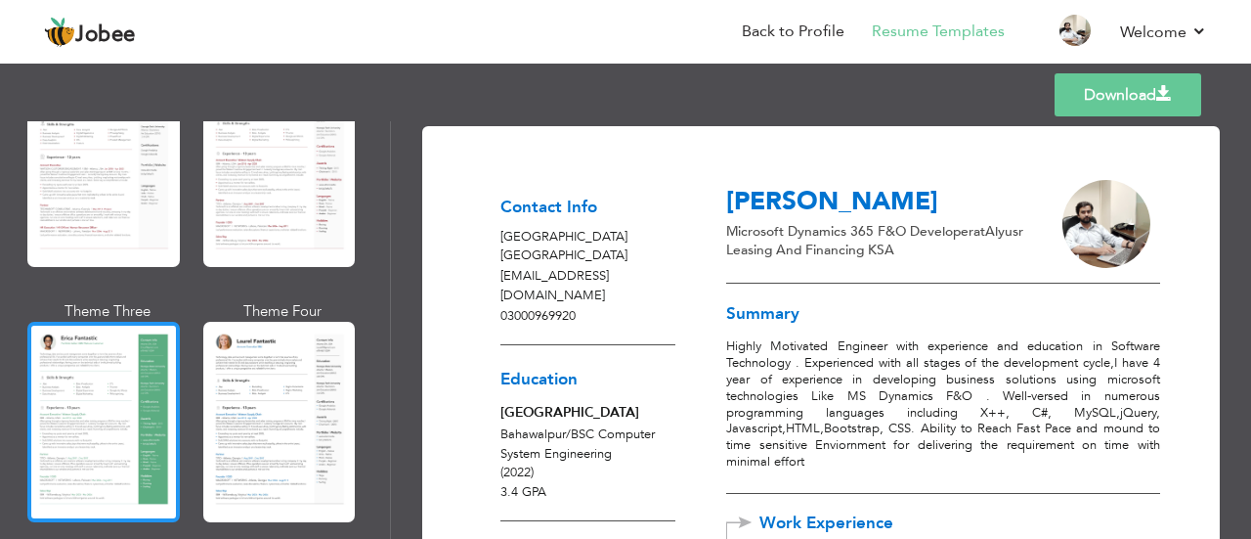
scroll to position [0, 0]
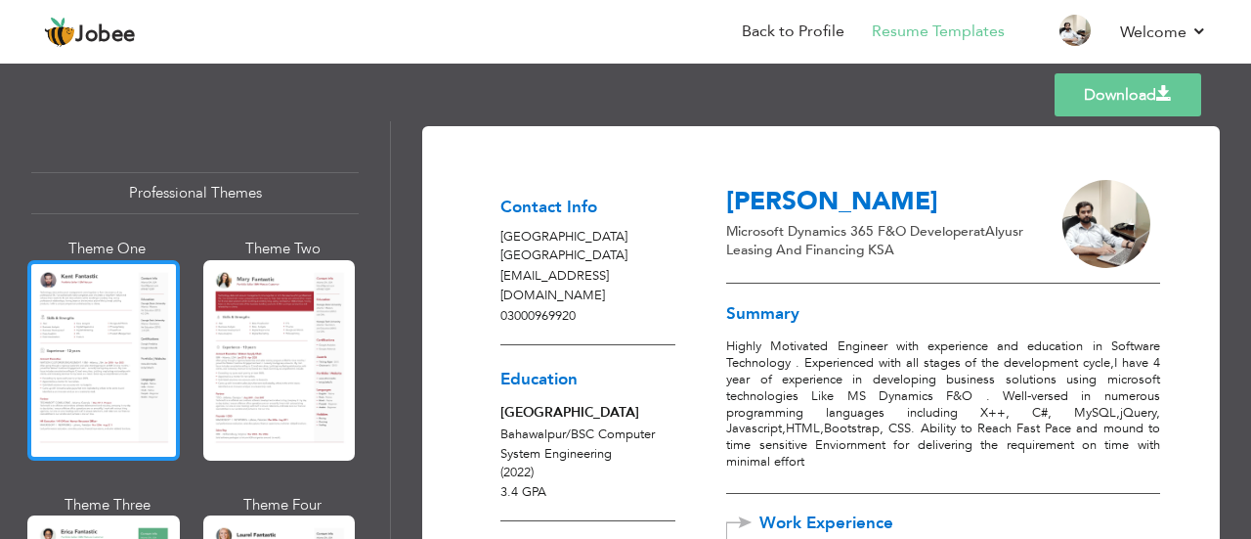
click at [102, 388] on div at bounding box center [103, 360] width 152 height 200
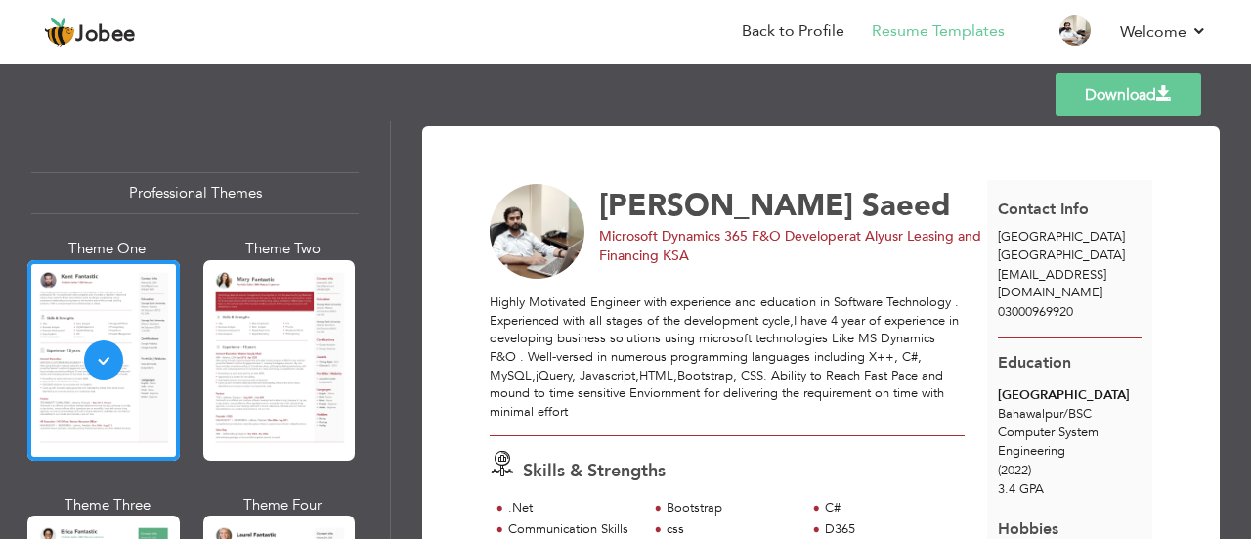
click at [1110, 97] on link "Download" at bounding box center [1129, 94] width 146 height 43
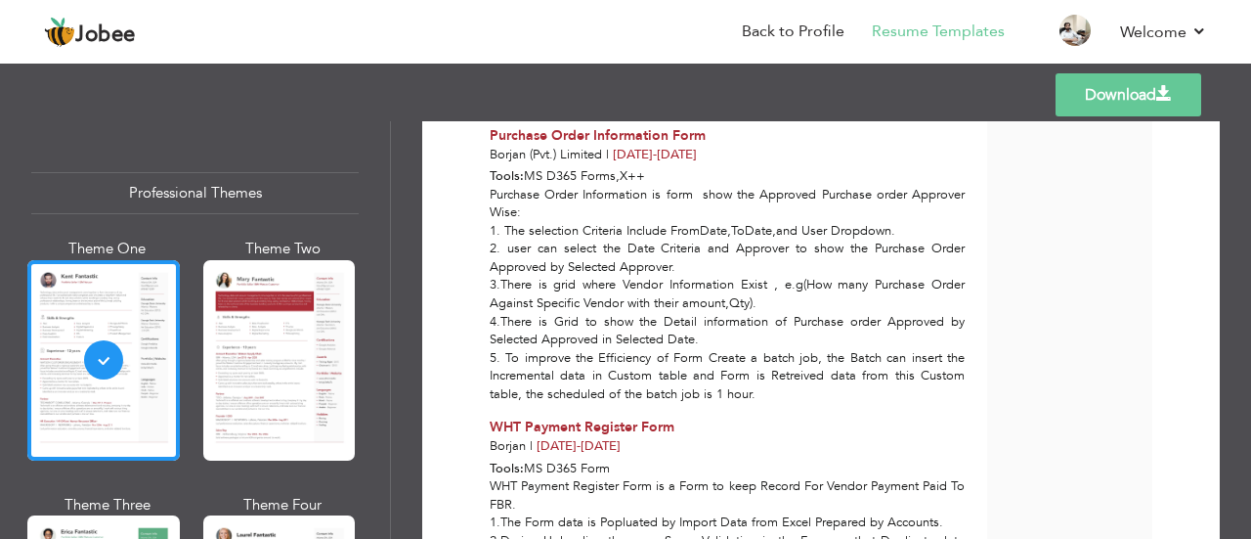
scroll to position [5083, 0]
